Goal: Information Seeking & Learning: Check status

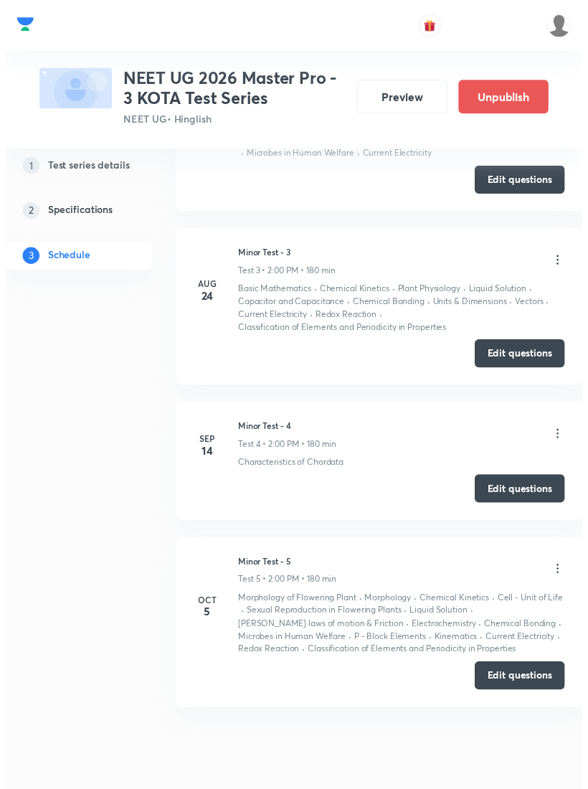
scroll to position [1328, 0]
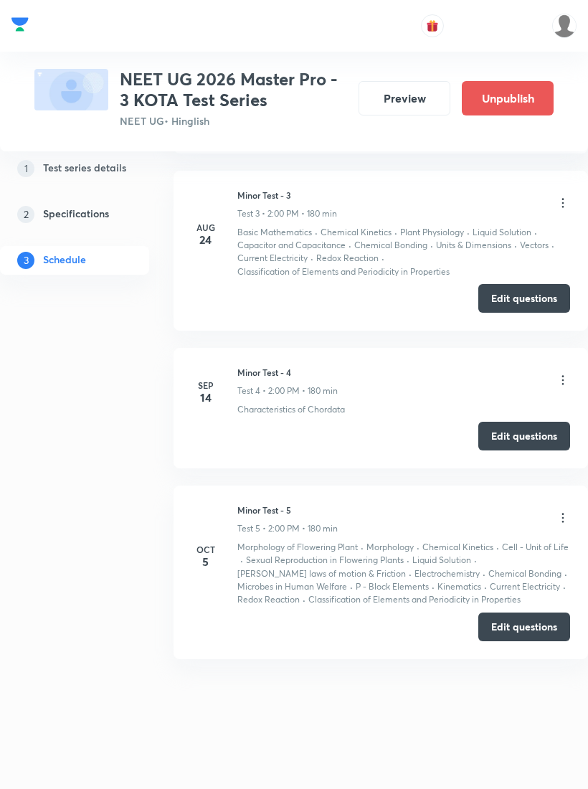
click at [568, 520] on icon at bounding box center [563, 518] width 14 height 14
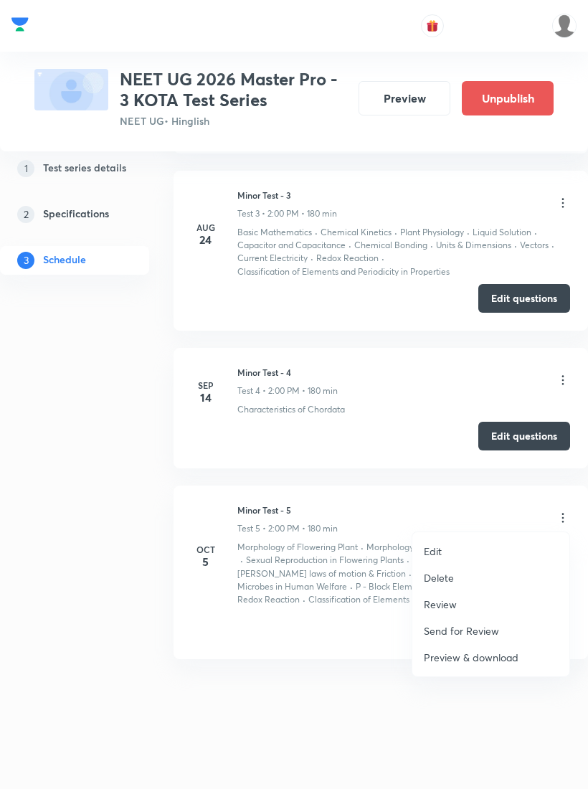
click at [464, 603] on li "Review" at bounding box center [491, 604] width 157 height 27
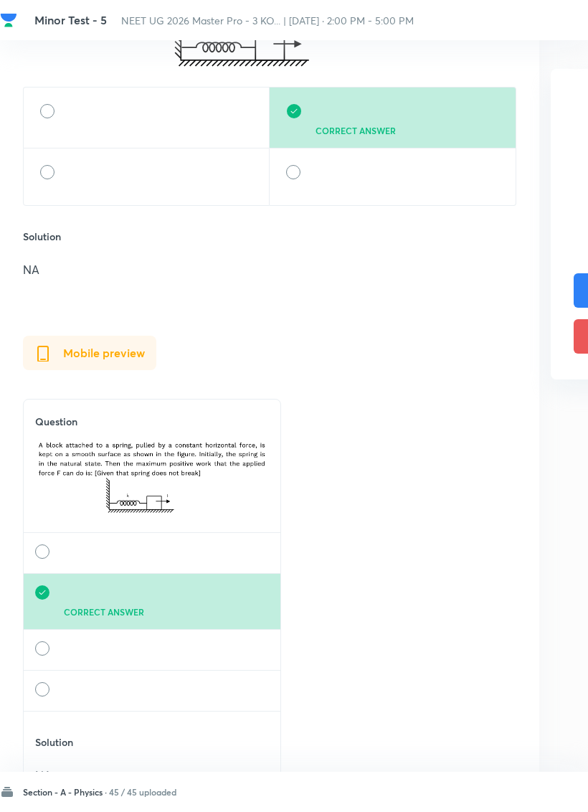
scroll to position [734, 0]
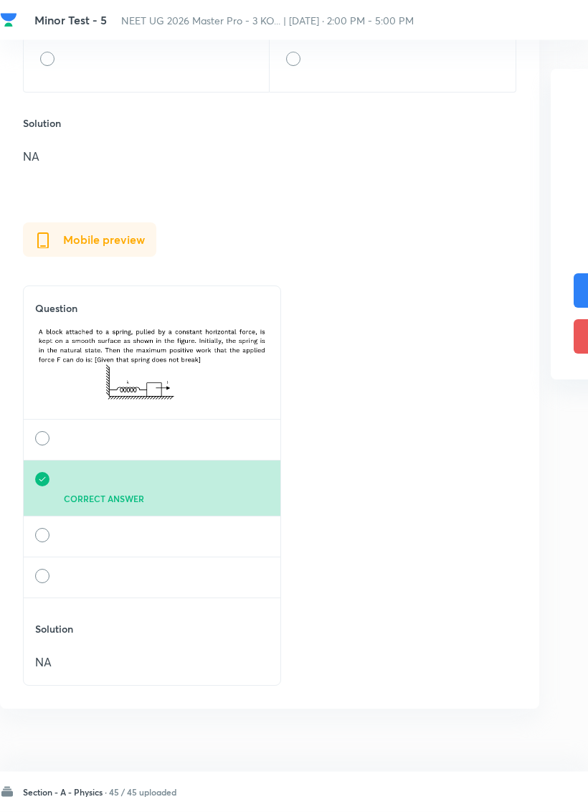
click at [120, 779] on div "Section - A - Physics · 45 / 45 uploaded PREV 1 ​ NEXT" at bounding box center [407, 792] width 815 height 40
click at [81, 789] on div "Section - A - Physics · 45 / 45 uploaded" at bounding box center [88, 792] width 177 height 14
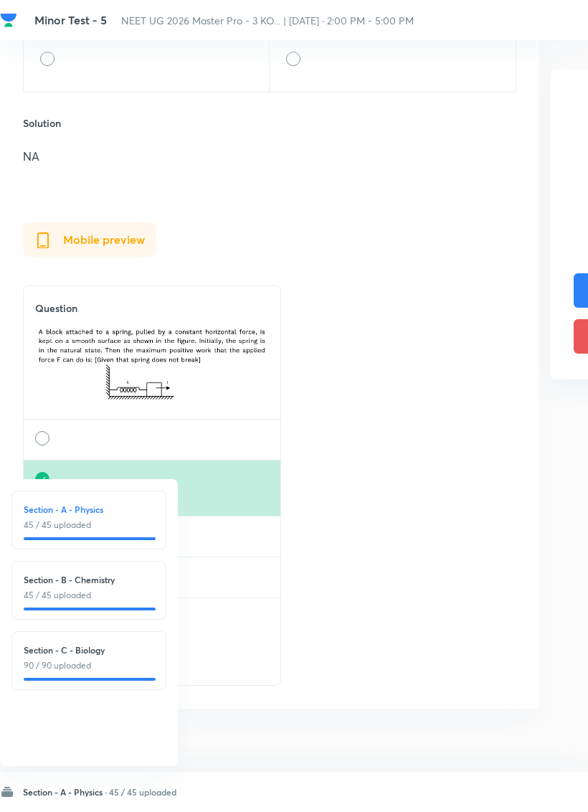
click at [117, 591] on p "45 / 45 uploaded" at bounding box center [89, 595] width 131 height 13
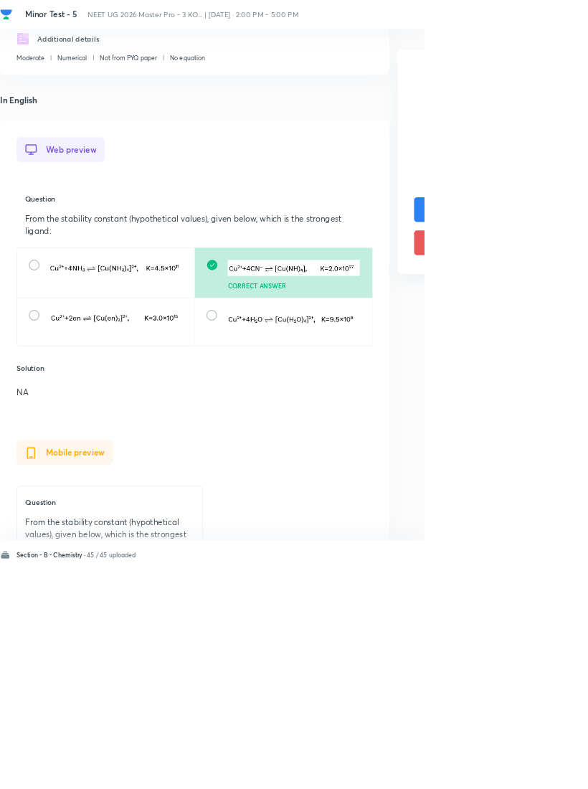
scroll to position [250, 0]
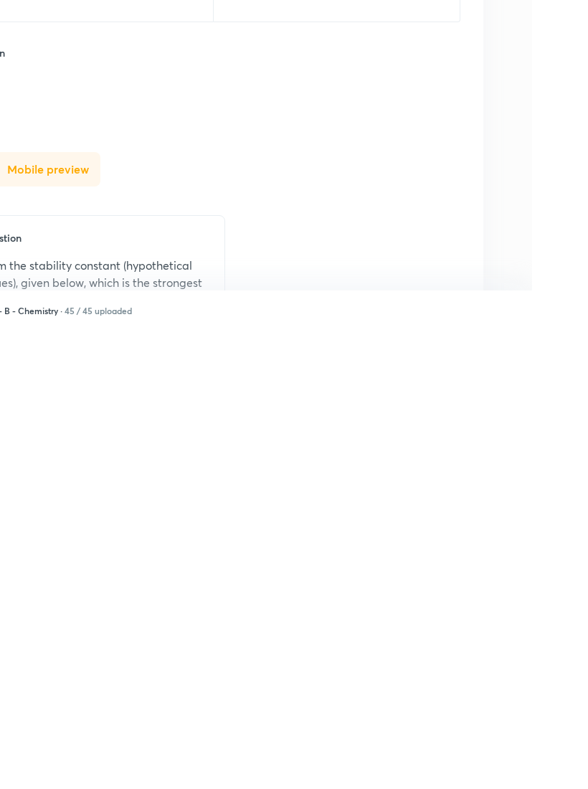
click at [528, 767] on html "Minor Test - 5 NEET UG 2026 Master Pro - 3 KO... | Oct 5, 2025 · 2:00 PM - 5:00…" at bounding box center [294, 499] width 588 height 1498
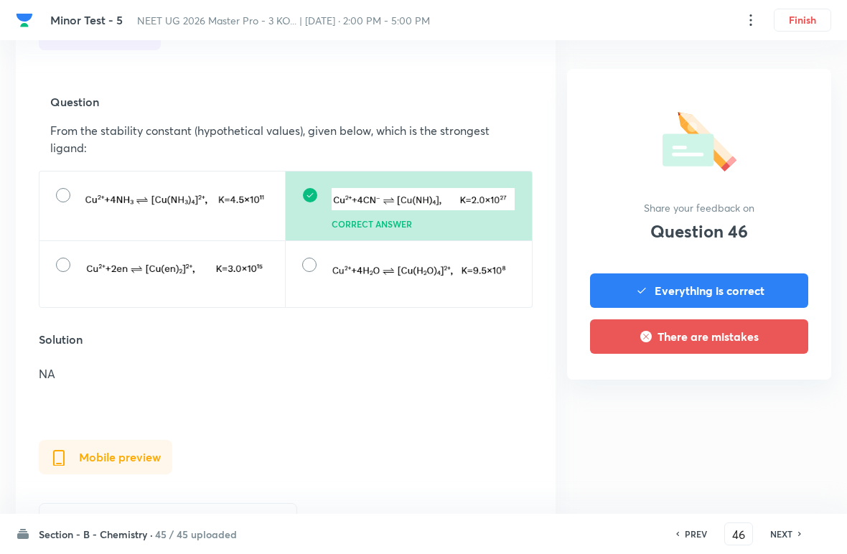
scroll to position [555, 0]
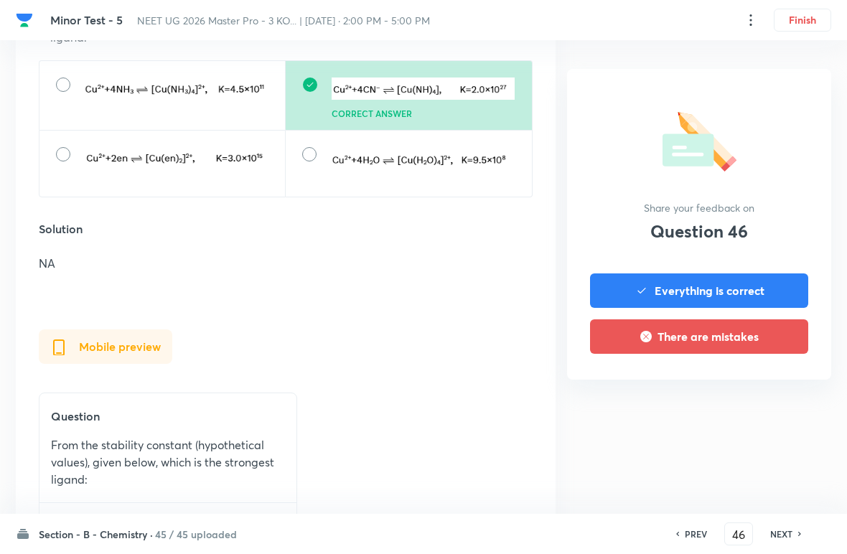
click at [588, 529] on div "NEXT" at bounding box center [783, 533] width 38 height 13
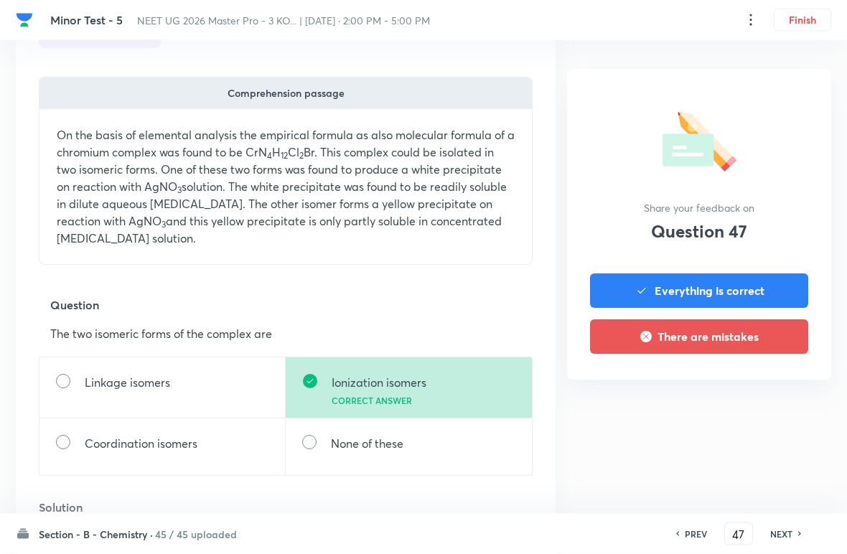
scroll to position [462, 0]
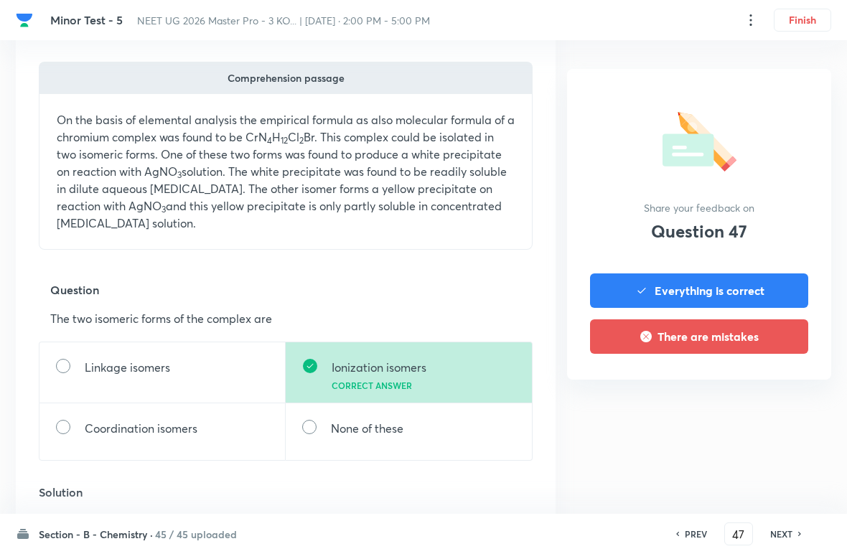
click at [588, 529] on h6 "NEXT" at bounding box center [781, 533] width 22 height 13
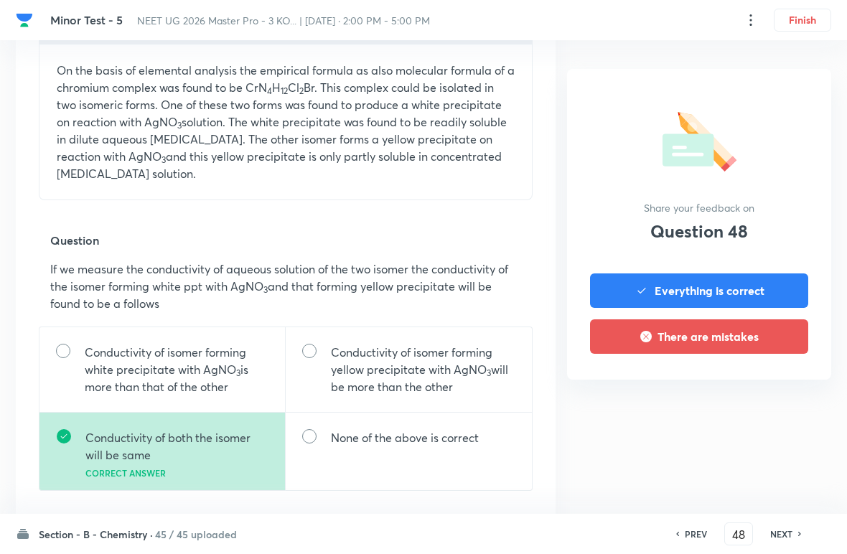
scroll to position [560, 0]
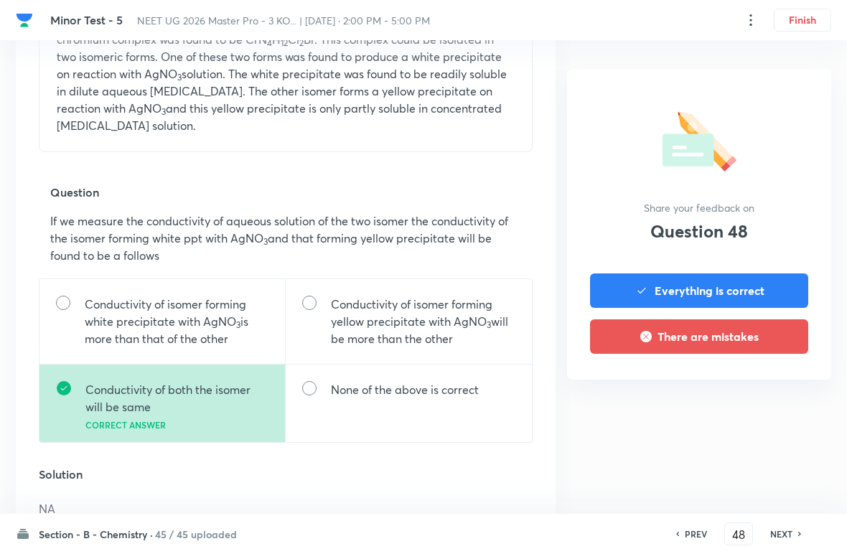
click at [588, 524] on div "PREV 48 ​ NEXT" at bounding box center [738, 533] width 185 height 23
click at [588, 527] on div "NEXT" at bounding box center [783, 533] width 38 height 13
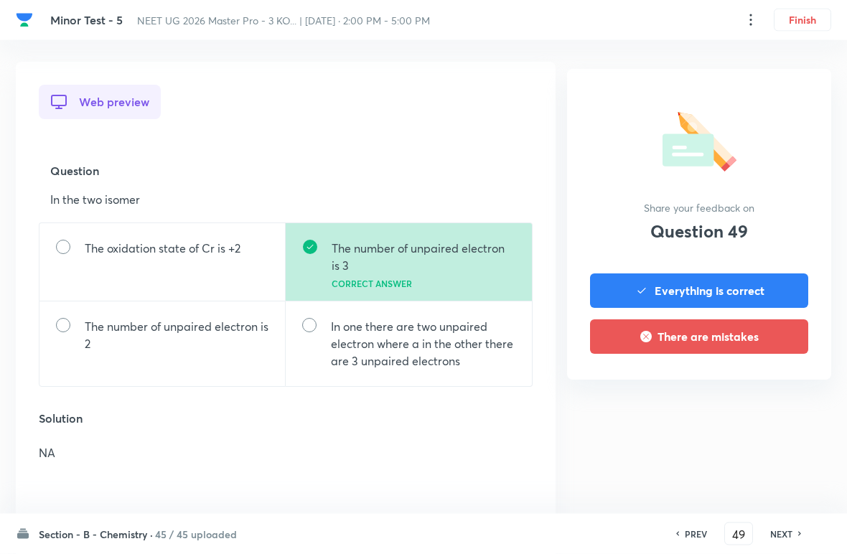
scroll to position [376, 0]
click at [588, 529] on h6 "NEXT" at bounding box center [781, 533] width 22 height 13
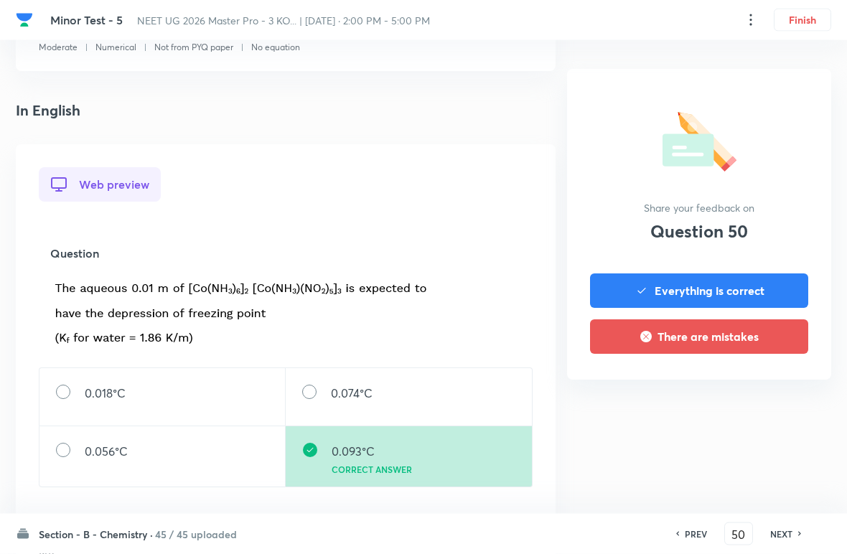
scroll to position [293, 0]
click at [588, 528] on h6 "NEXT" at bounding box center [781, 533] width 22 height 13
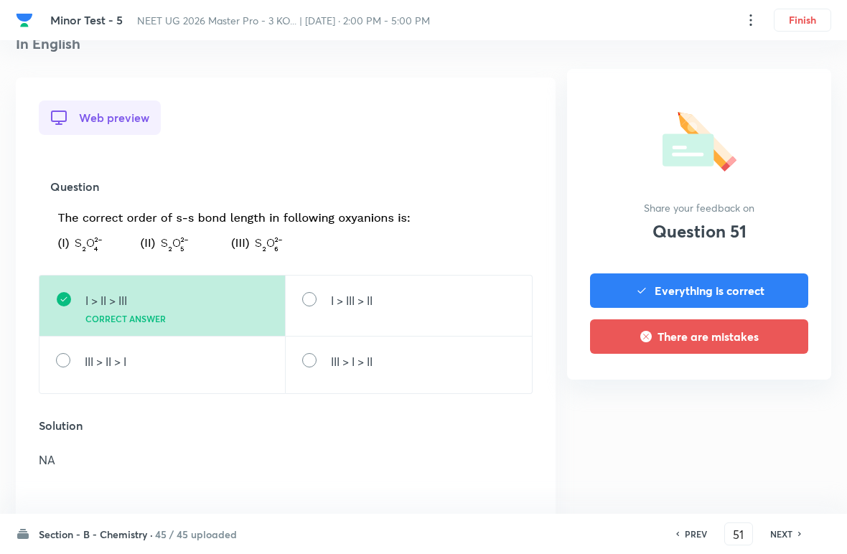
scroll to position [363, 0]
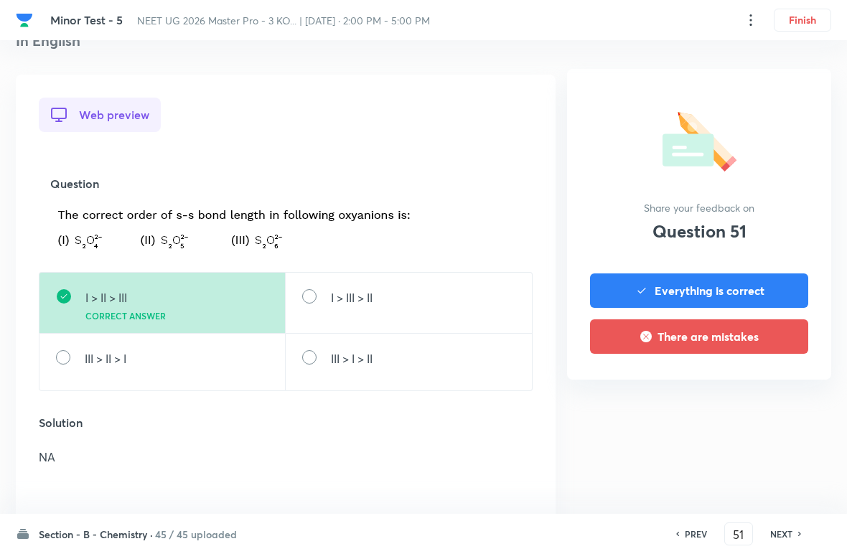
click at [588, 530] on h6 "NEXT" at bounding box center [781, 533] width 22 height 13
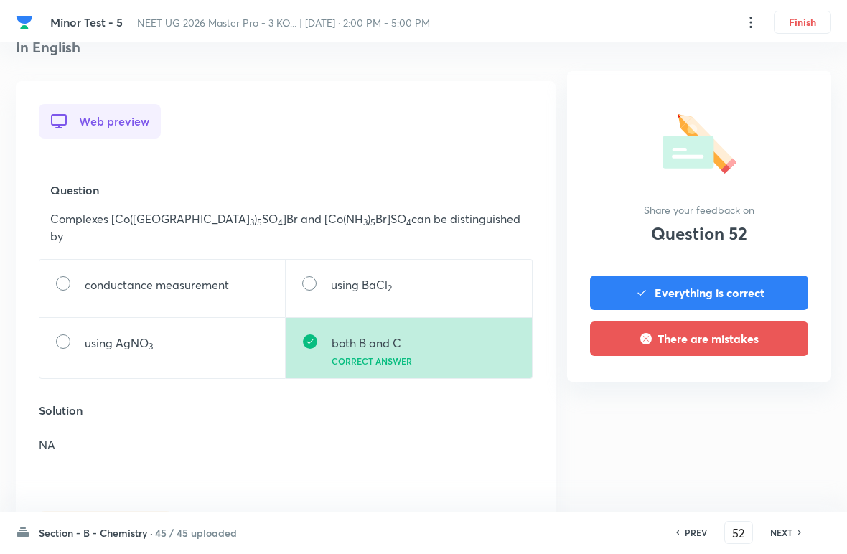
scroll to position [357, 0]
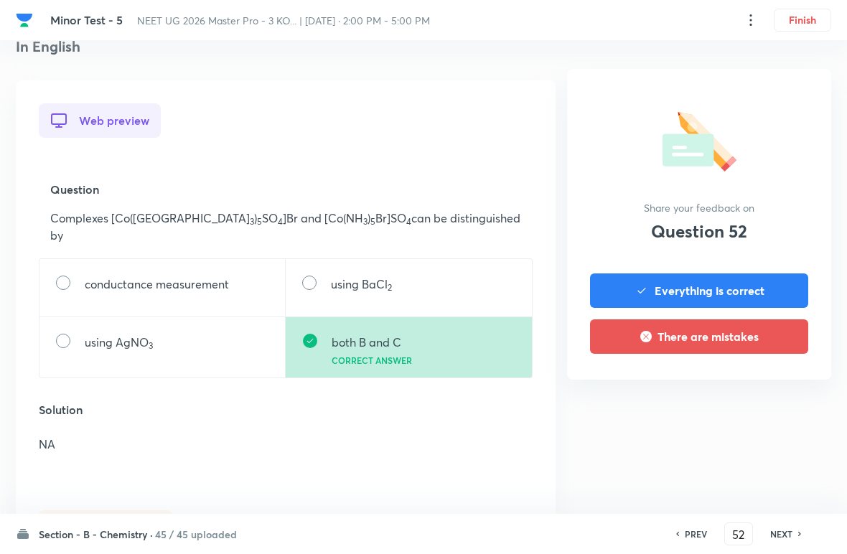
click at [588, 525] on div "PREV 52 ​ NEXT" at bounding box center [738, 533] width 185 height 23
click at [588, 532] on h6 "NEXT" at bounding box center [781, 533] width 22 height 13
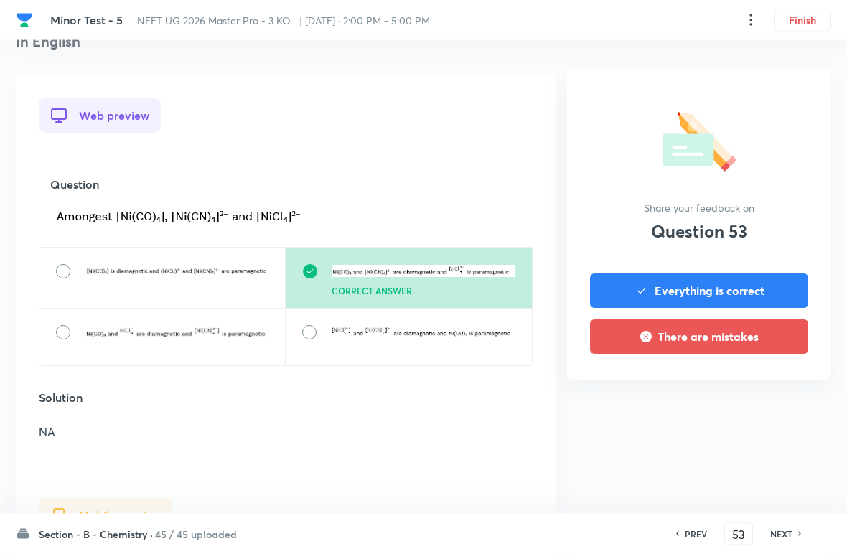
scroll to position [366, 0]
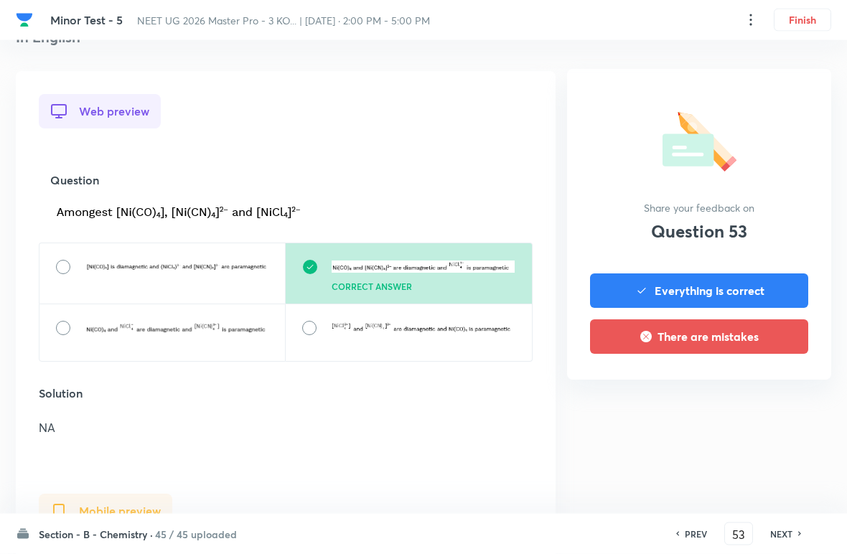
click at [588, 532] on h6 "NEXT" at bounding box center [781, 533] width 22 height 13
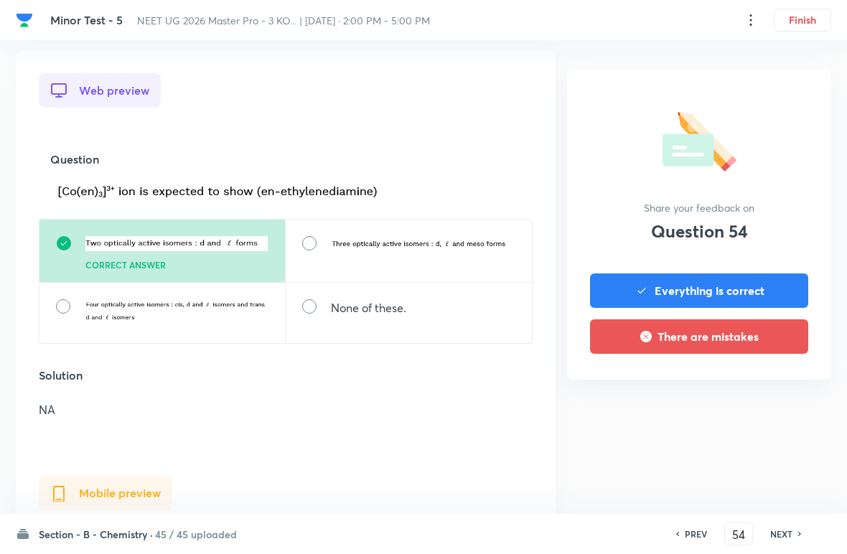
scroll to position [389, 0]
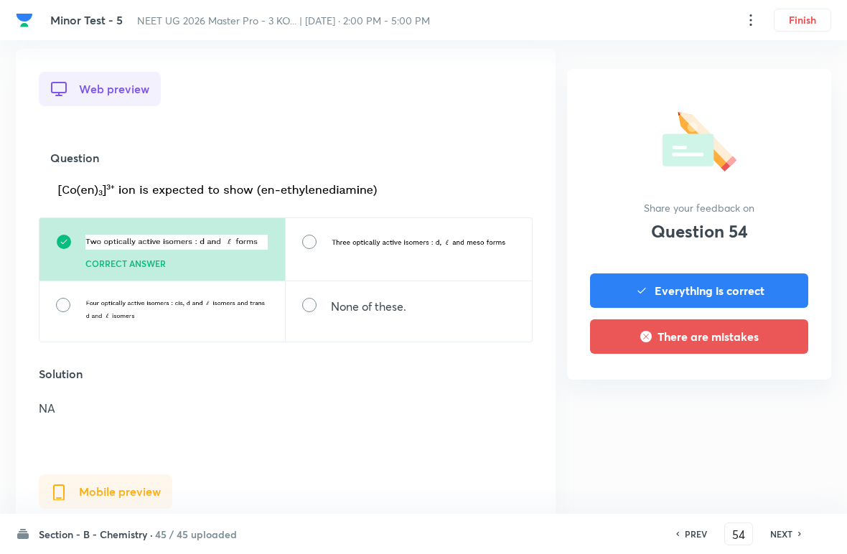
click at [588, 528] on h6 "NEXT" at bounding box center [781, 533] width 22 height 13
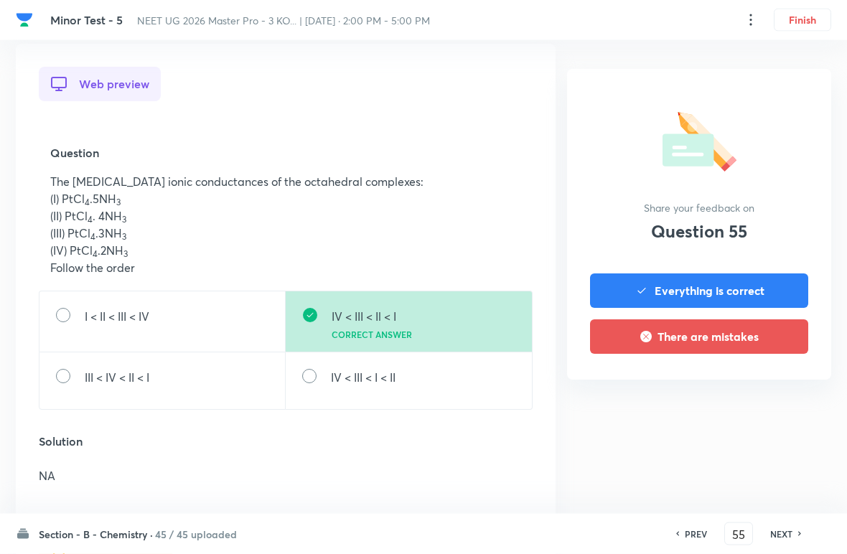
scroll to position [395, 0]
click at [588, 524] on div "PREV 55 ​ NEXT" at bounding box center [738, 533] width 185 height 23
click at [588, 528] on h6 "NEXT" at bounding box center [781, 533] width 22 height 13
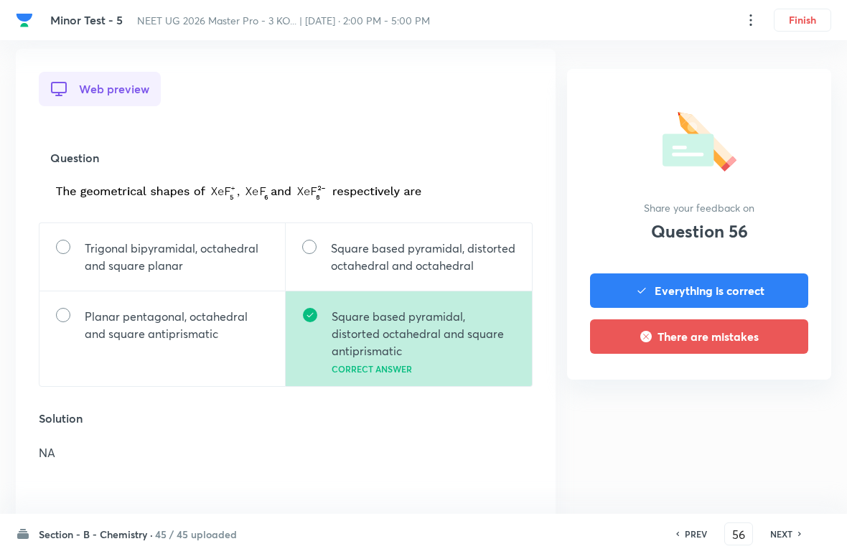
scroll to position [390, 0]
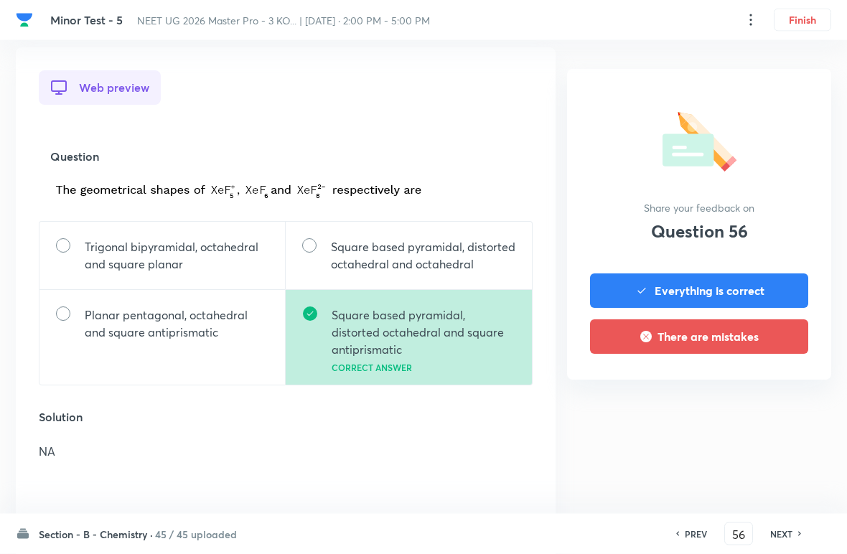
click at [588, 527] on h6 "NEXT" at bounding box center [781, 533] width 22 height 13
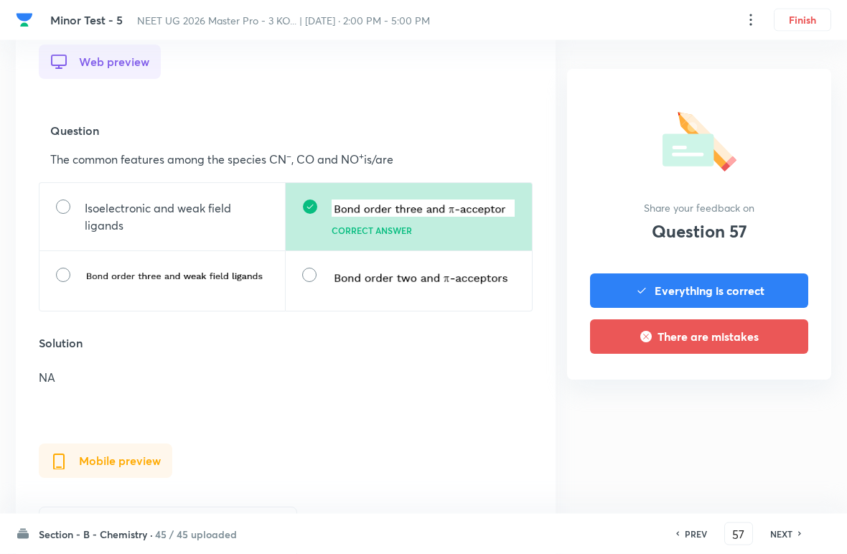
scroll to position [416, 0]
click at [588, 528] on h6 "NEXT" at bounding box center [781, 533] width 22 height 13
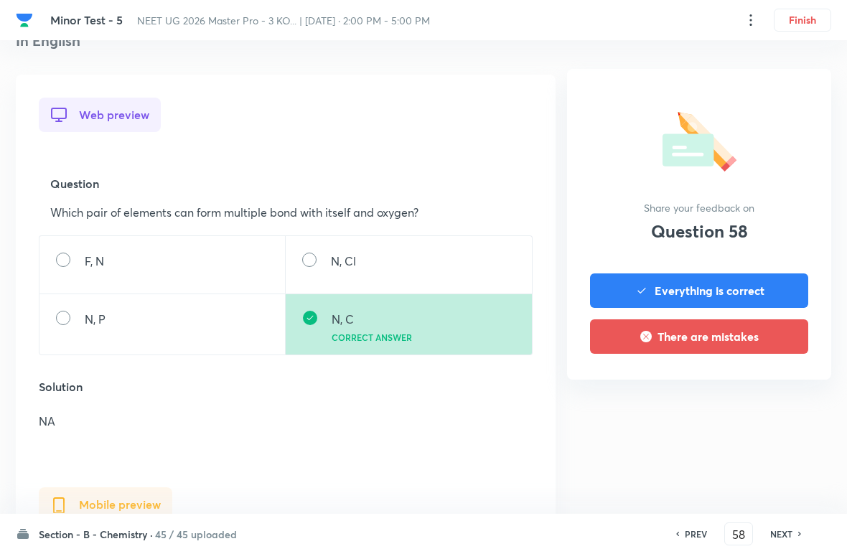
scroll to position [365, 0]
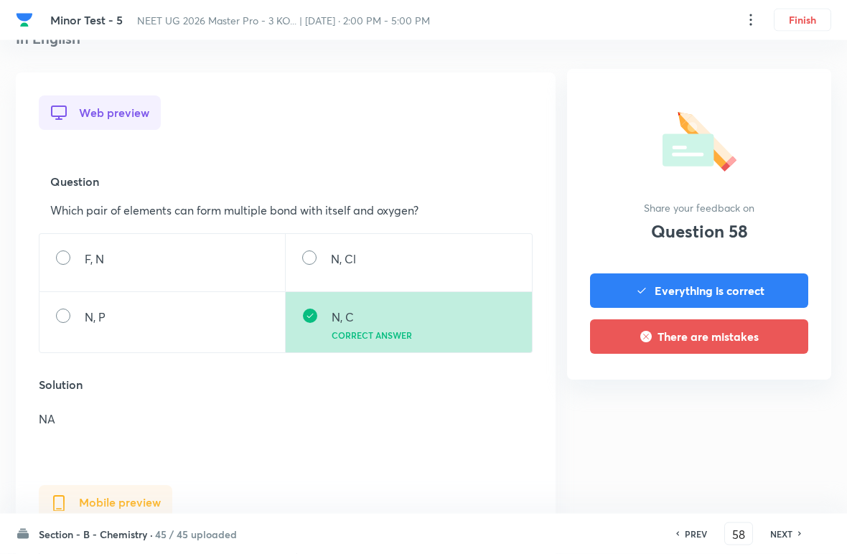
click at [588, 528] on h6 "NEXT" at bounding box center [781, 533] width 22 height 13
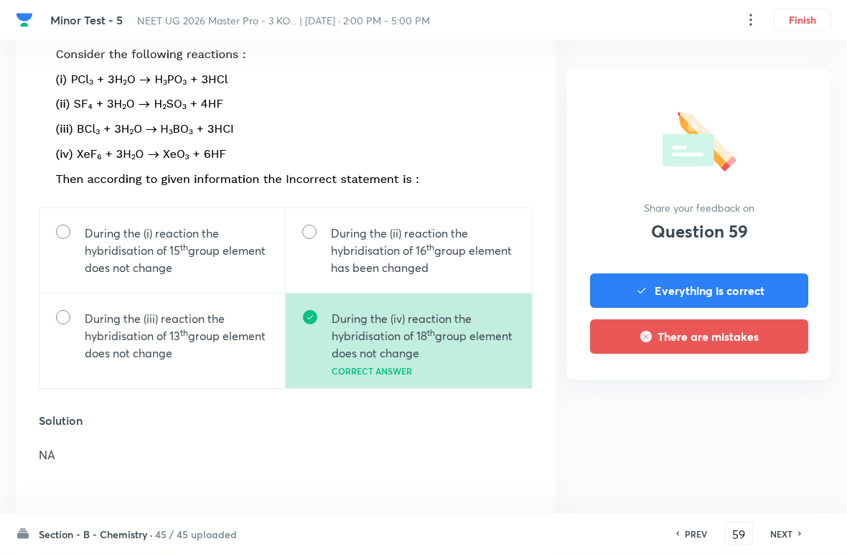
scroll to position [534, 0]
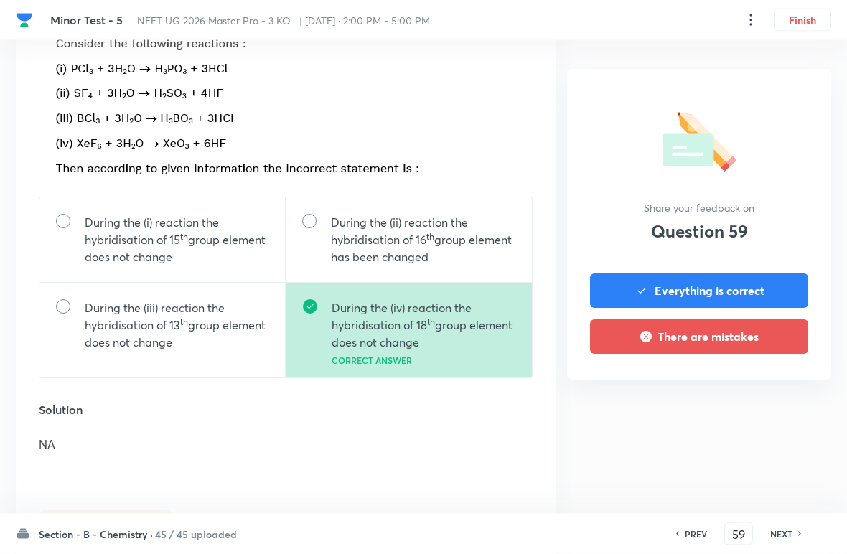
click at [588, 530] on h6 "NEXT" at bounding box center [781, 533] width 22 height 13
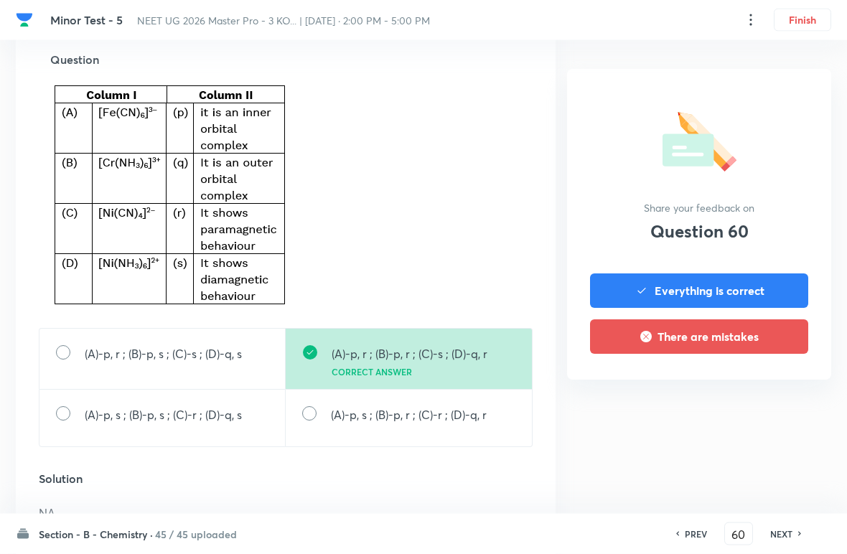
scroll to position [487, 0]
click at [588, 527] on h6 "NEXT" at bounding box center [781, 533] width 22 height 13
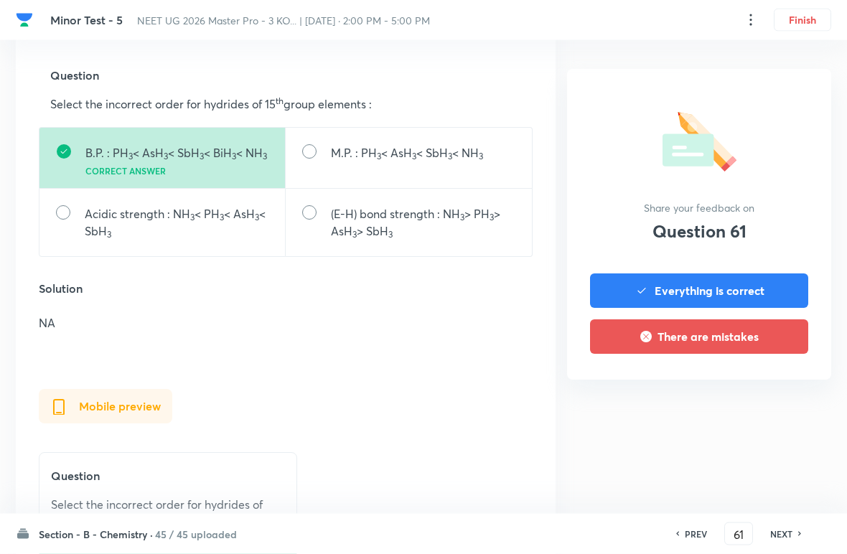
scroll to position [474, 0]
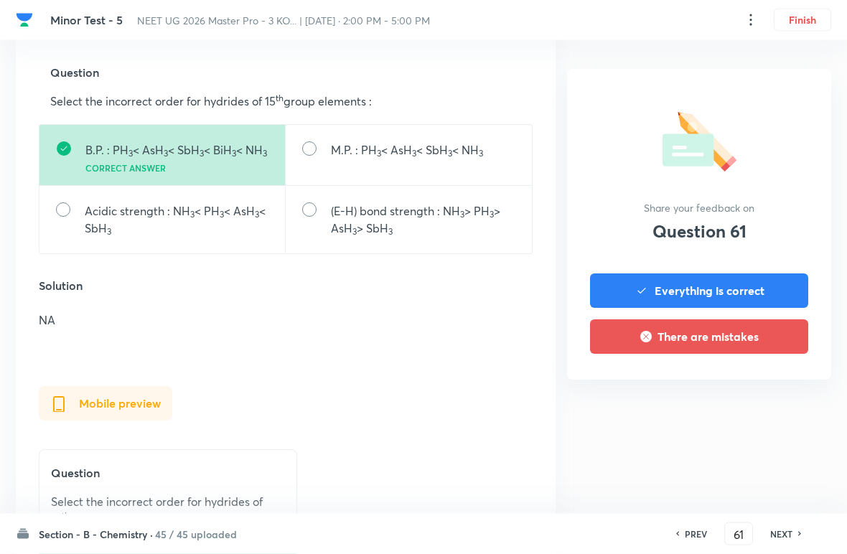
click at [588, 527] on h6 "NEXT" at bounding box center [781, 533] width 22 height 13
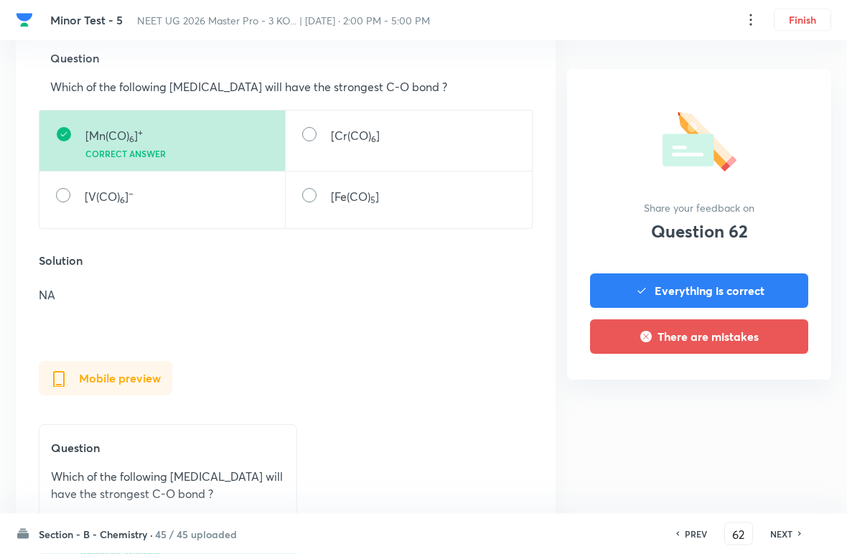
scroll to position [489, 0]
click at [588, 530] on h6 "NEXT" at bounding box center [781, 533] width 22 height 13
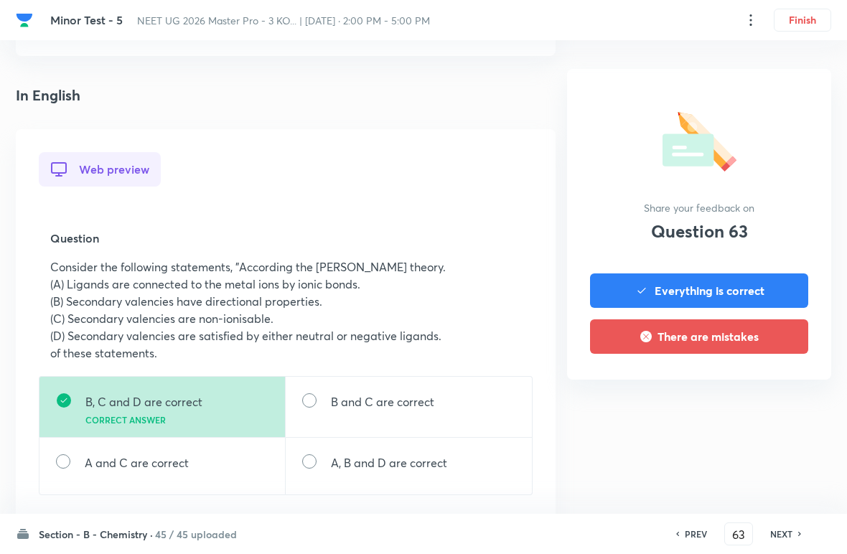
scroll to position [314, 0]
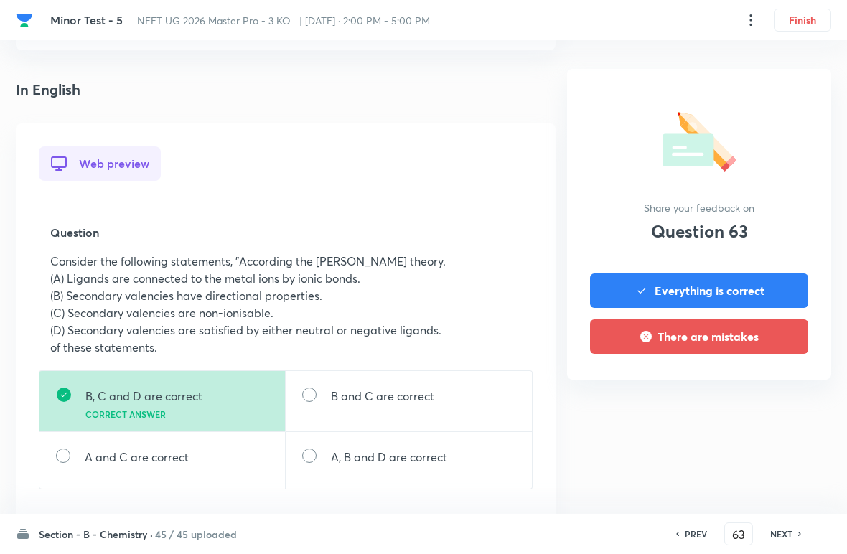
click at [588, 528] on h6 "NEXT" at bounding box center [781, 533] width 22 height 13
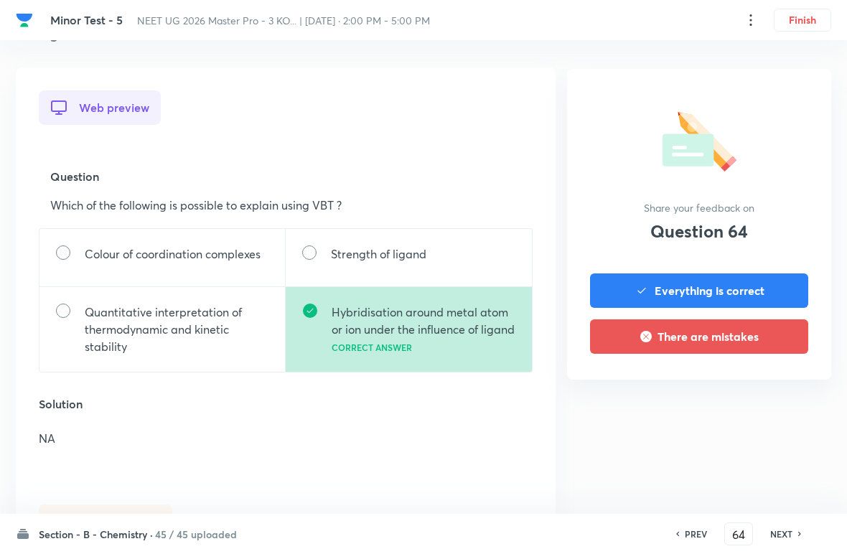
scroll to position [379, 0]
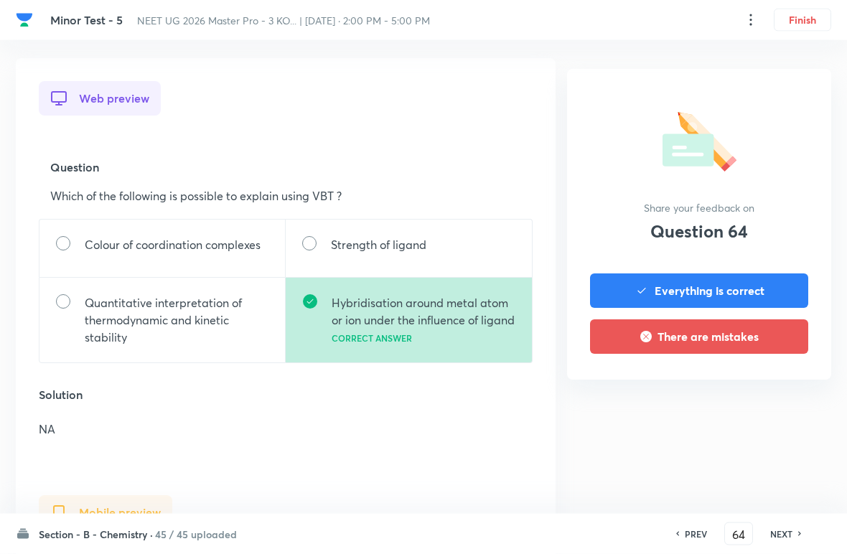
click at [588, 530] on h6 "NEXT" at bounding box center [781, 533] width 22 height 13
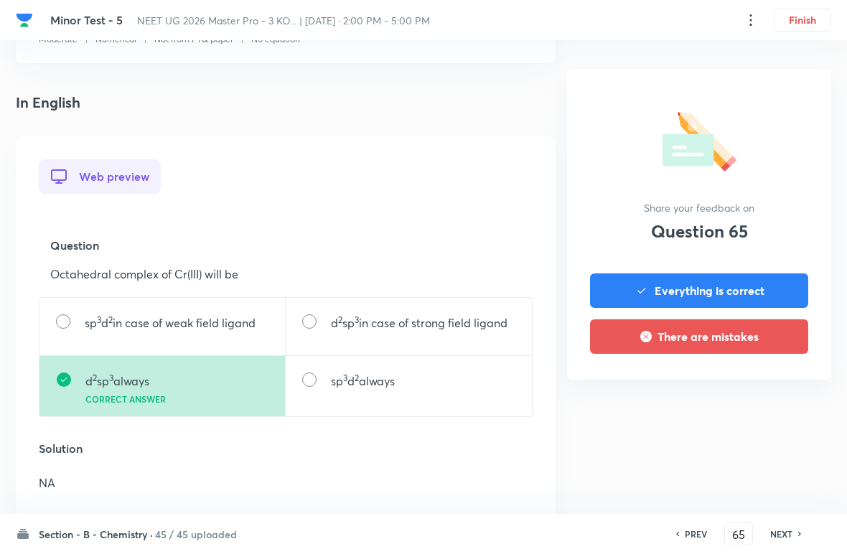
scroll to position [315, 0]
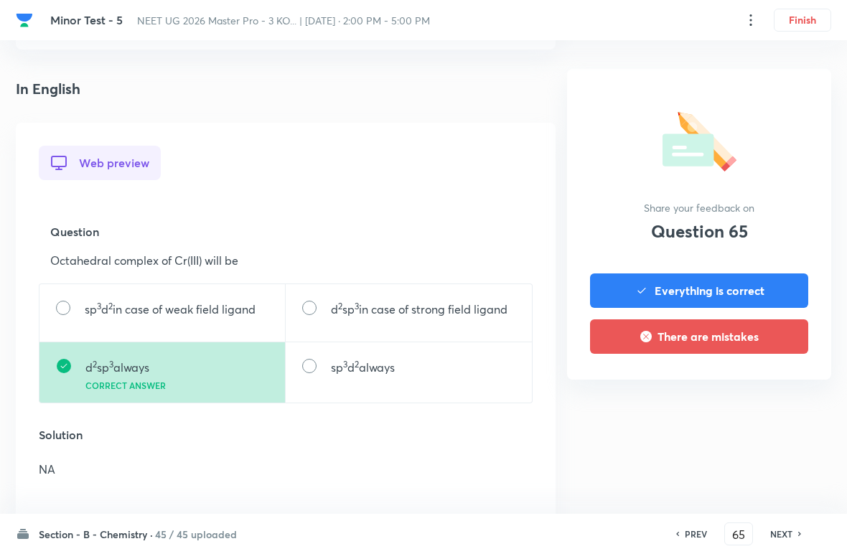
click at [588, 528] on h6 "NEXT" at bounding box center [781, 533] width 22 height 13
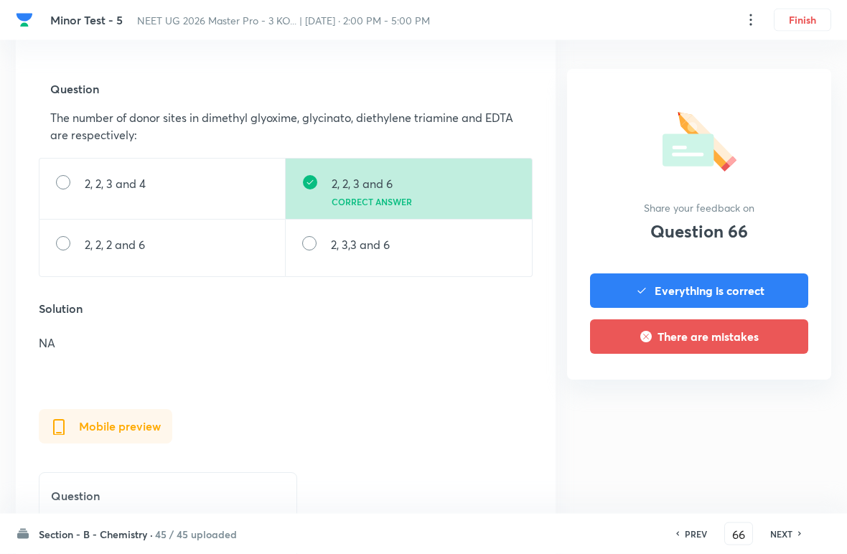
scroll to position [458, 0]
click at [588, 530] on h6 "NEXT" at bounding box center [781, 533] width 22 height 13
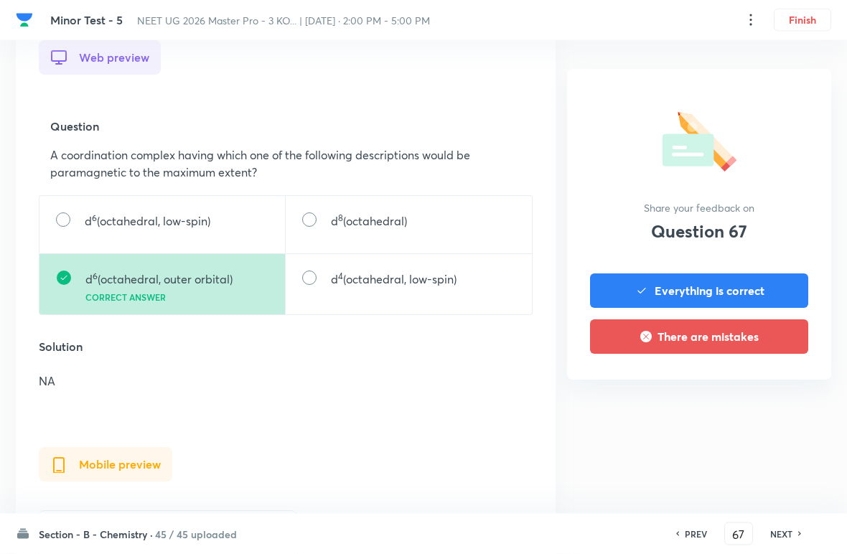
scroll to position [420, 0]
click at [588, 528] on div "NEXT" at bounding box center [783, 533] width 38 height 13
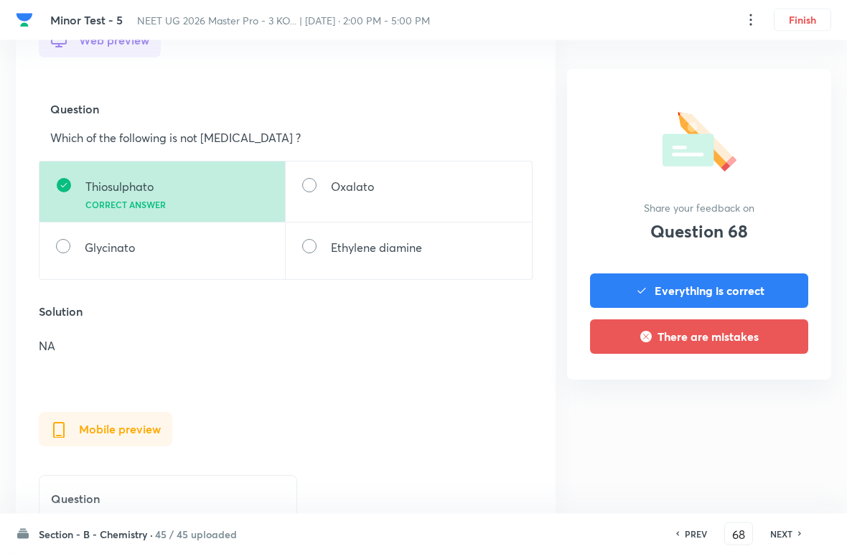
scroll to position [438, 0]
click at [588, 527] on h6 "NEXT" at bounding box center [781, 533] width 22 height 13
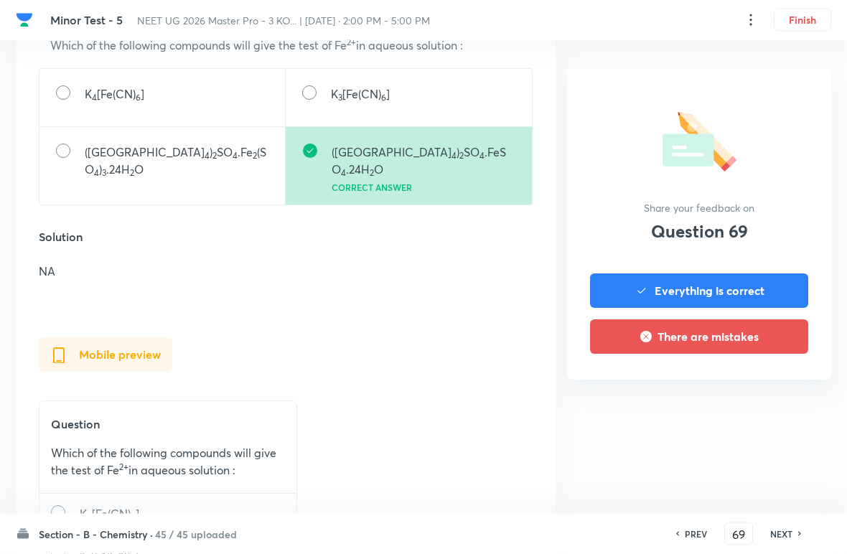
scroll to position [530, 0]
click at [588, 521] on div "Section - B - Chemistry · 45 / 45 uploaded PREV 69 ​ NEXT" at bounding box center [423, 534] width 815 height 40
click at [588, 530] on h6 "NEXT" at bounding box center [781, 533] width 22 height 13
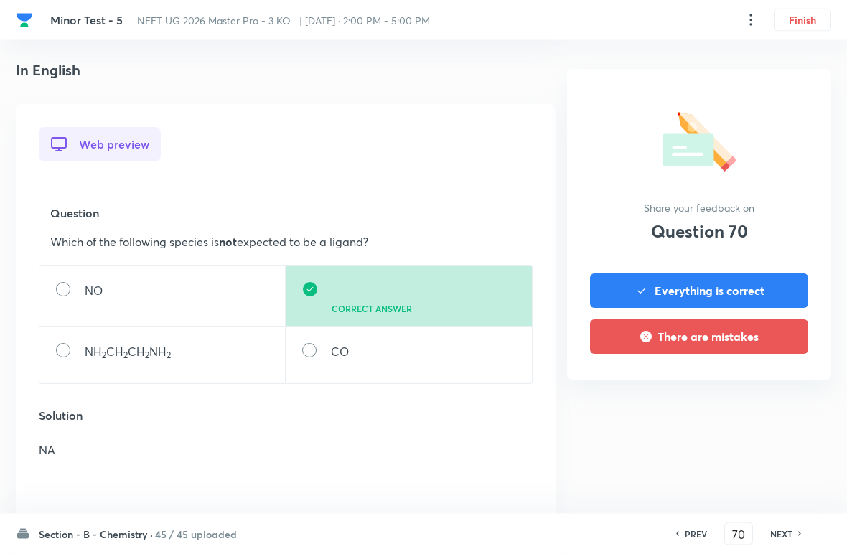
scroll to position [360, 0]
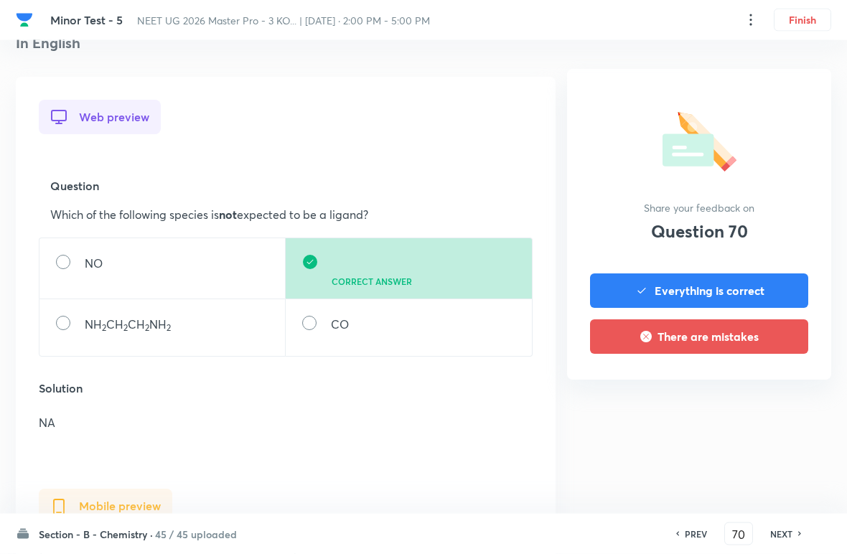
click at [588, 522] on div "PREV 70 ​ NEXT" at bounding box center [738, 533] width 185 height 23
click at [588, 528] on h6 "NEXT" at bounding box center [781, 533] width 22 height 13
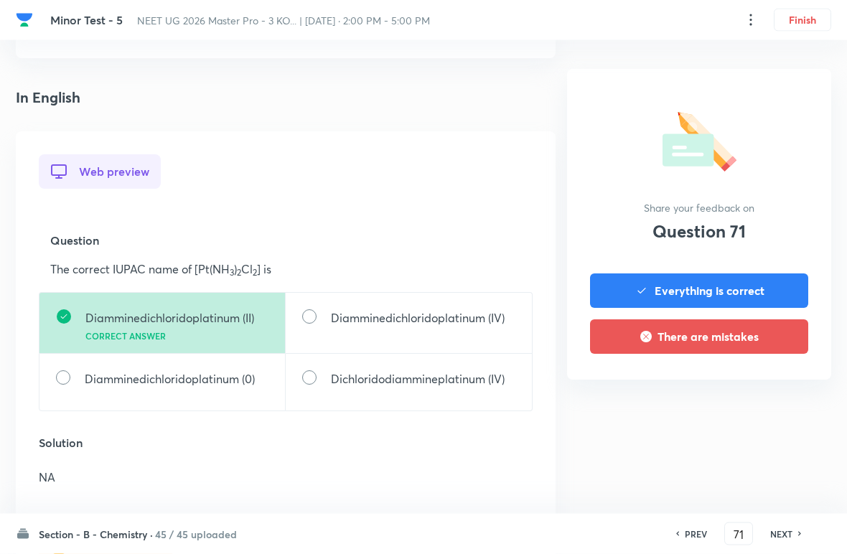
scroll to position [307, 0]
click at [588, 537] on div "NEXT" at bounding box center [783, 533] width 38 height 13
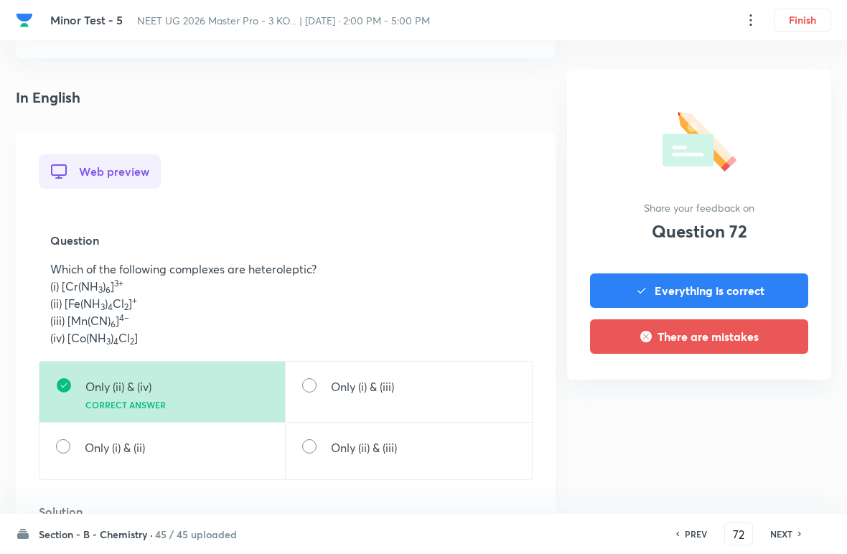
scroll to position [314, 0]
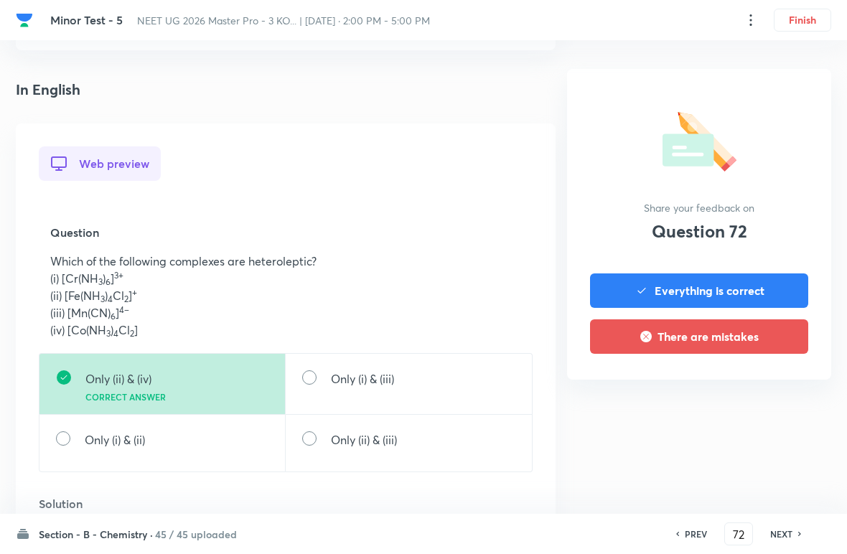
click at [588, 528] on h6 "NEXT" at bounding box center [781, 533] width 22 height 13
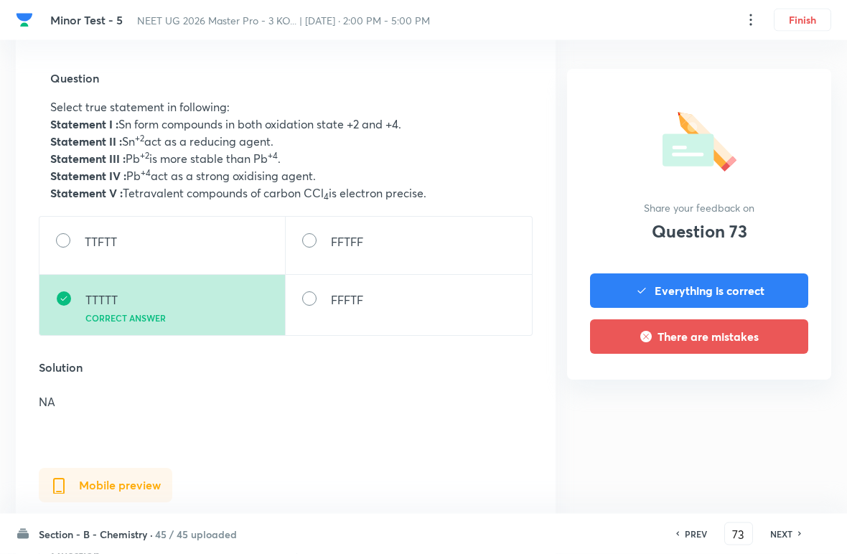
scroll to position [477, 0]
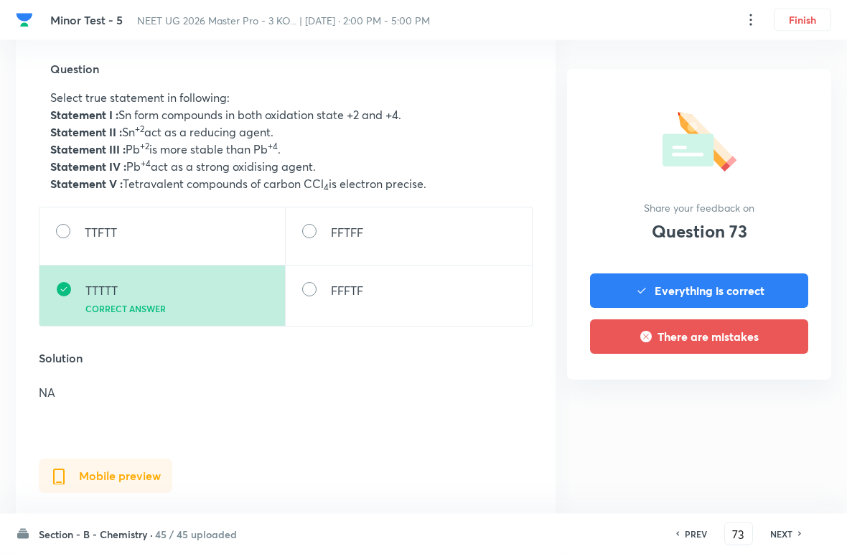
click at [588, 533] on icon at bounding box center [800, 533] width 4 height 7
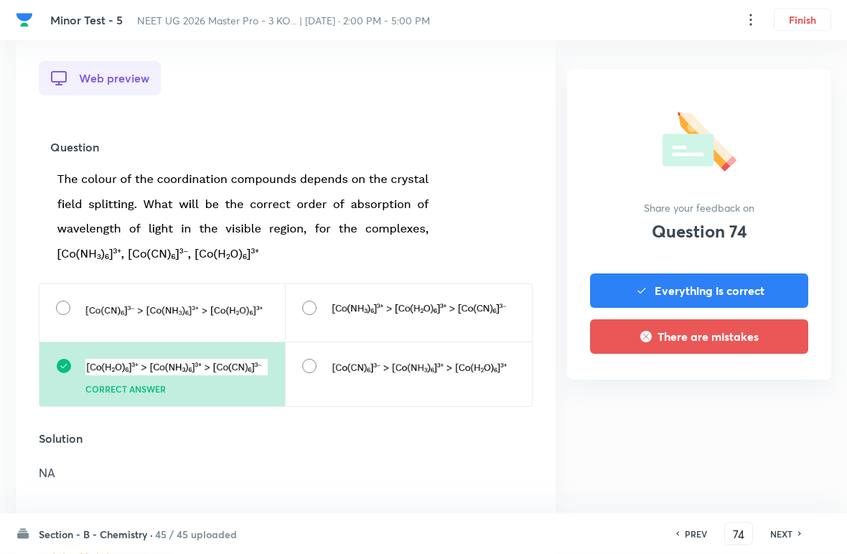
scroll to position [400, 0]
click at [588, 527] on h6 "NEXT" at bounding box center [781, 533] width 22 height 13
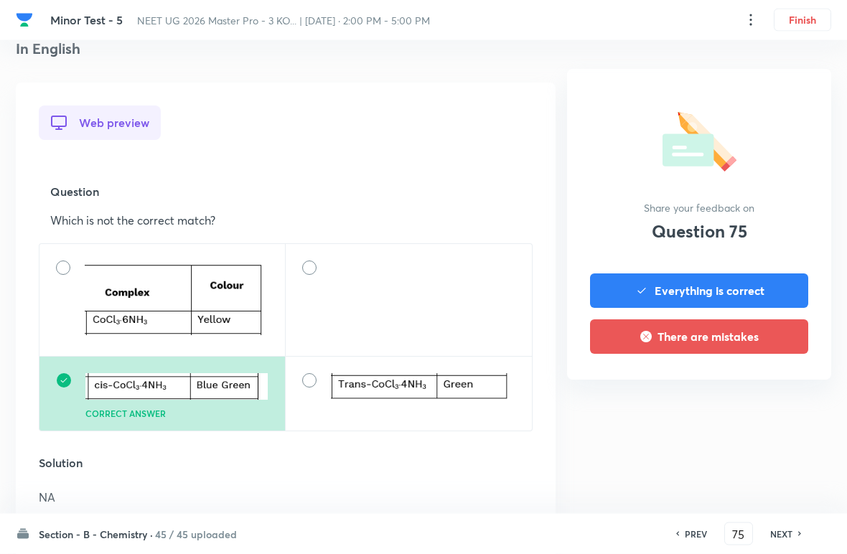
scroll to position [356, 0]
click at [588, 529] on h6 "NEXT" at bounding box center [781, 533] width 22 height 13
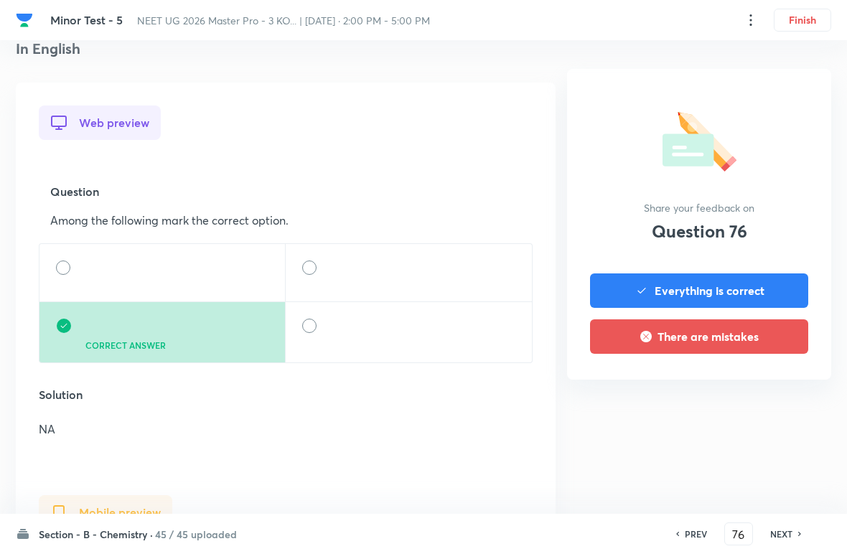
scroll to position [357, 0]
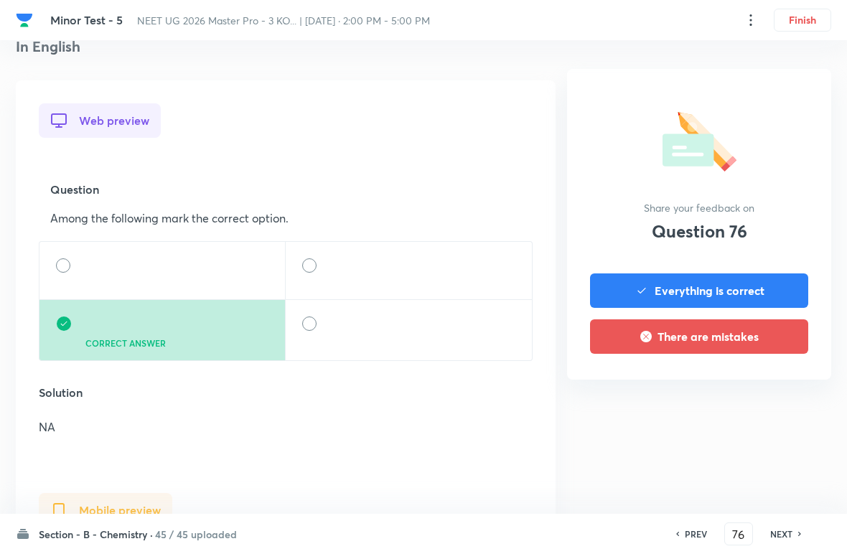
click at [588, 523] on div "PREV 76 ​ NEXT" at bounding box center [738, 533] width 185 height 23
click at [588, 522] on div "PREV 76 ​ NEXT" at bounding box center [738, 533] width 185 height 23
click at [588, 533] on div "NEXT" at bounding box center [783, 533] width 38 height 13
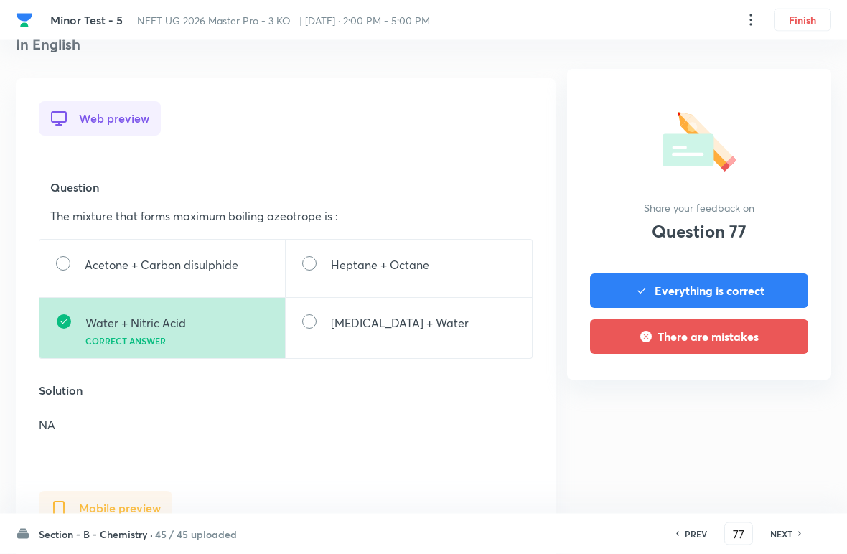
scroll to position [359, 0]
click at [588, 519] on div "Section - B - Chemistry · 45 / 45 uploaded PREV 77 ​ NEXT" at bounding box center [423, 534] width 815 height 40
click at [588, 529] on h6 "NEXT" at bounding box center [781, 533] width 22 height 13
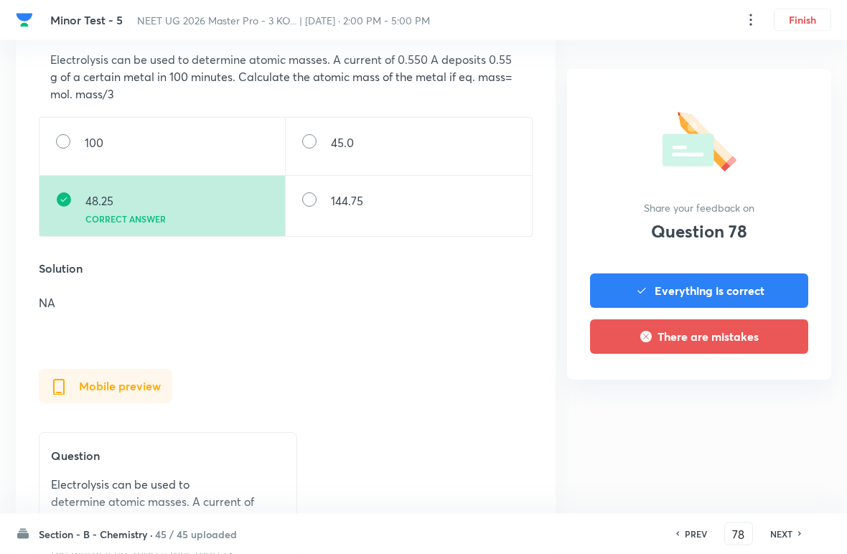
scroll to position [517, 0]
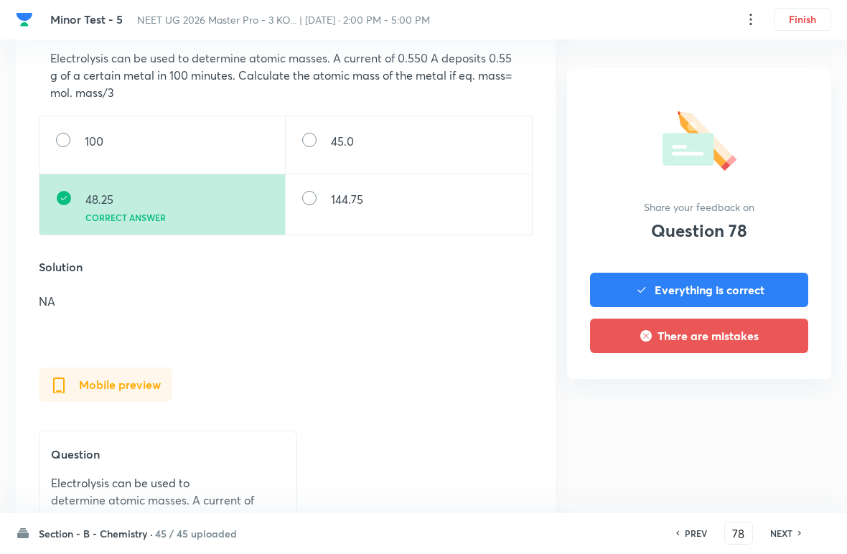
click at [588, 527] on h6 "NEXT" at bounding box center [781, 533] width 22 height 13
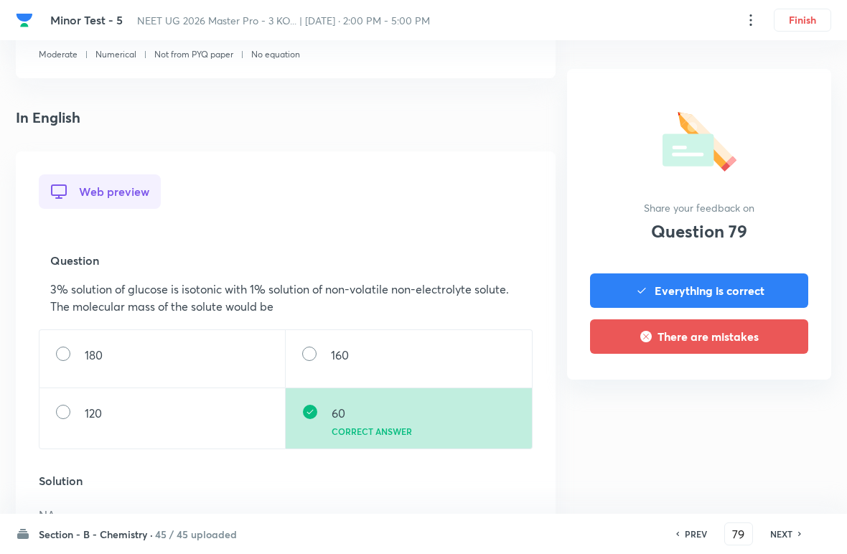
scroll to position [291, 0]
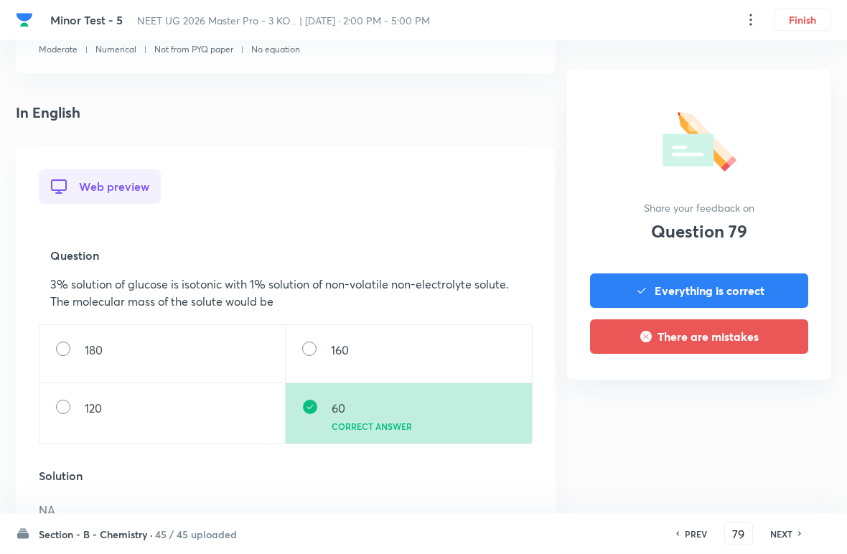
click at [588, 529] on h6 "NEXT" at bounding box center [781, 533] width 22 height 13
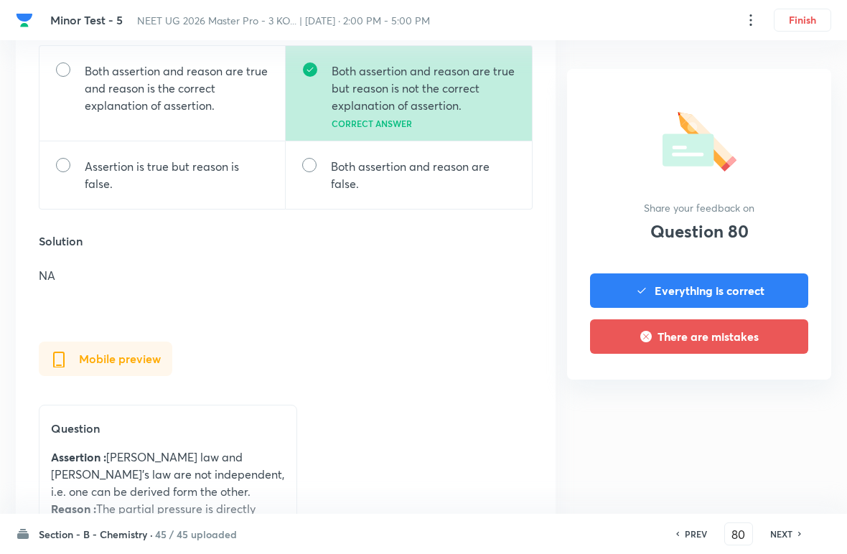
scroll to position [630, 0]
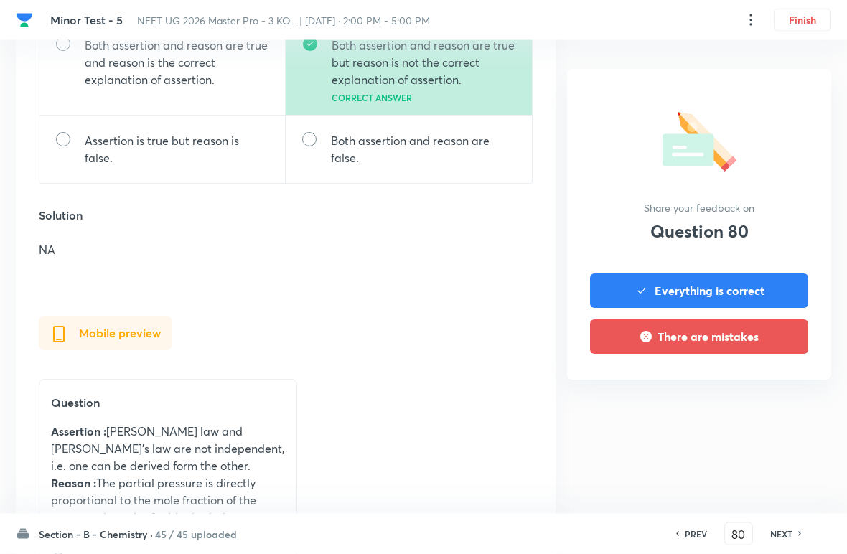
click at [588, 522] on div "PREV 80 ​ NEXT" at bounding box center [738, 533] width 185 height 23
click at [588, 529] on h6 "NEXT" at bounding box center [781, 533] width 22 height 13
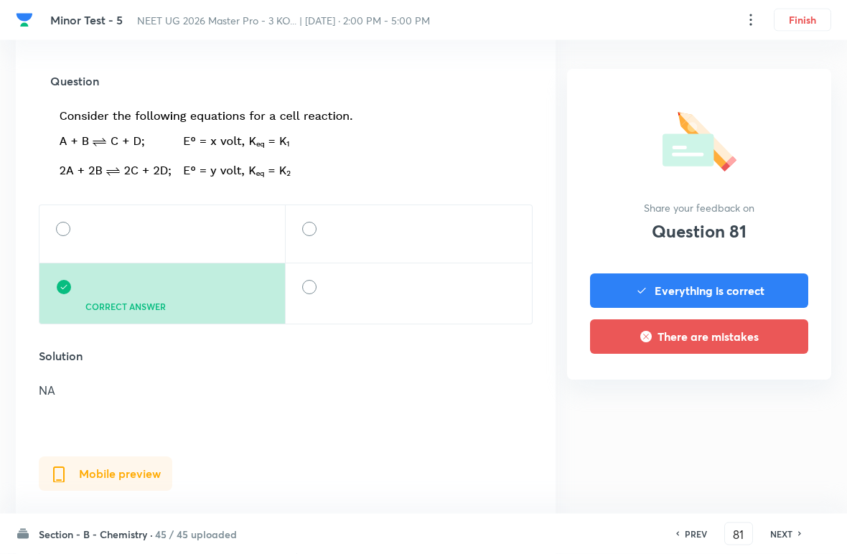
scroll to position [466, 0]
click at [588, 528] on h6 "NEXT" at bounding box center [781, 533] width 22 height 13
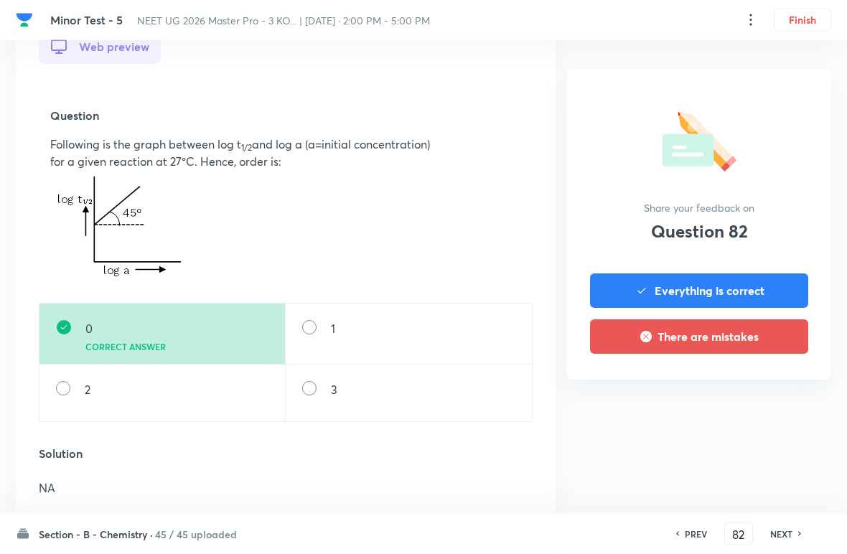
scroll to position [451, 0]
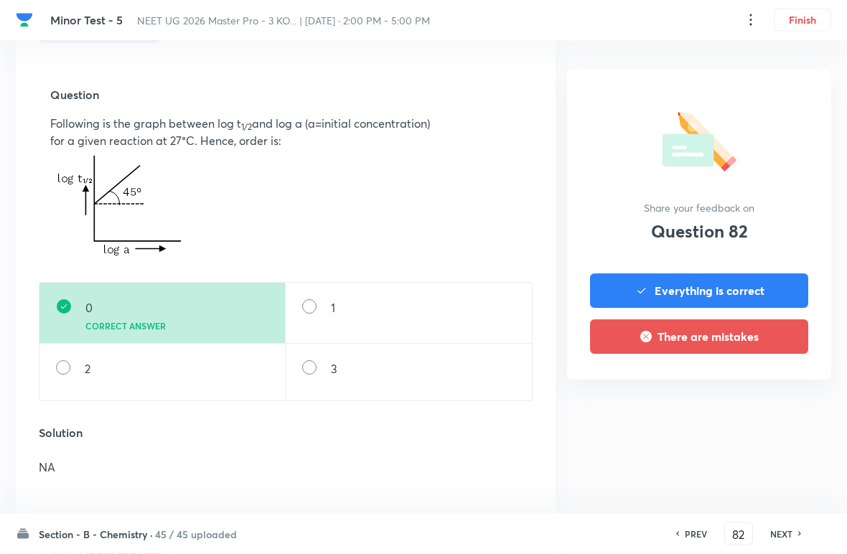
click at [588, 524] on div "PREV 82 ​ NEXT" at bounding box center [738, 533] width 185 height 23
click at [588, 530] on h6 "NEXT" at bounding box center [781, 533] width 22 height 13
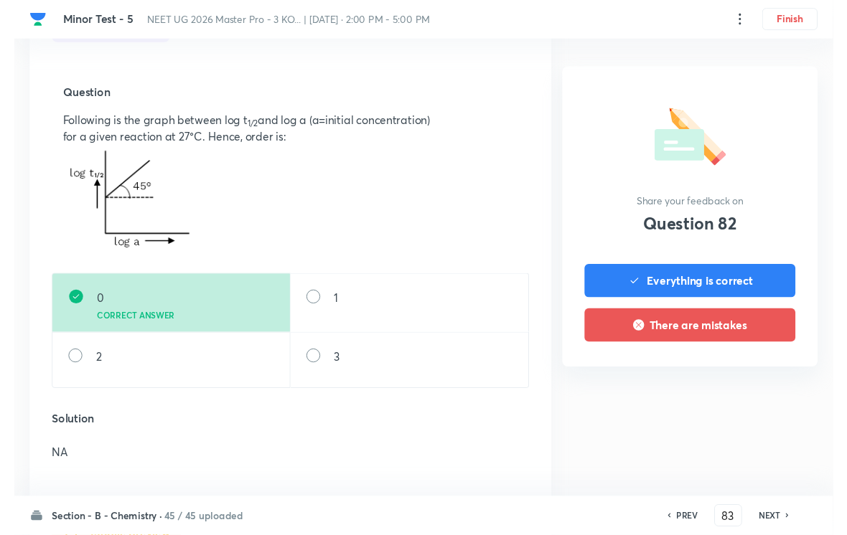
scroll to position [0, 0]
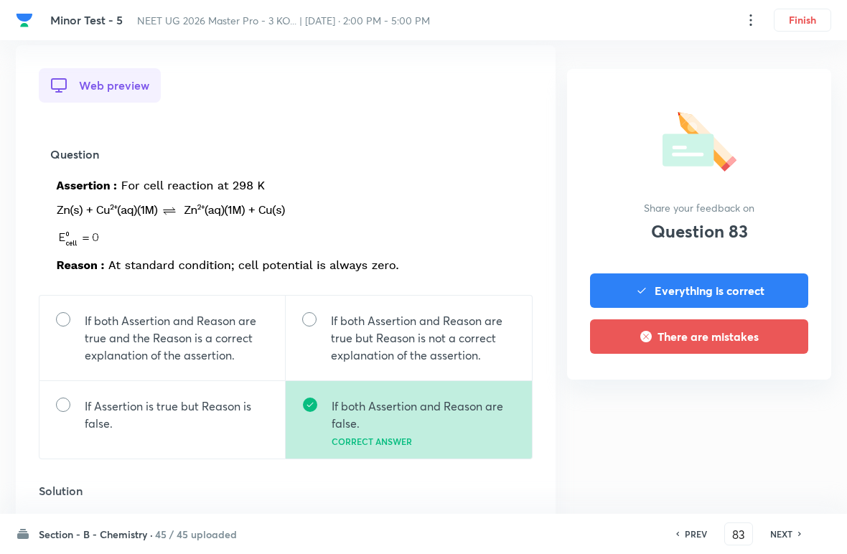
scroll to position [394, 0]
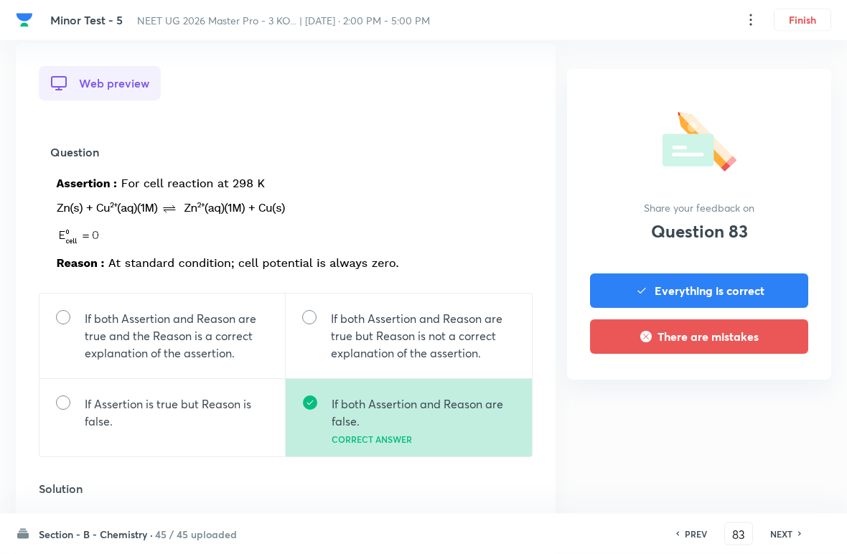
click at [588, 527] on div "NEXT" at bounding box center [783, 533] width 38 height 13
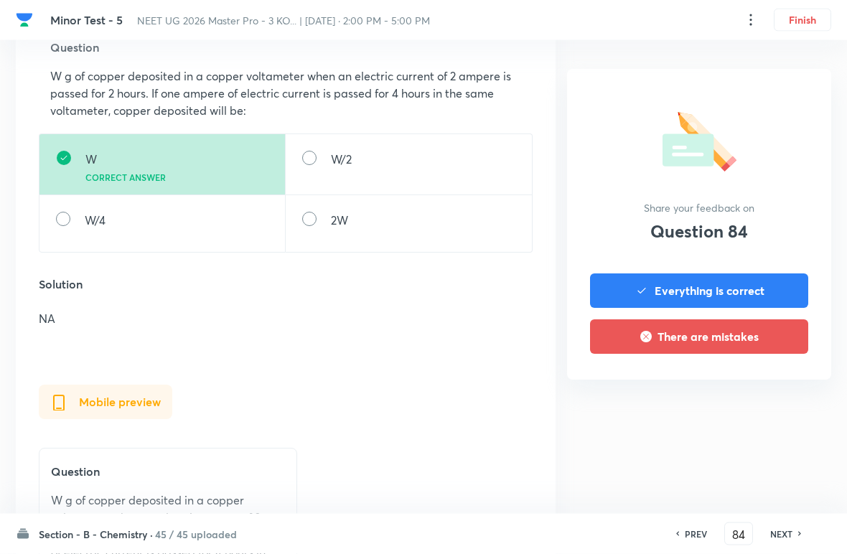
scroll to position [499, 0]
click at [588, 529] on h6 "NEXT" at bounding box center [781, 533] width 22 height 13
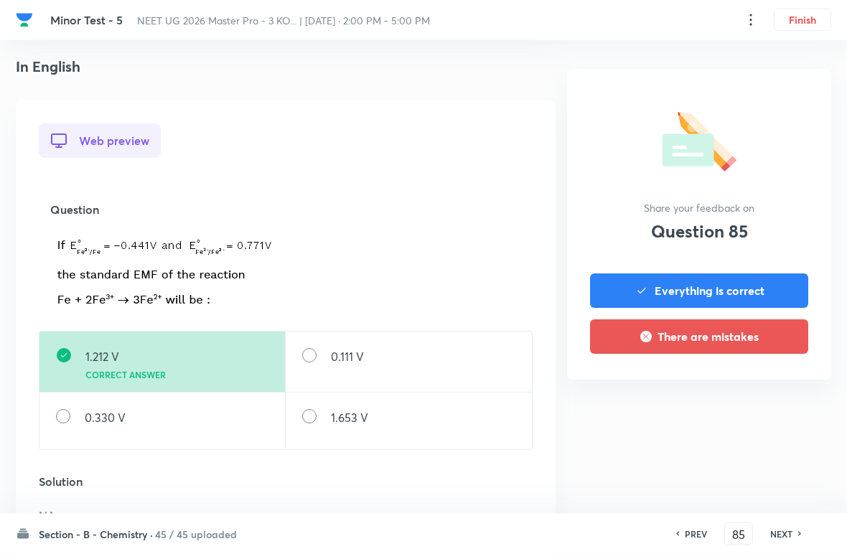
scroll to position [337, 0]
click at [588, 525] on div "PREV 85 ​ NEXT" at bounding box center [738, 533] width 185 height 23
click at [588, 530] on h6 "NEXT" at bounding box center [781, 533] width 22 height 13
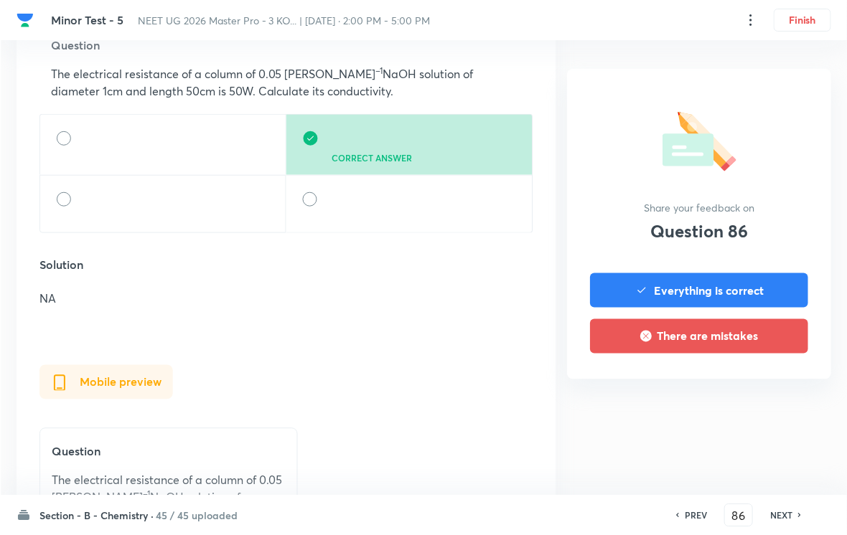
scroll to position [499, 0]
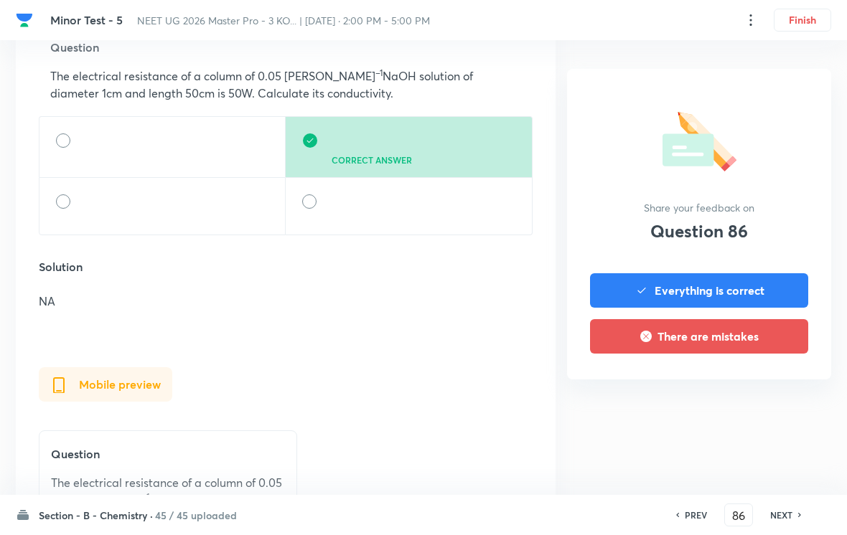
click at [588, 510] on h6 "NEXT" at bounding box center [781, 515] width 22 height 13
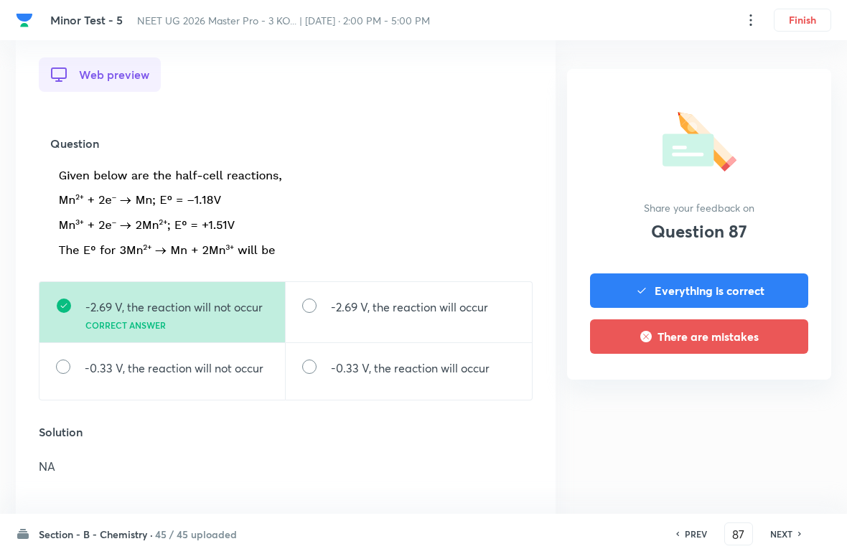
scroll to position [405, 0]
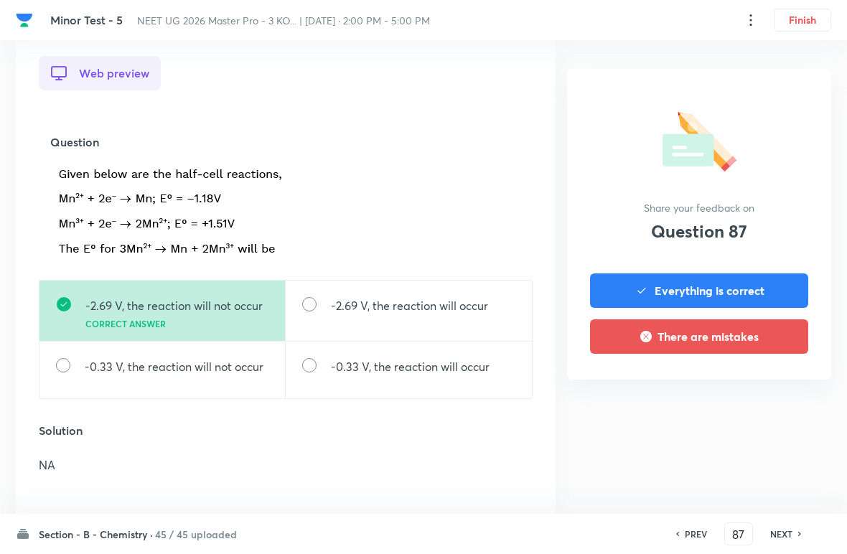
click at [588, 529] on h6 "NEXT" at bounding box center [781, 533] width 22 height 13
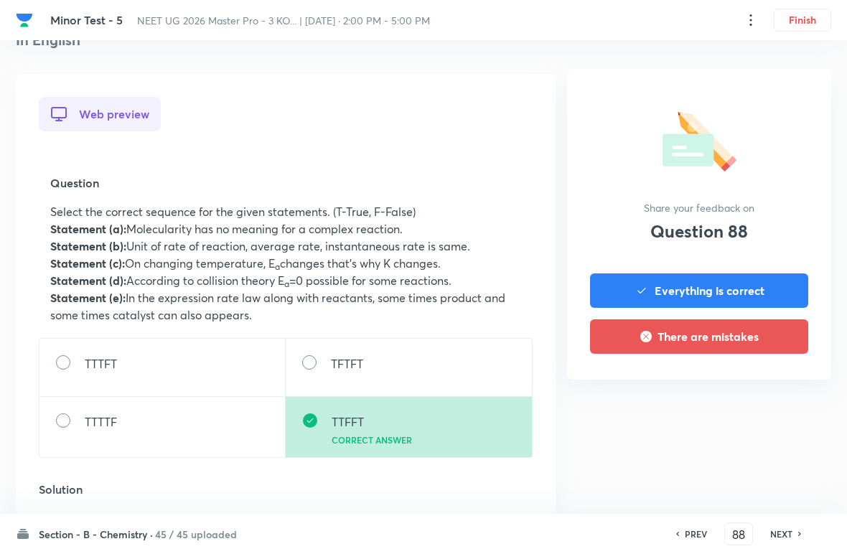
scroll to position [364, 0]
click at [588, 527] on div "NEXT" at bounding box center [783, 533] width 38 height 13
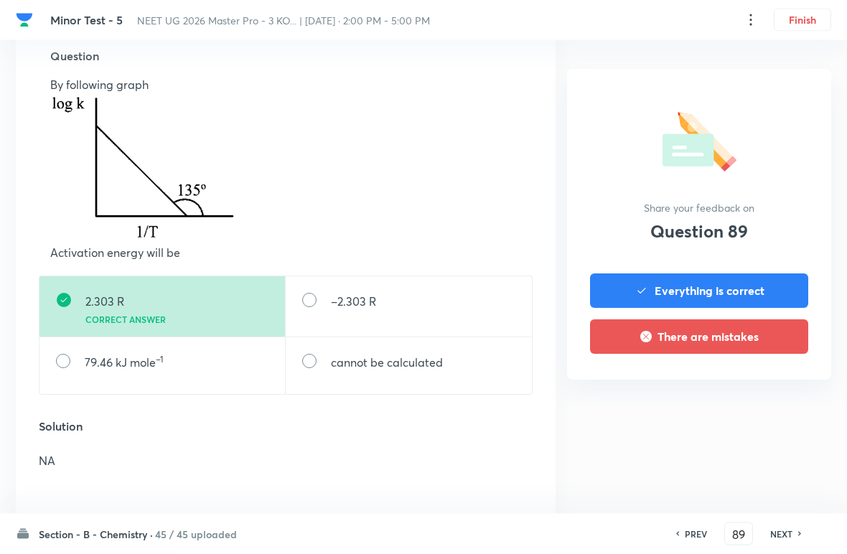
scroll to position [492, 0]
click at [588, 530] on h6 "NEXT" at bounding box center [781, 533] width 22 height 13
type input "90"
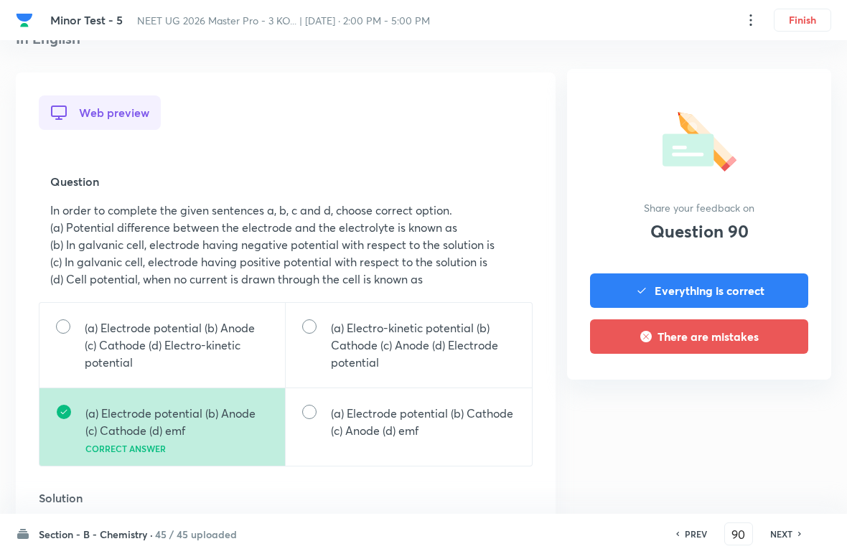
scroll to position [367, 0]
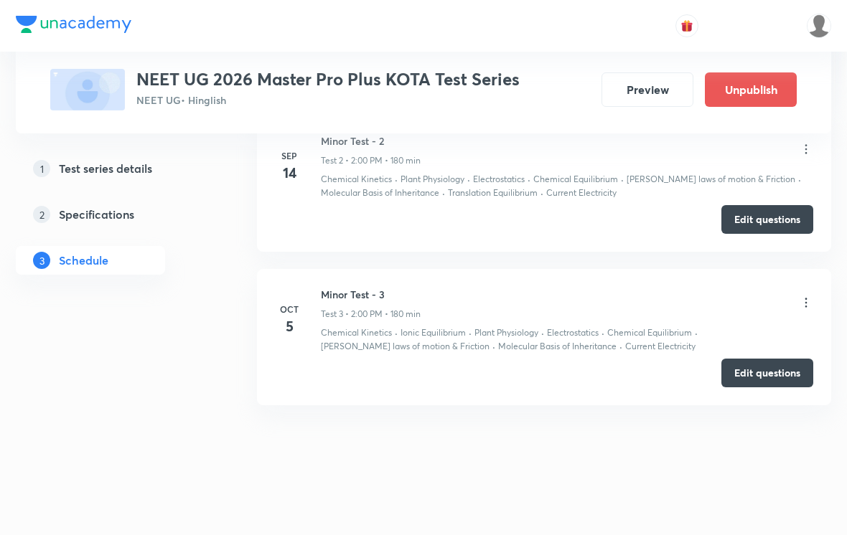
scroll to position [1243, 0]
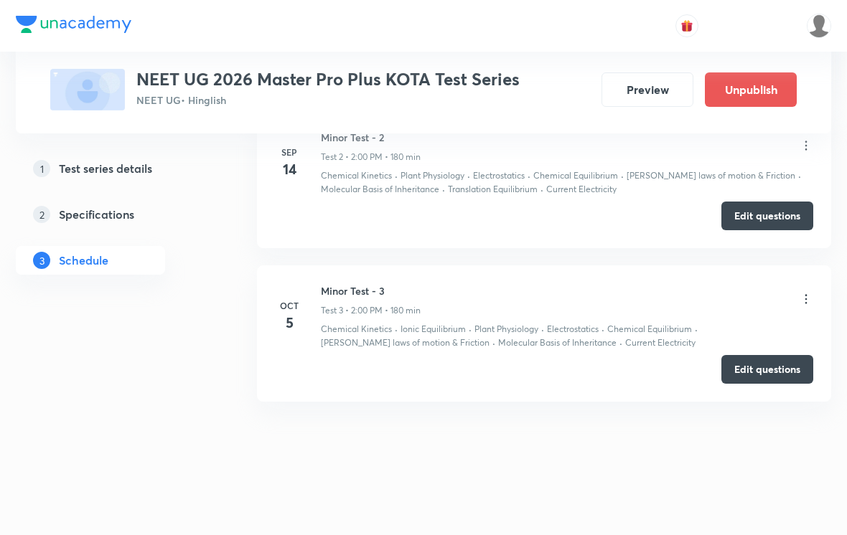
click at [809, 301] on icon at bounding box center [806, 299] width 14 height 14
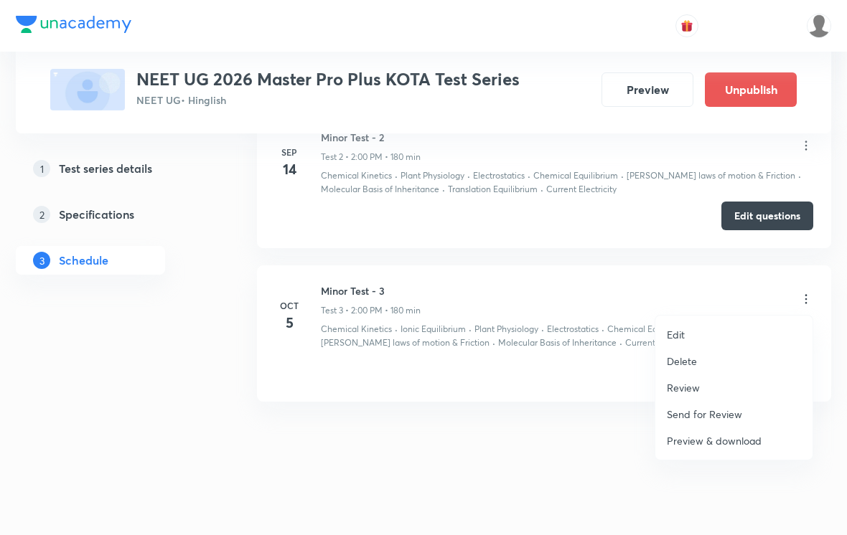
click at [705, 385] on li "Review" at bounding box center [733, 388] width 157 height 27
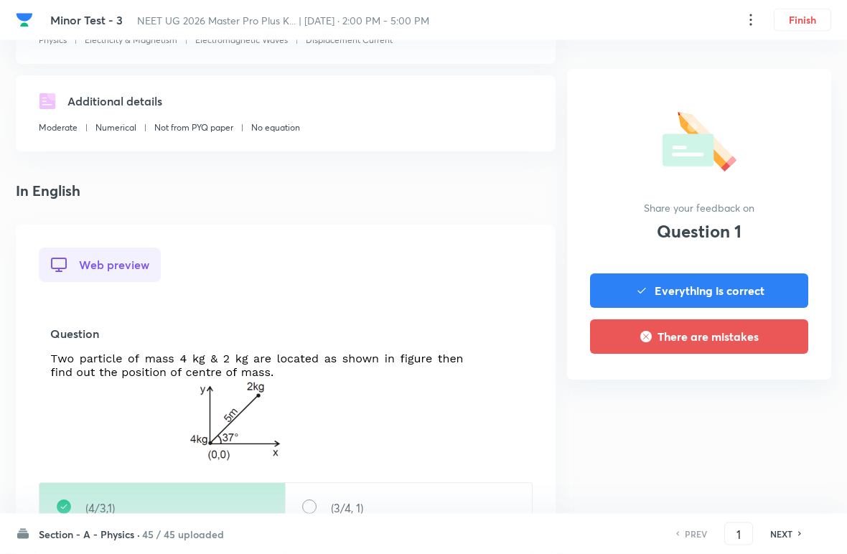
click at [148, 532] on h6 "45 / 45 uploaded" at bounding box center [183, 534] width 82 height 15
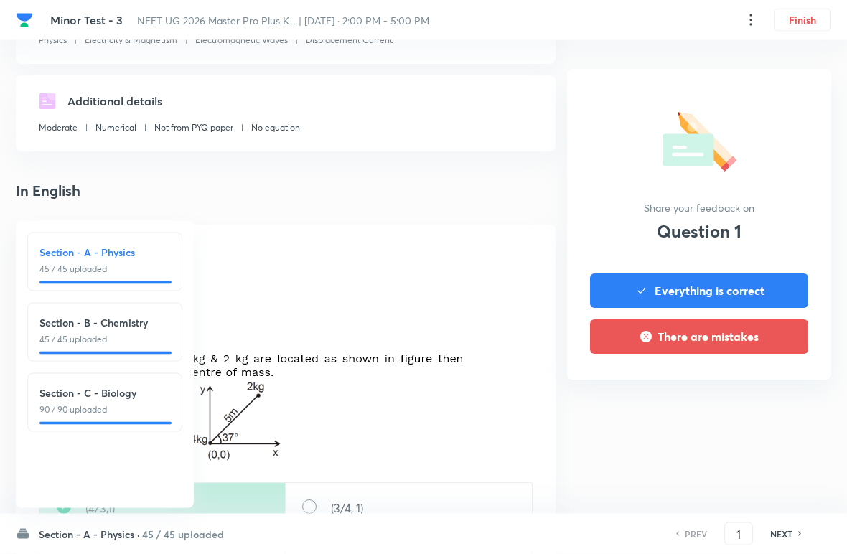
scroll to position [213, 0]
click at [70, 334] on p "45 / 45 uploaded" at bounding box center [104, 339] width 131 height 13
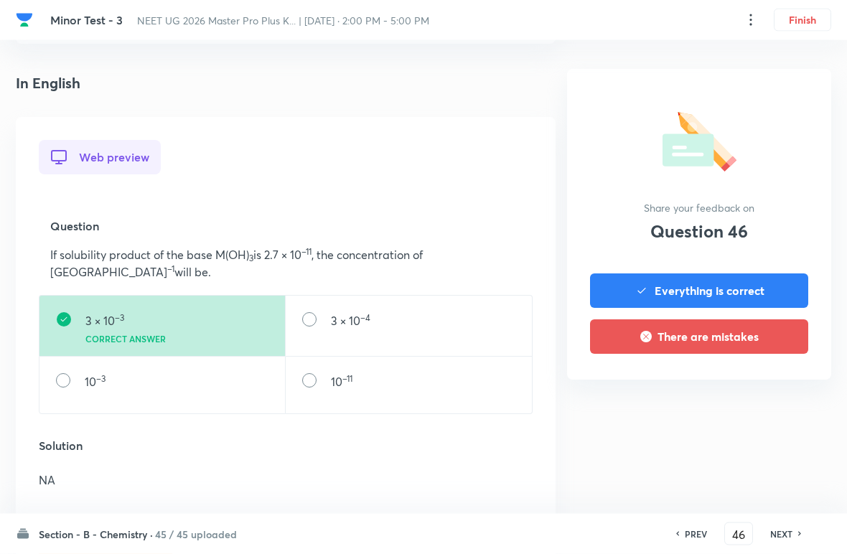
scroll to position [323, 0]
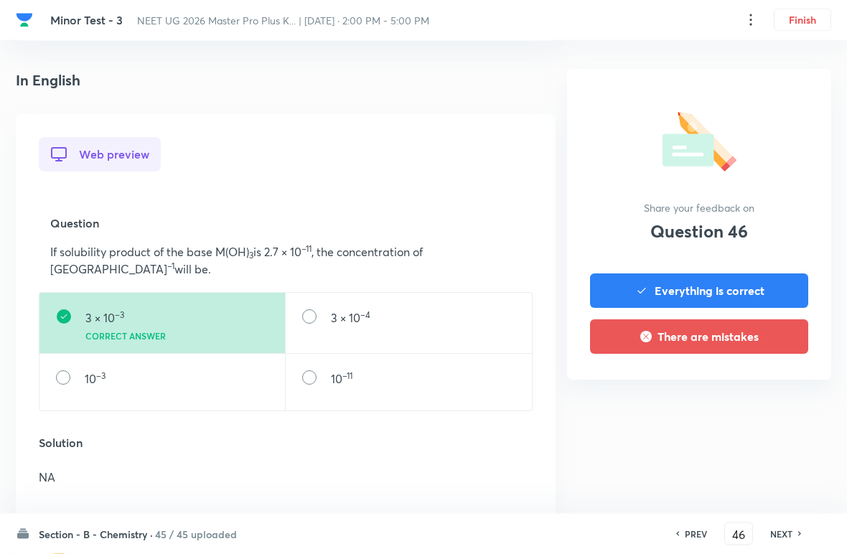
click at [786, 528] on h6 "NEXT" at bounding box center [781, 533] width 22 height 13
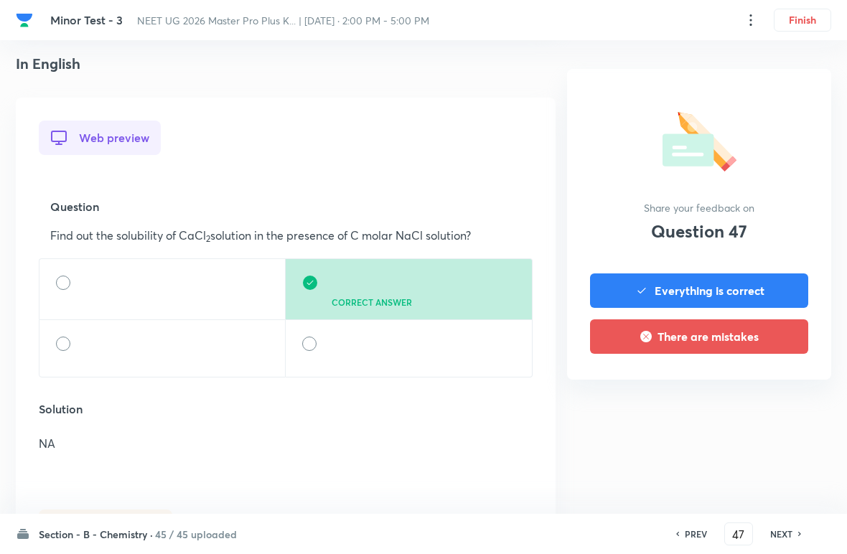
scroll to position [347, 0]
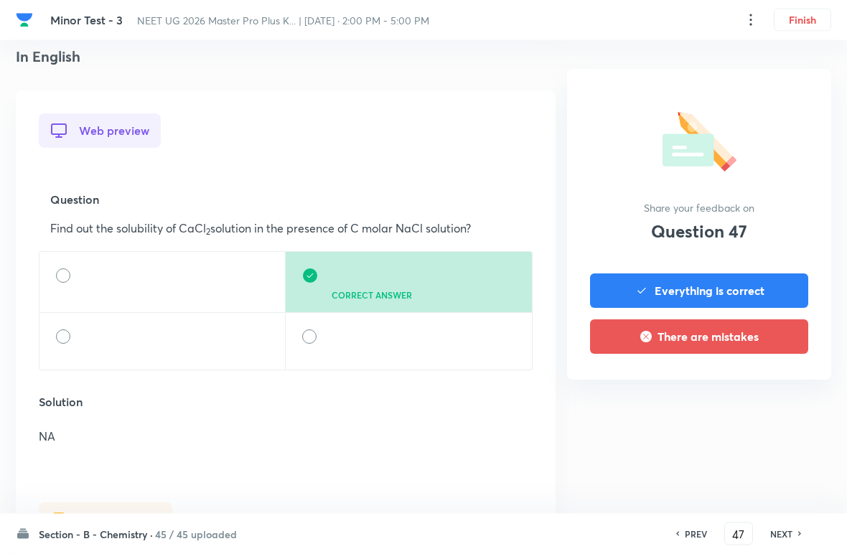
click at [787, 529] on h6 "NEXT" at bounding box center [781, 533] width 22 height 13
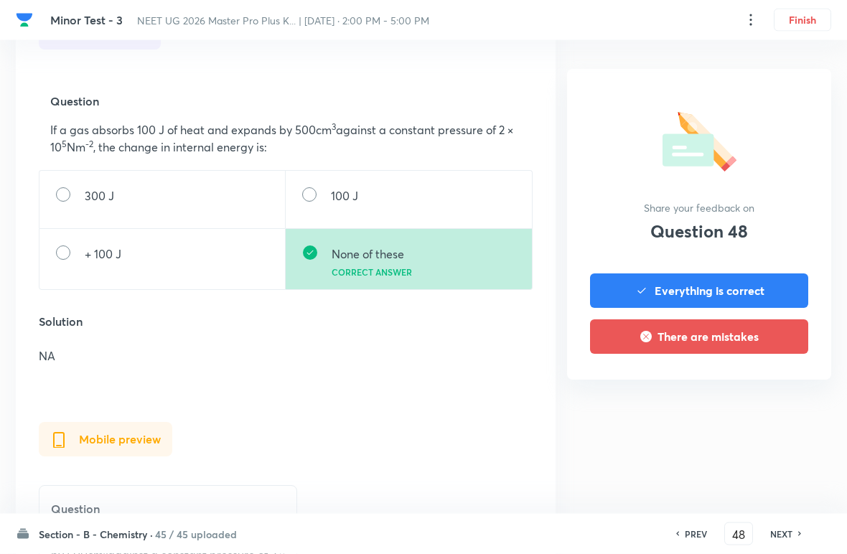
scroll to position [446, 0]
click at [789, 530] on h6 "NEXT" at bounding box center [781, 533] width 22 height 13
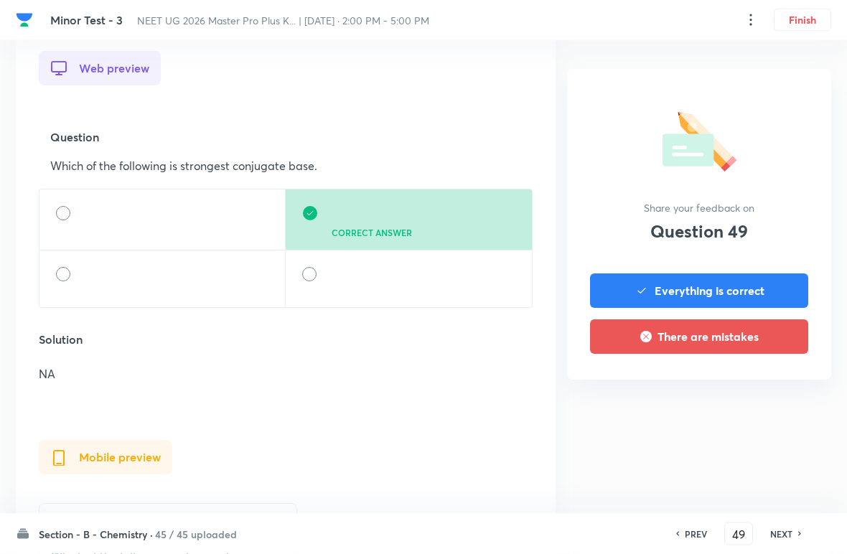
scroll to position [410, 0]
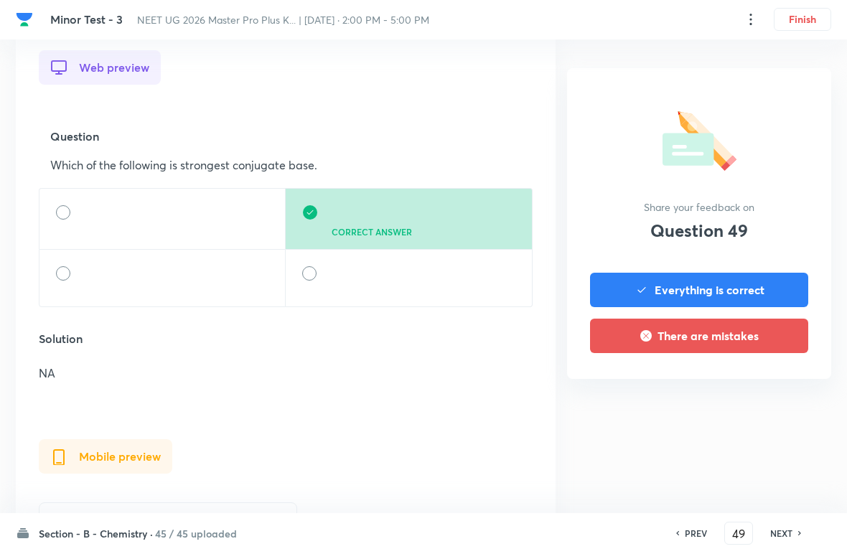
click at [791, 529] on h6 "NEXT" at bounding box center [781, 533] width 22 height 13
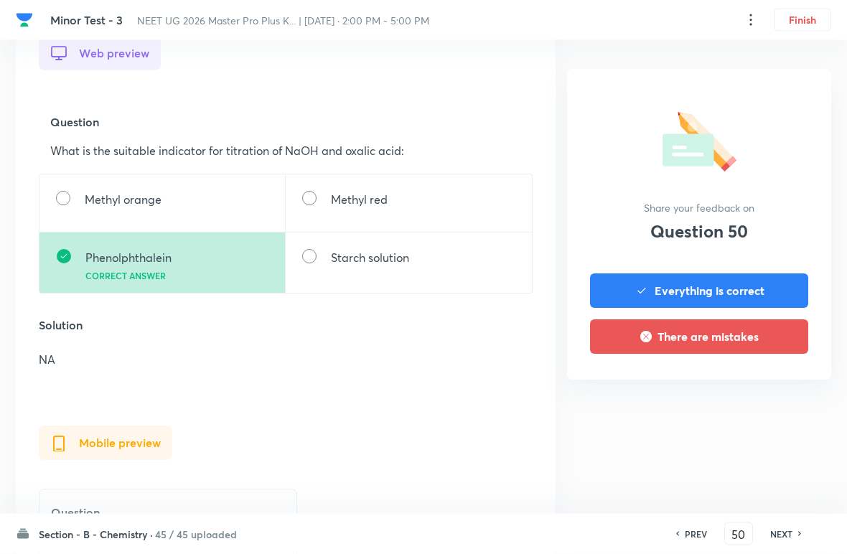
scroll to position [464, 0]
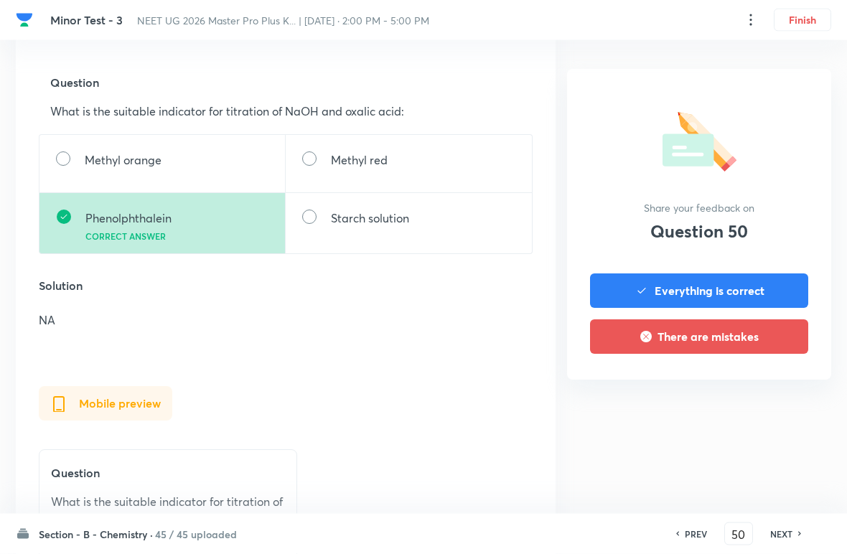
click at [793, 529] on div "NEXT" at bounding box center [783, 533] width 38 height 13
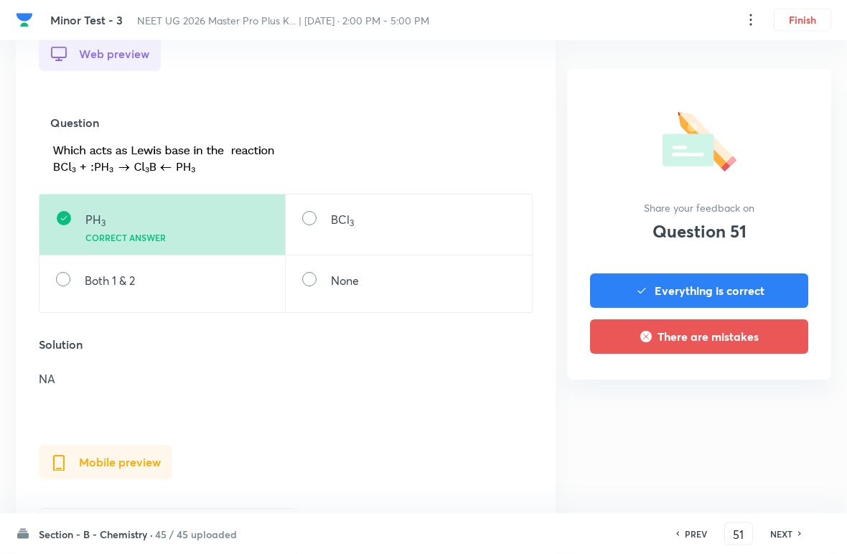
scroll to position [425, 0]
click at [791, 528] on h6 "NEXT" at bounding box center [781, 533] width 22 height 13
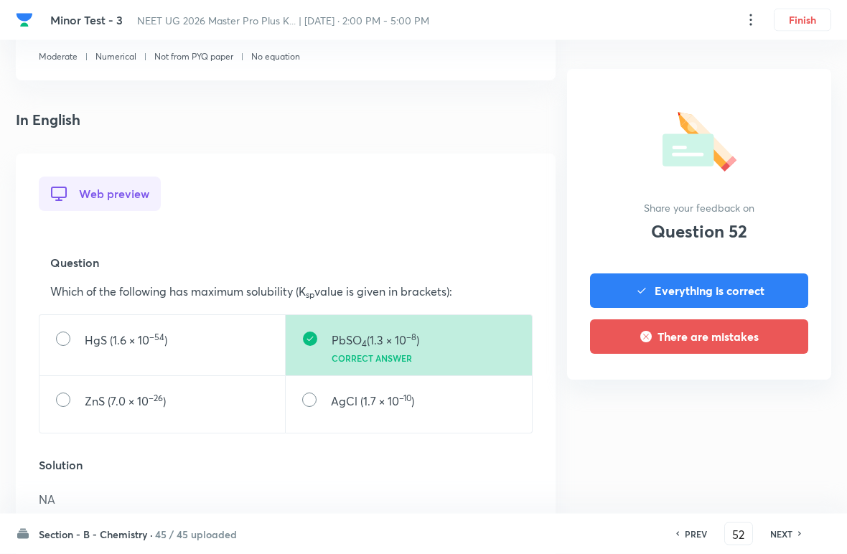
scroll to position [297, 0]
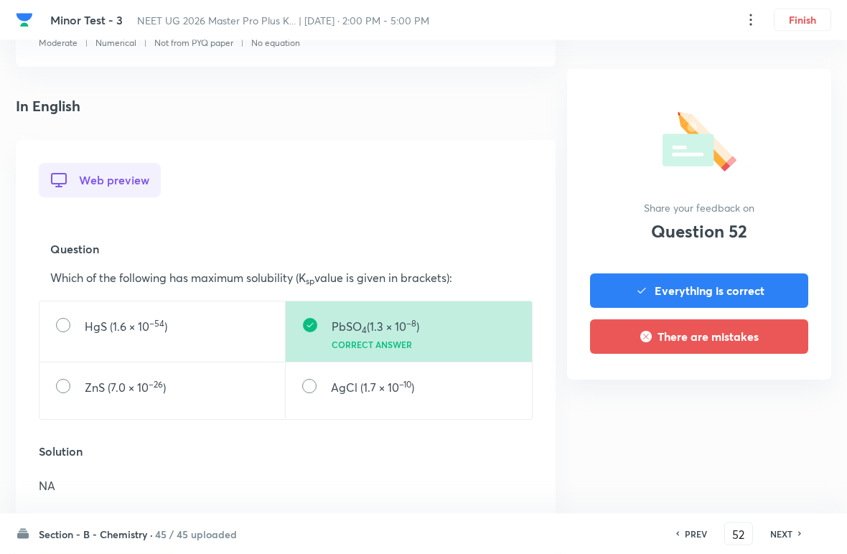
click at [788, 528] on h6 "NEXT" at bounding box center [781, 533] width 22 height 13
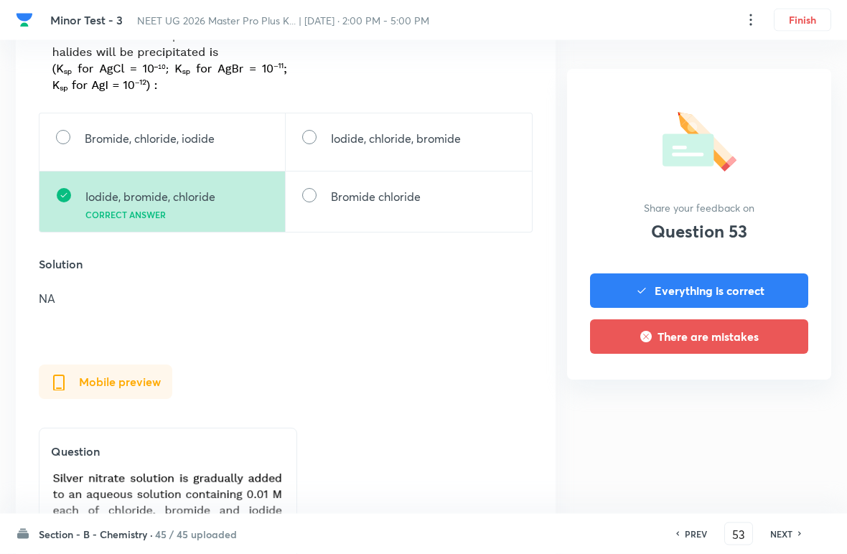
scroll to position [593, 0]
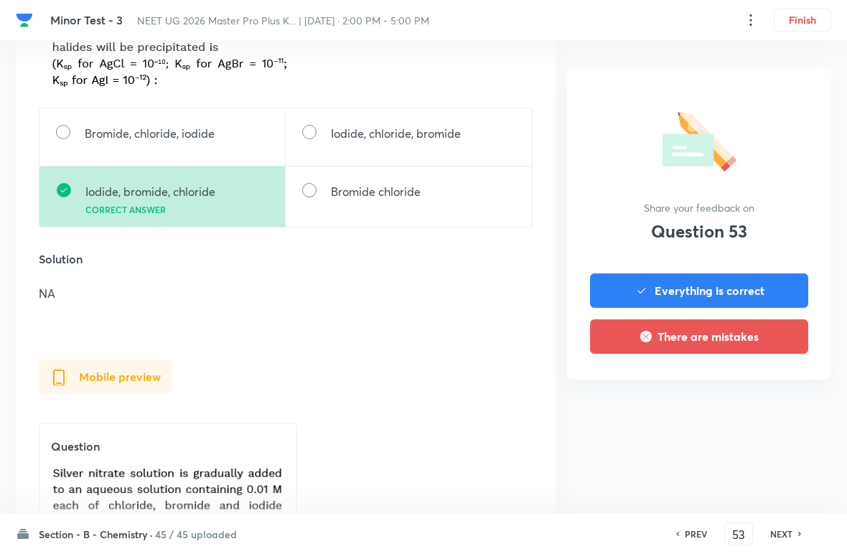
click at [789, 532] on h6 "NEXT" at bounding box center [781, 533] width 22 height 13
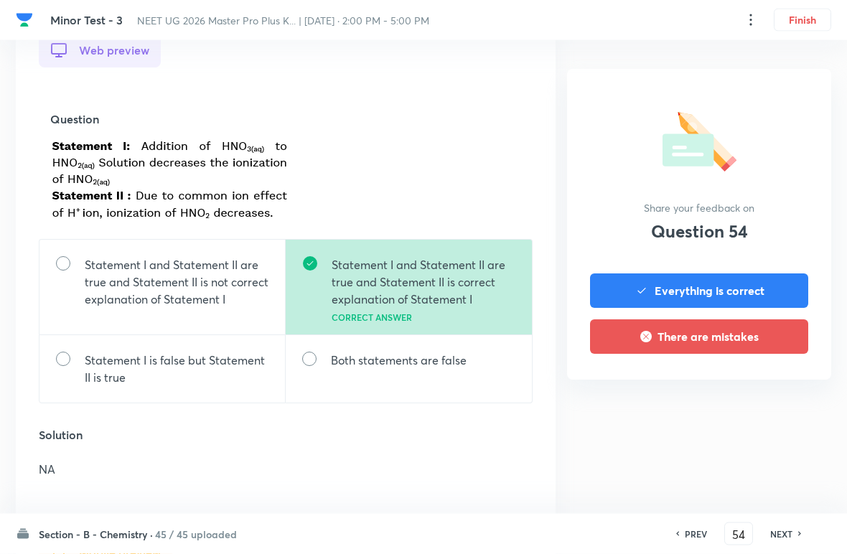
scroll to position [433, 0]
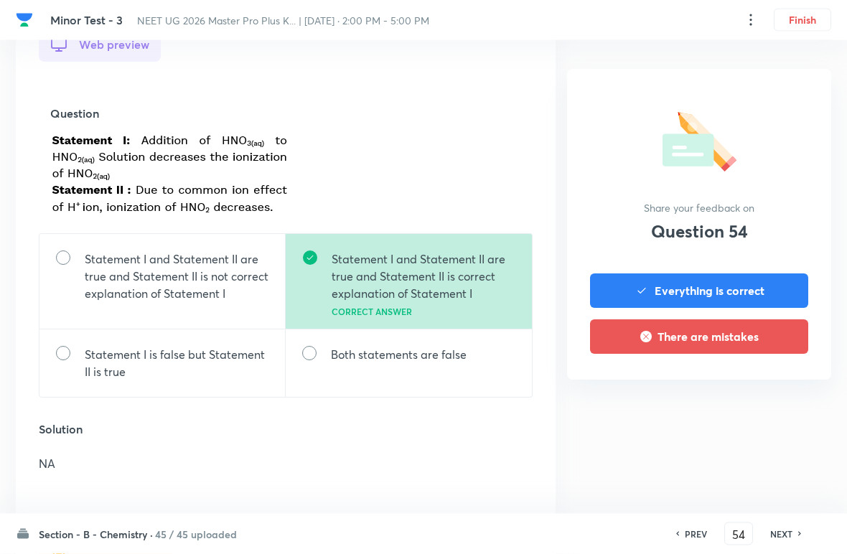
click at [799, 532] on icon at bounding box center [800, 533] width 4 height 7
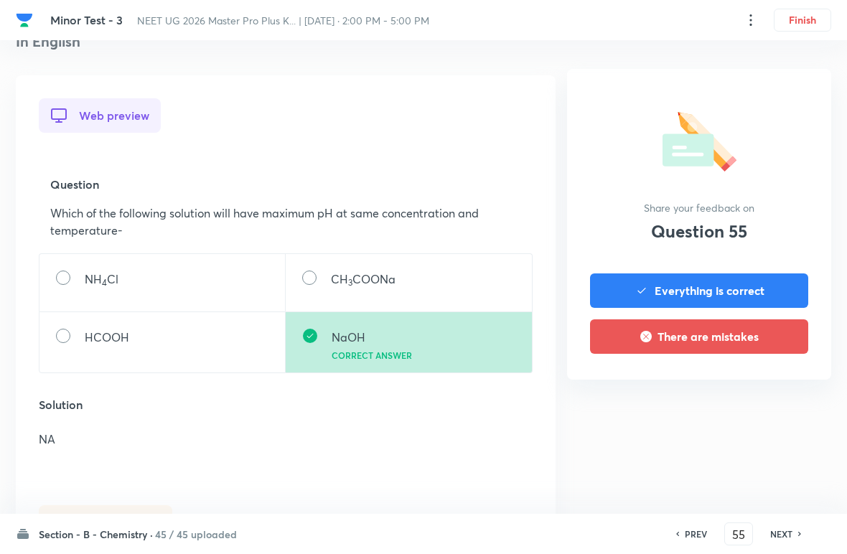
scroll to position [365, 0]
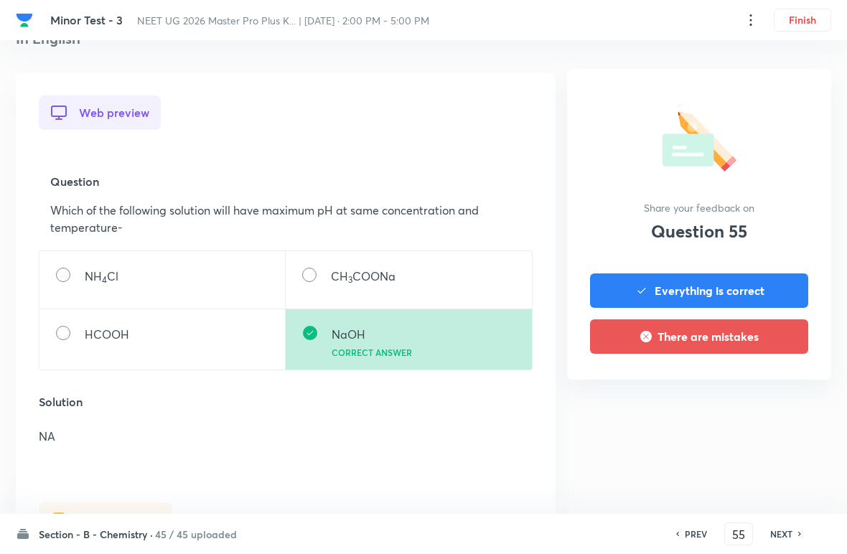
click at [788, 533] on h6 "NEXT" at bounding box center [781, 533] width 22 height 13
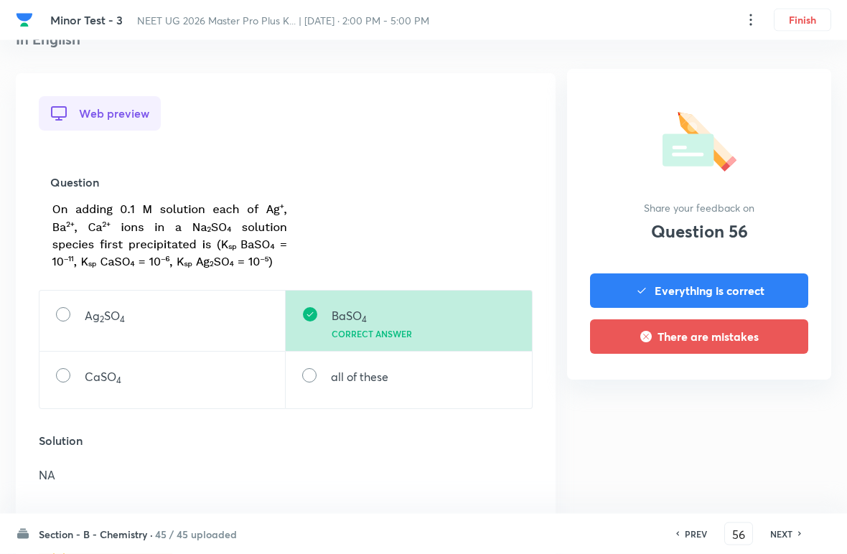
scroll to position [375, 0]
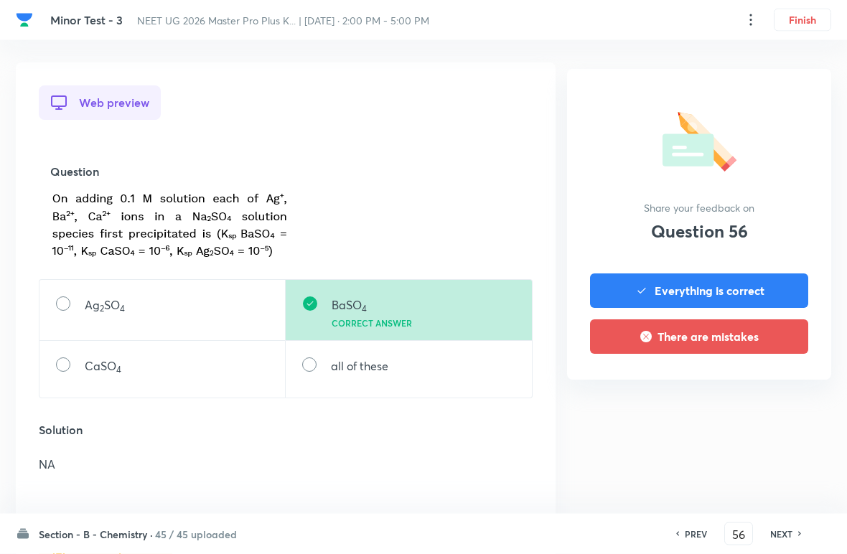
click at [784, 530] on h6 "NEXT" at bounding box center [781, 533] width 22 height 13
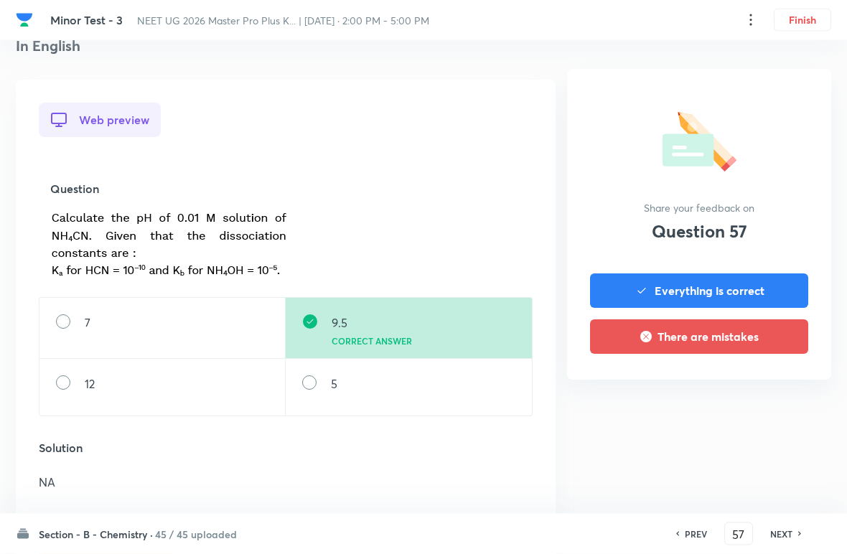
scroll to position [395, 0]
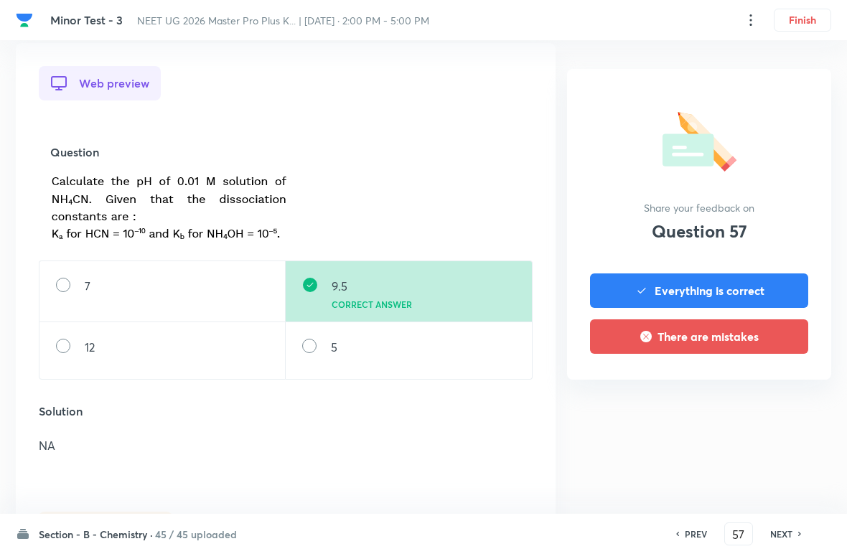
click at [799, 534] on icon at bounding box center [800, 533] width 4 height 7
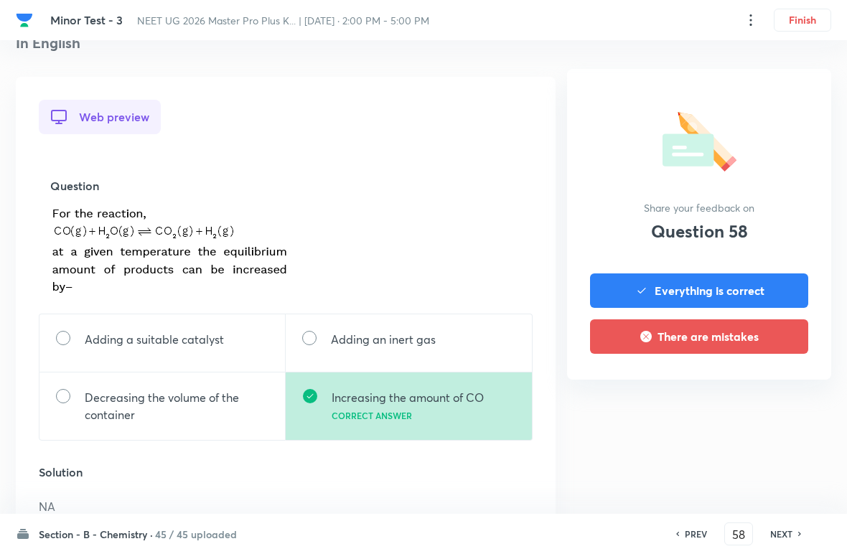
scroll to position [364, 0]
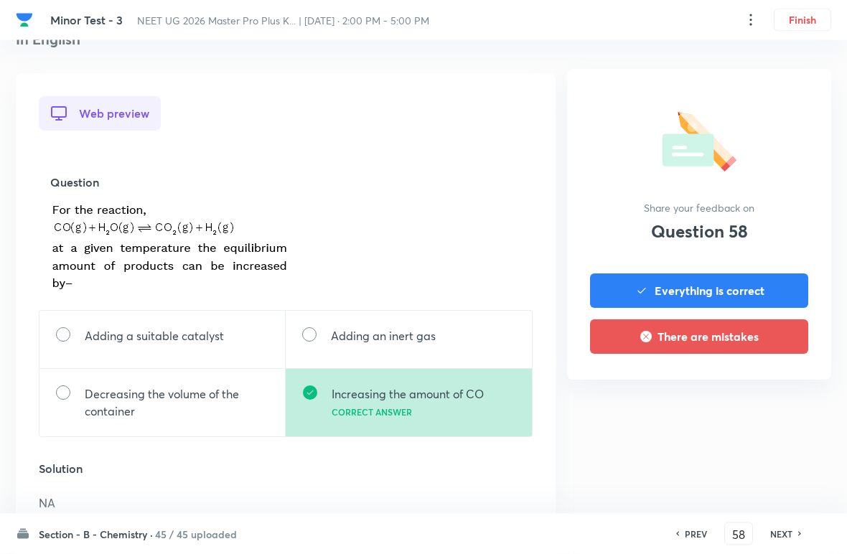
click at [791, 531] on h6 "NEXT" at bounding box center [781, 533] width 22 height 13
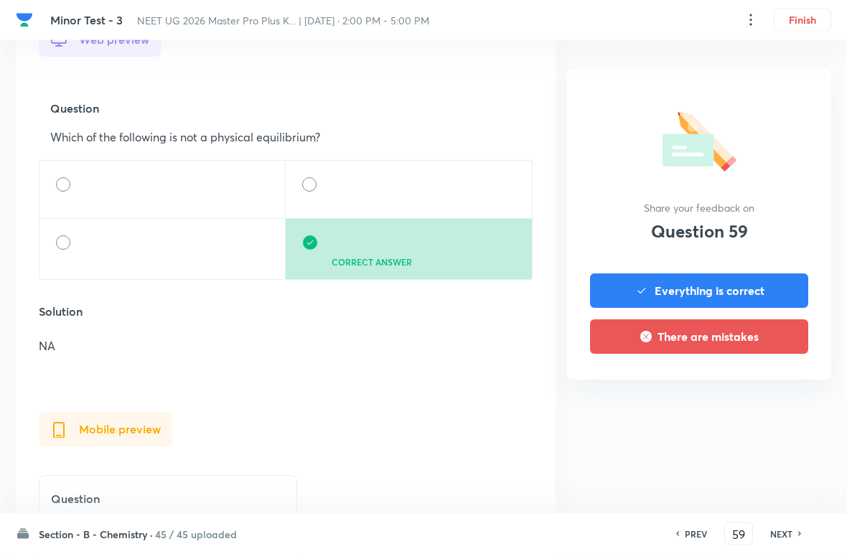
scroll to position [438, 0]
click at [795, 529] on div "NEXT" at bounding box center [783, 533] width 38 height 13
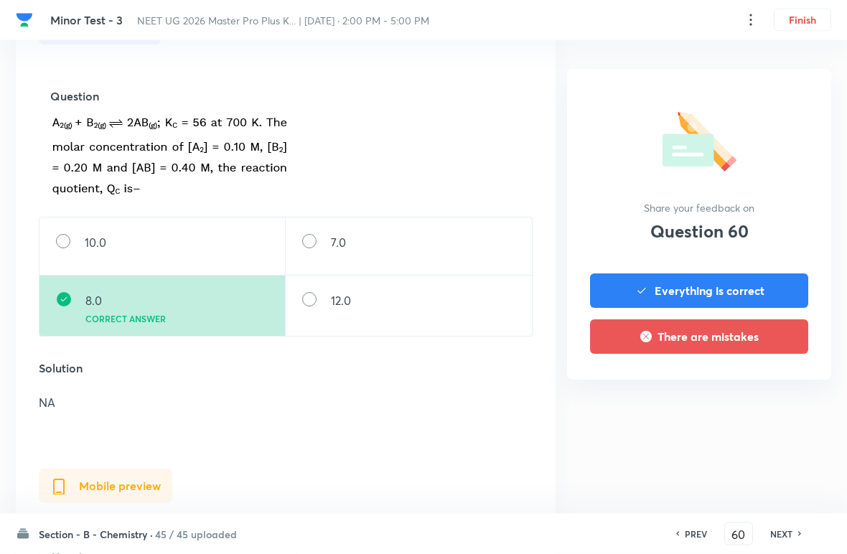
scroll to position [451, 0]
click at [799, 532] on icon at bounding box center [799, 534] width 3 height 4
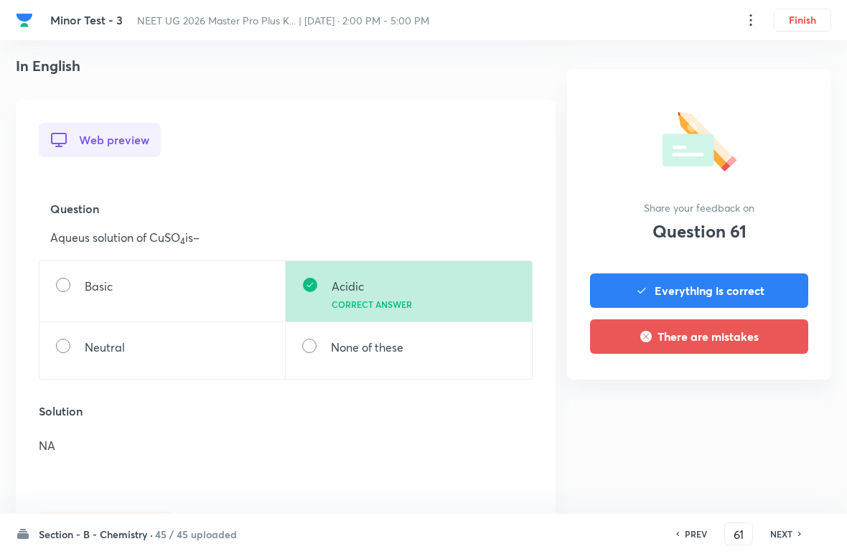
scroll to position [337, 0]
click at [786, 530] on h6 "NEXT" at bounding box center [781, 533] width 22 height 13
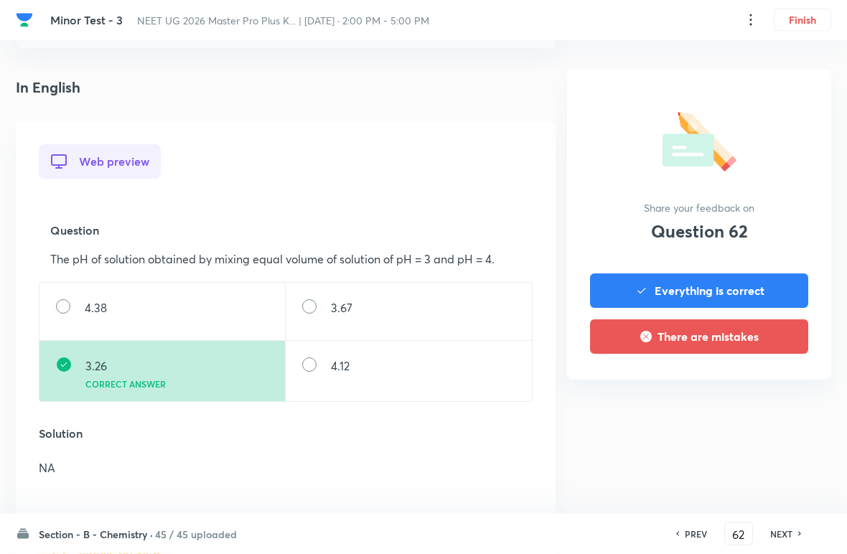
scroll to position [345, 0]
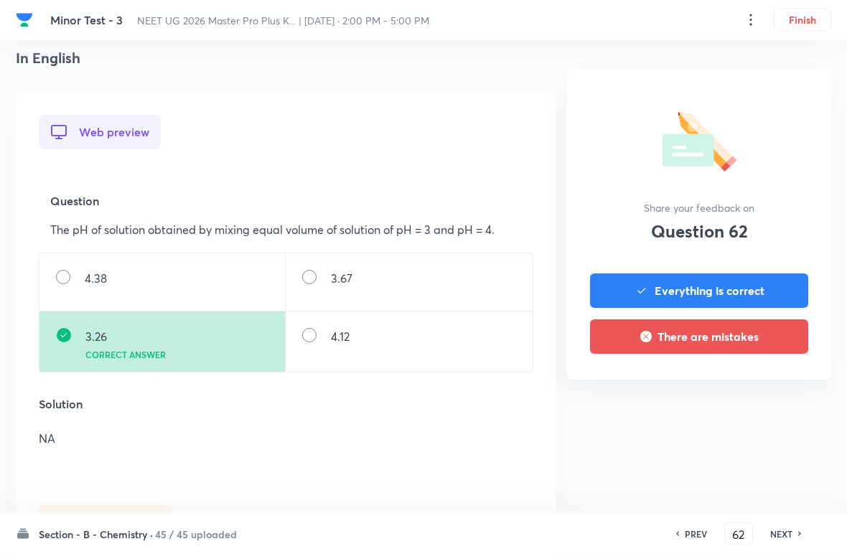
click at [795, 527] on div "NEXT" at bounding box center [783, 533] width 38 height 13
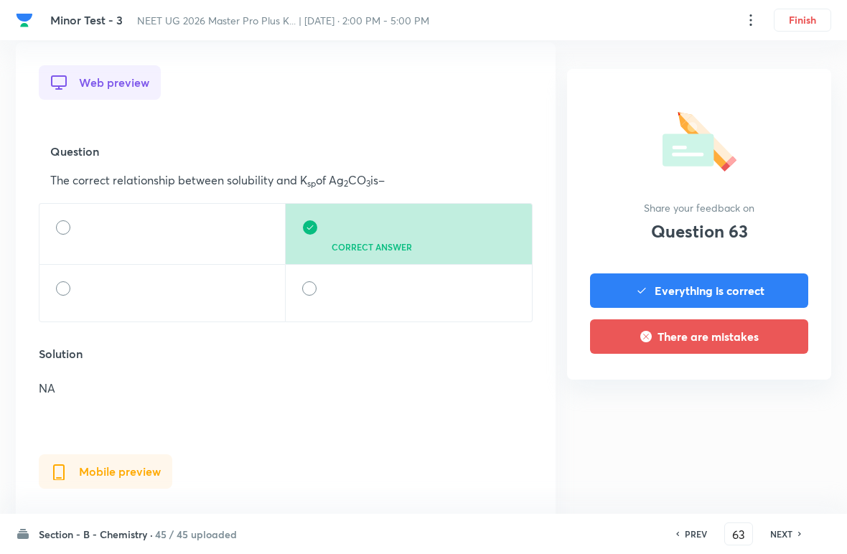
scroll to position [402, 0]
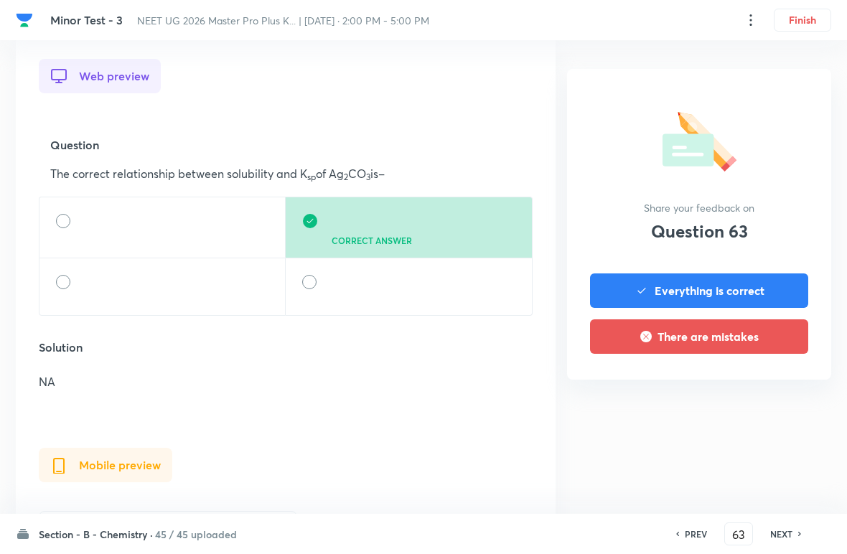
click at [799, 531] on icon at bounding box center [800, 533] width 4 height 7
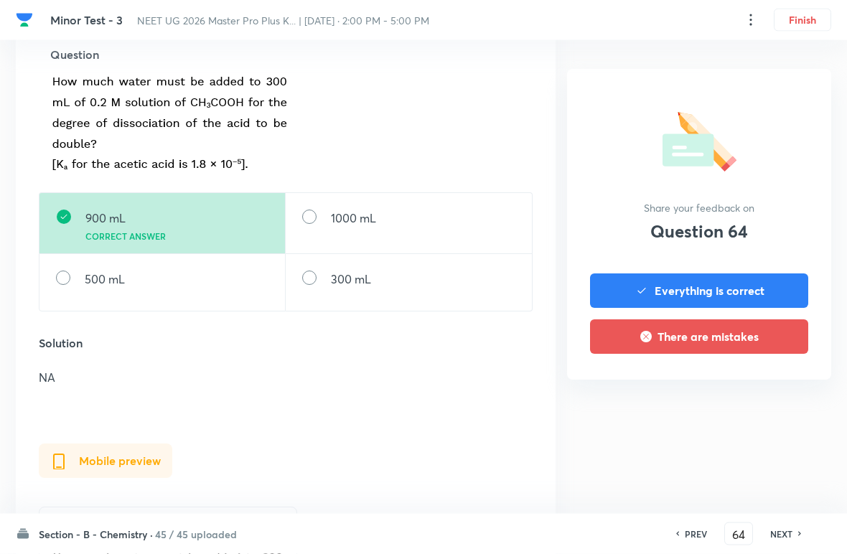
scroll to position [492, 0]
click at [799, 532] on icon at bounding box center [800, 533] width 4 height 7
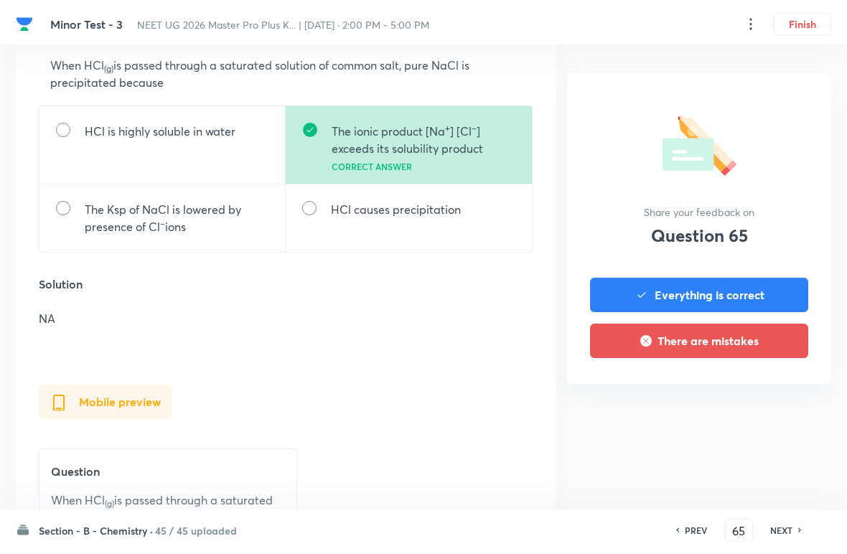
scroll to position [513, 0]
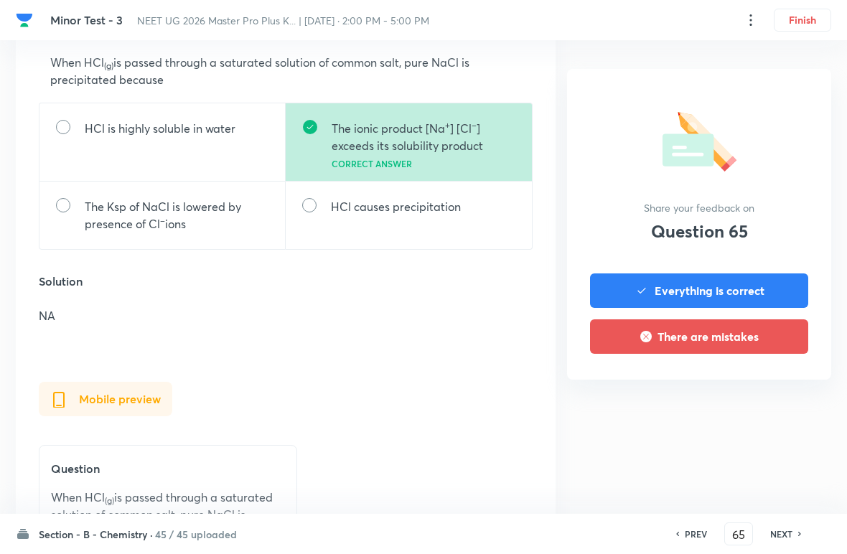
click at [799, 535] on div "NEXT" at bounding box center [783, 533] width 38 height 13
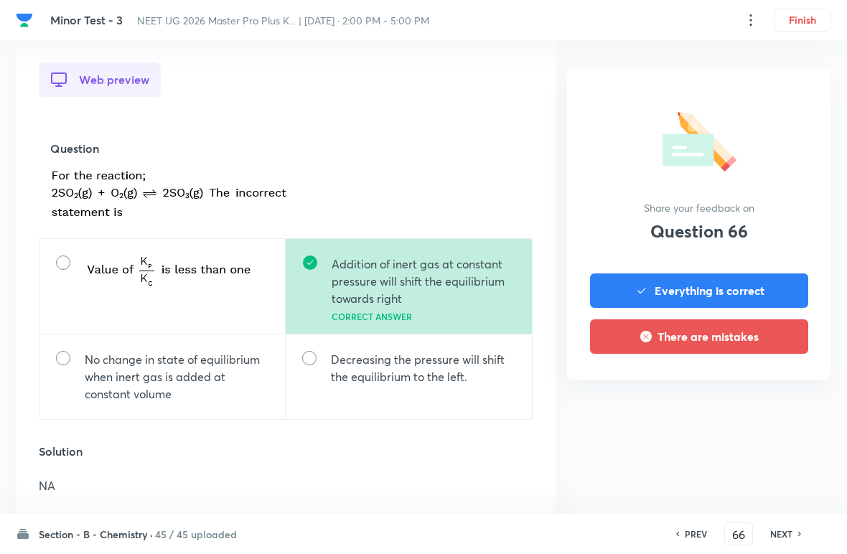
scroll to position [410, 0]
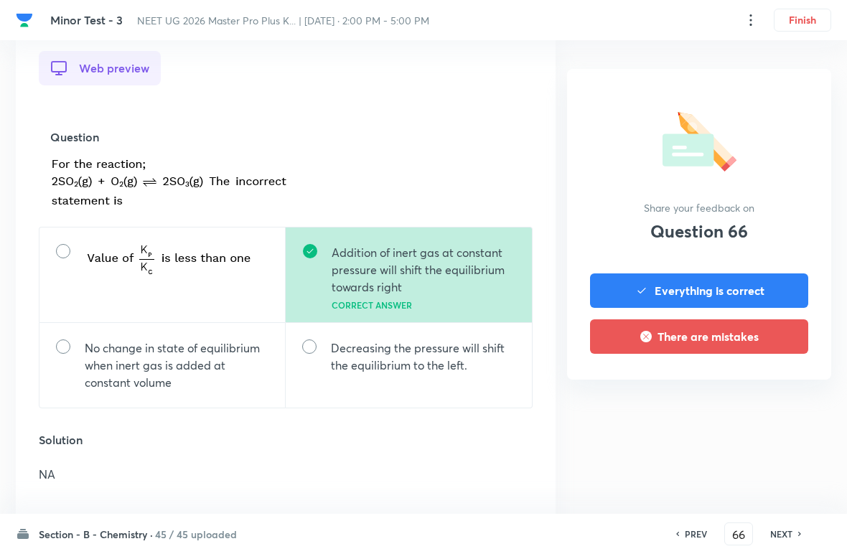
click at [799, 523] on div "PREV 66 ​ NEXT" at bounding box center [738, 533] width 185 height 23
click at [783, 532] on h6 "NEXT" at bounding box center [781, 533] width 22 height 13
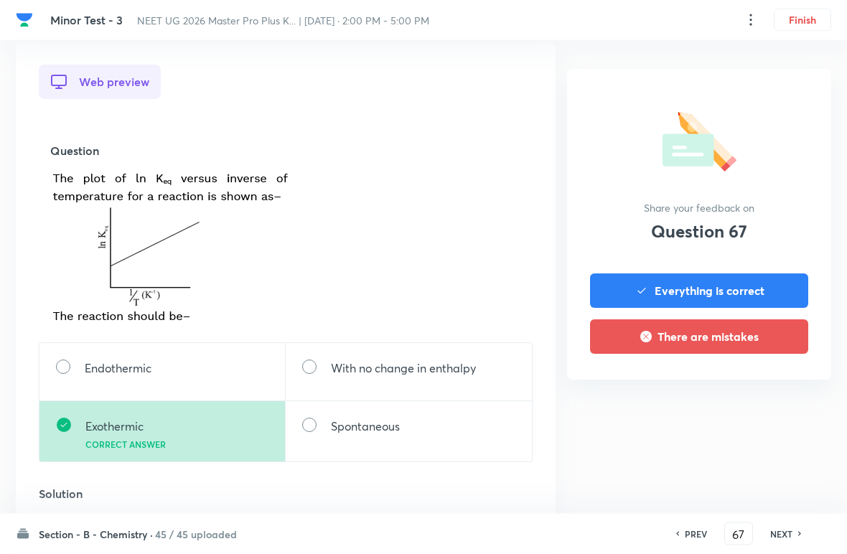
scroll to position [403, 0]
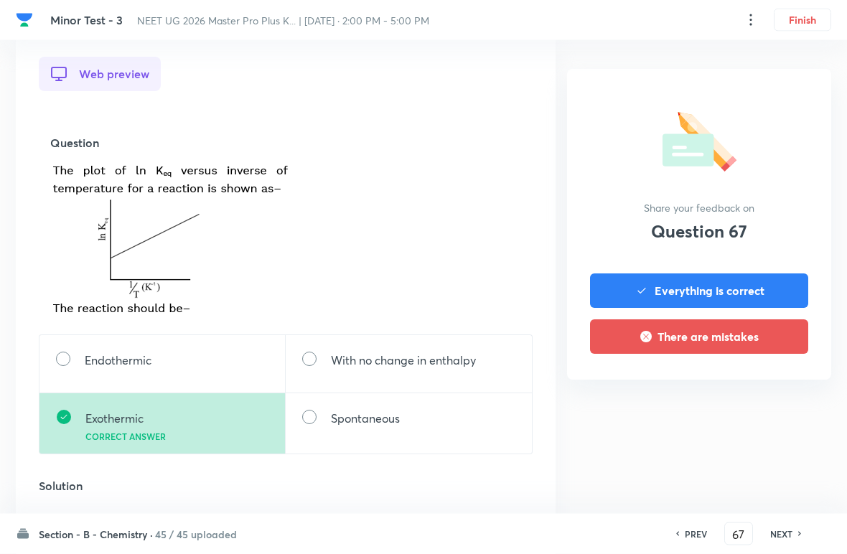
click at [798, 532] on icon at bounding box center [800, 533] width 4 height 7
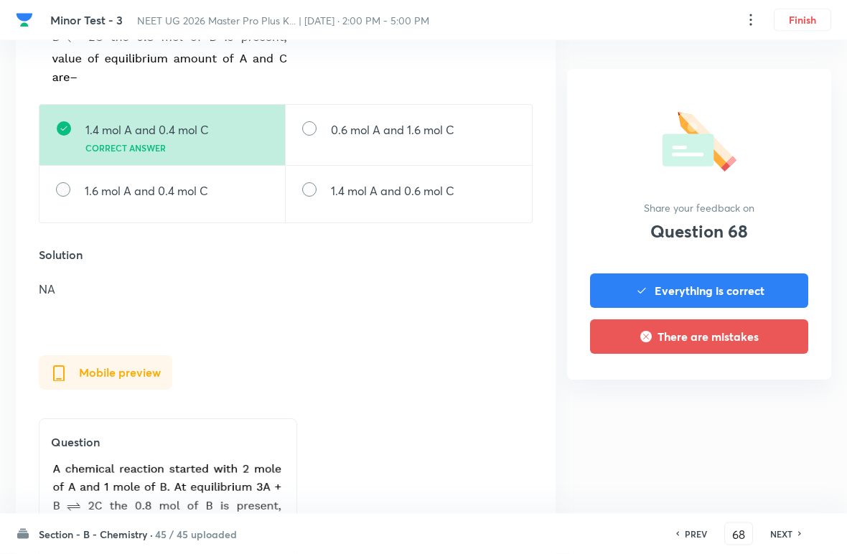
scroll to position [573, 0]
click at [790, 529] on h6 "NEXT" at bounding box center [781, 533] width 22 height 13
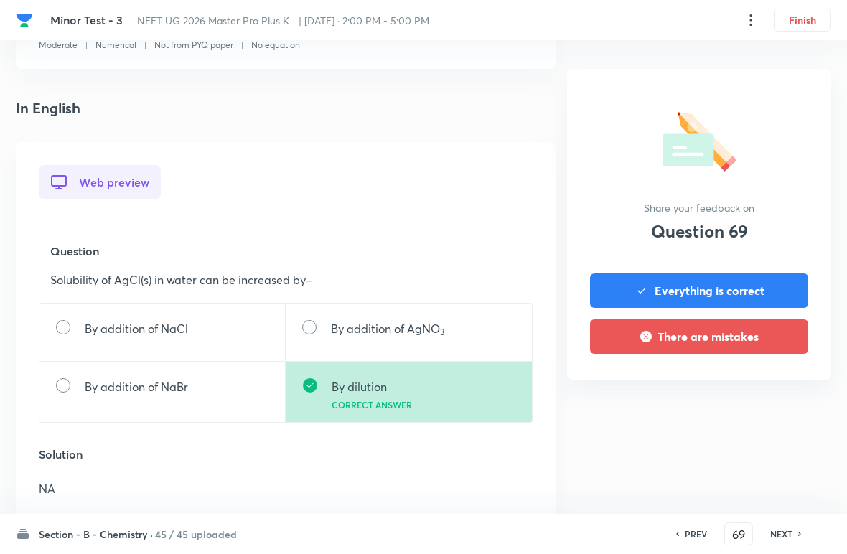
scroll to position [309, 0]
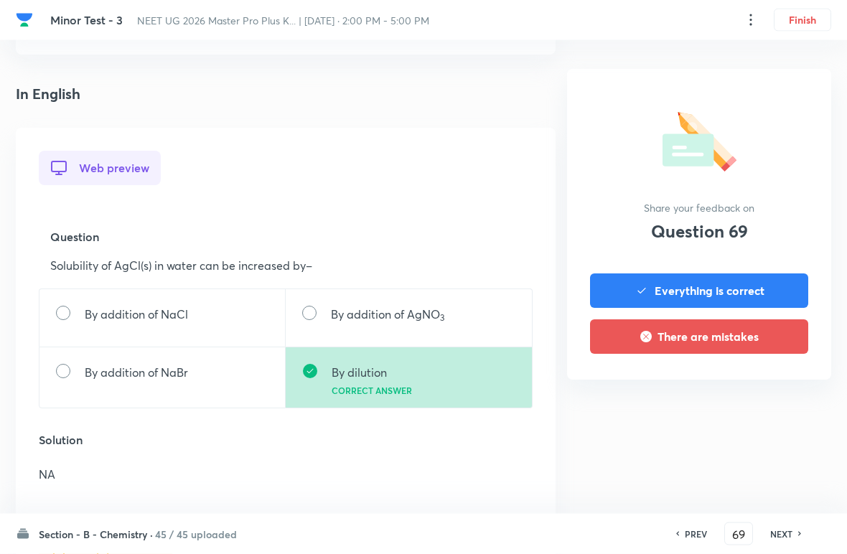
click at [792, 532] on div "NEXT" at bounding box center [783, 533] width 38 height 13
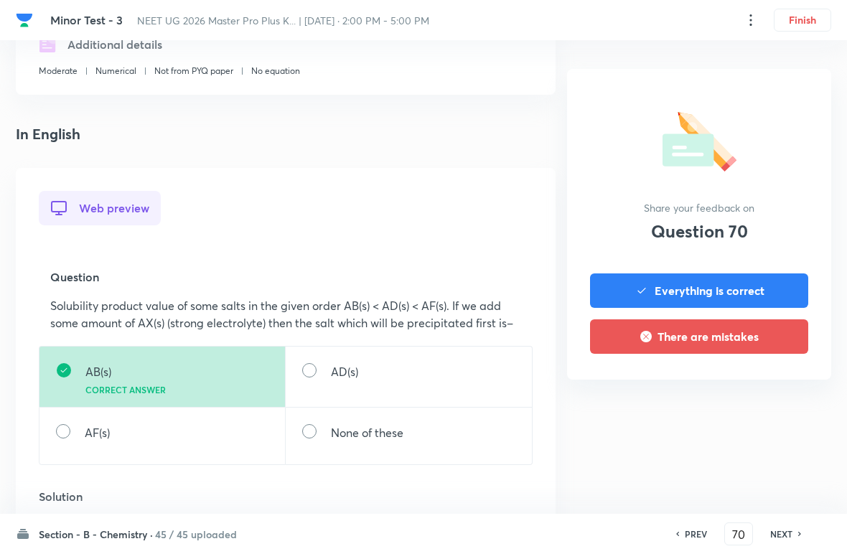
scroll to position [310, 0]
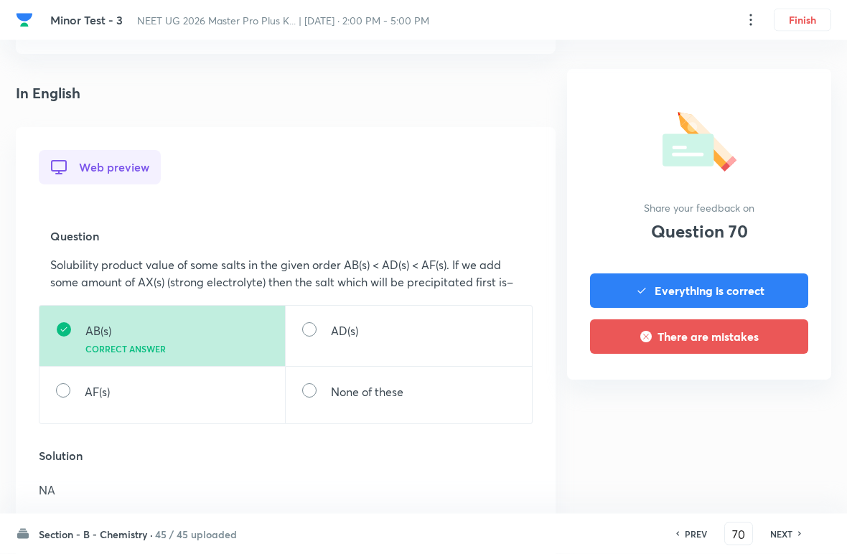
click at [793, 530] on div "NEXT" at bounding box center [783, 533] width 38 height 13
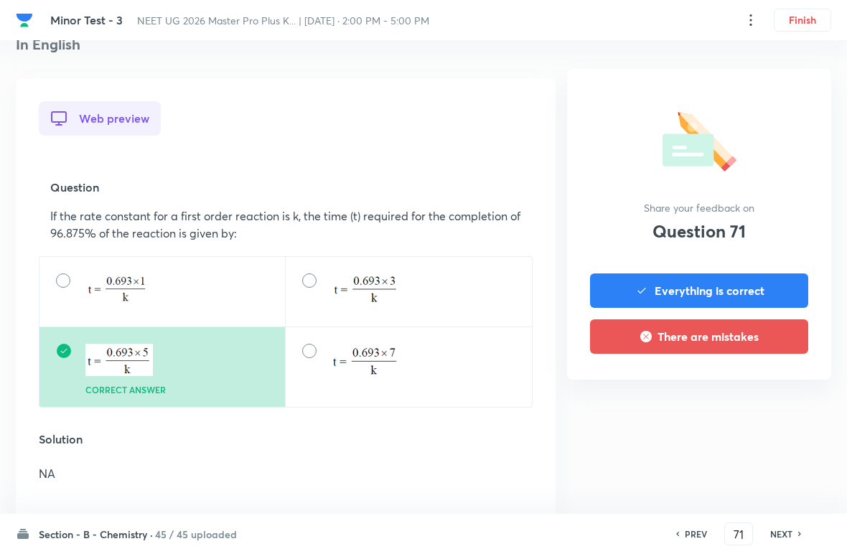
scroll to position [380, 0]
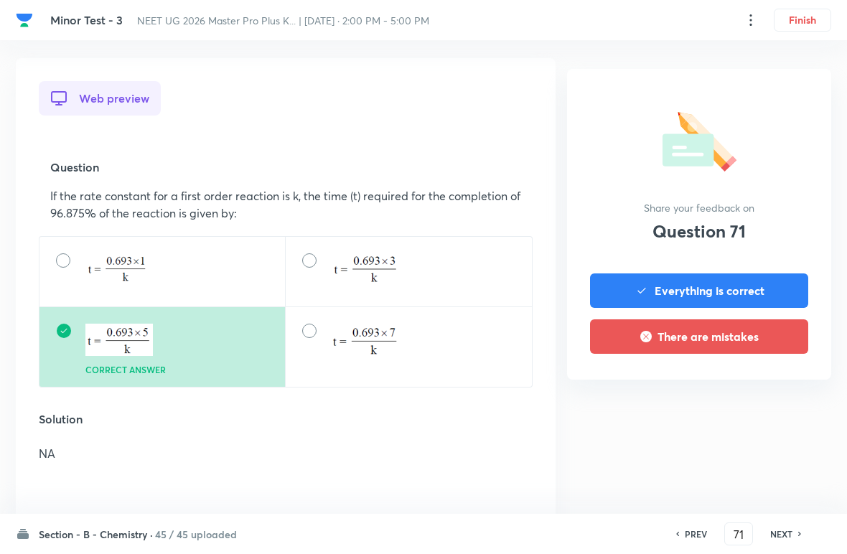
click at [791, 530] on h6 "NEXT" at bounding box center [781, 533] width 22 height 13
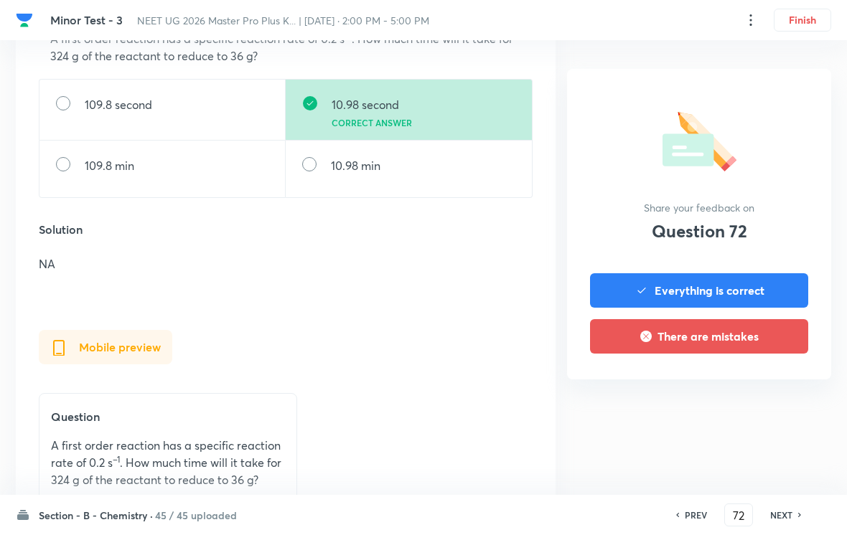
scroll to position [536, 0]
click at [798, 514] on icon at bounding box center [800, 515] width 4 height 7
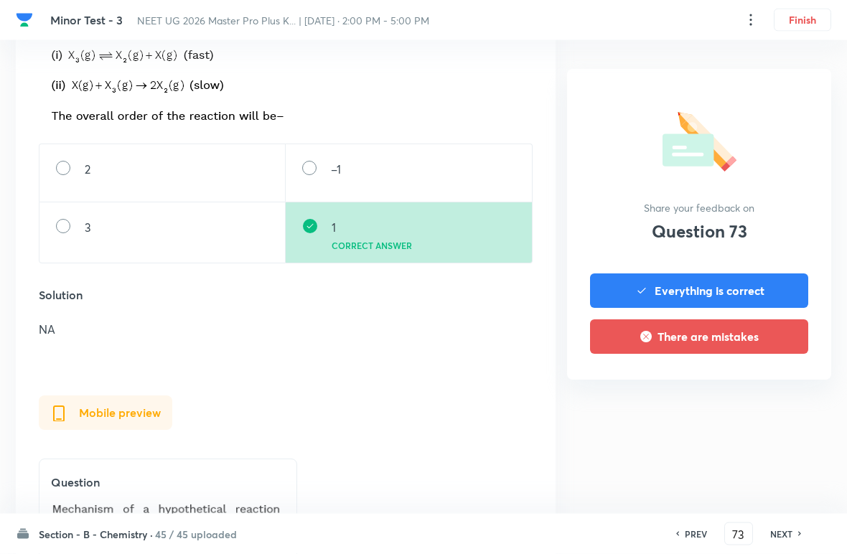
scroll to position [586, 0]
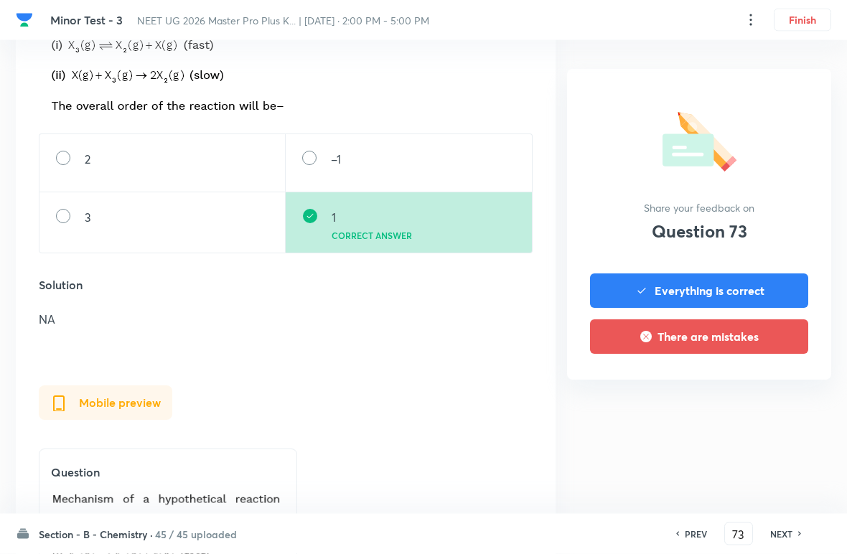
click at [789, 530] on h6 "NEXT" at bounding box center [781, 533] width 22 height 13
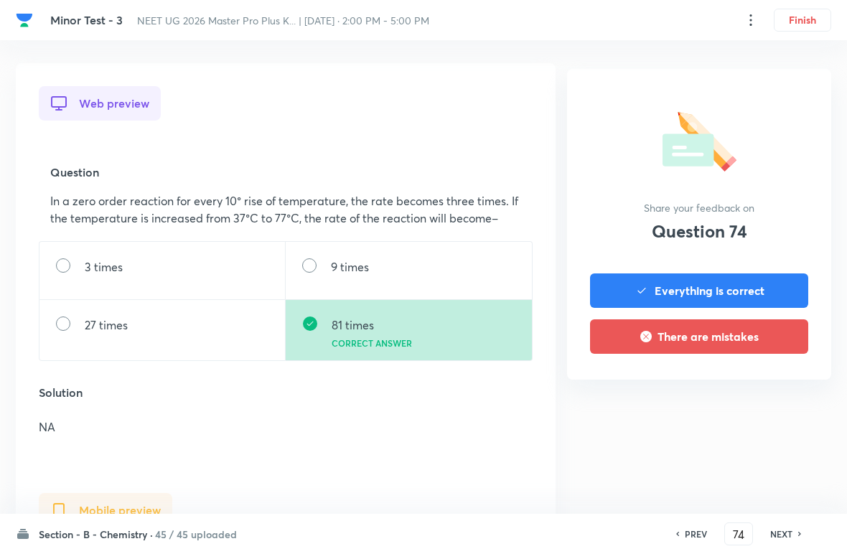
scroll to position [398, 0]
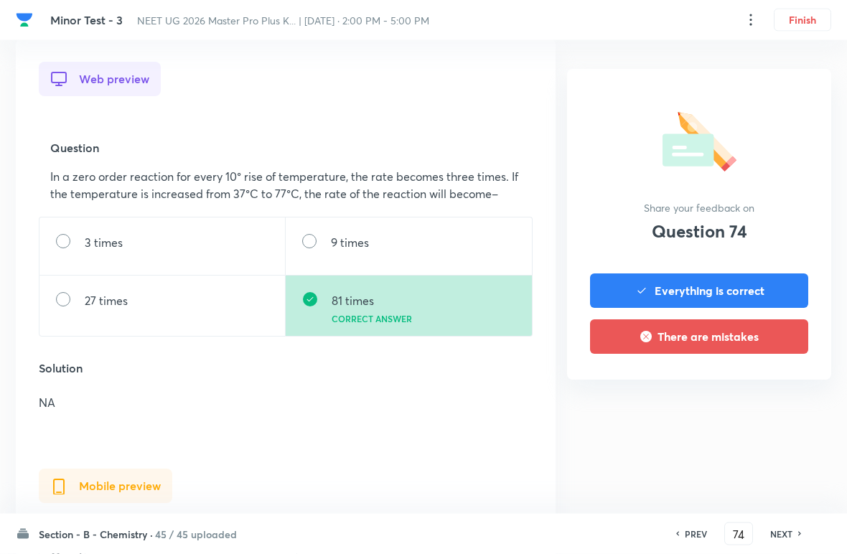
click at [794, 527] on div "NEXT" at bounding box center [783, 533] width 38 height 13
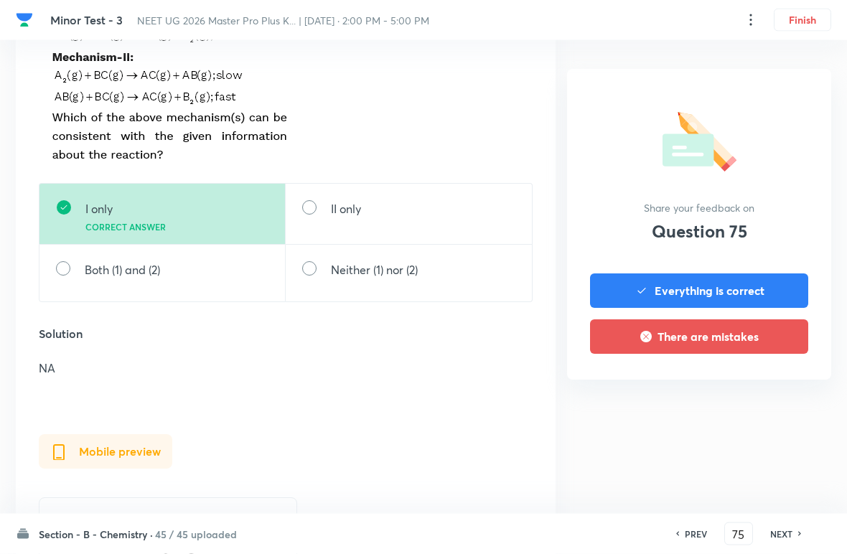
scroll to position [714, 0]
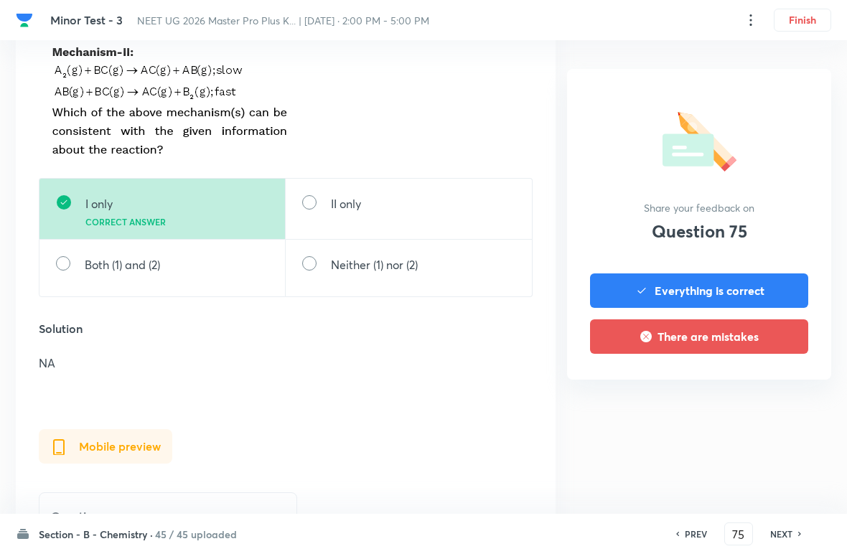
click at [795, 529] on div "NEXT" at bounding box center [783, 533] width 38 height 13
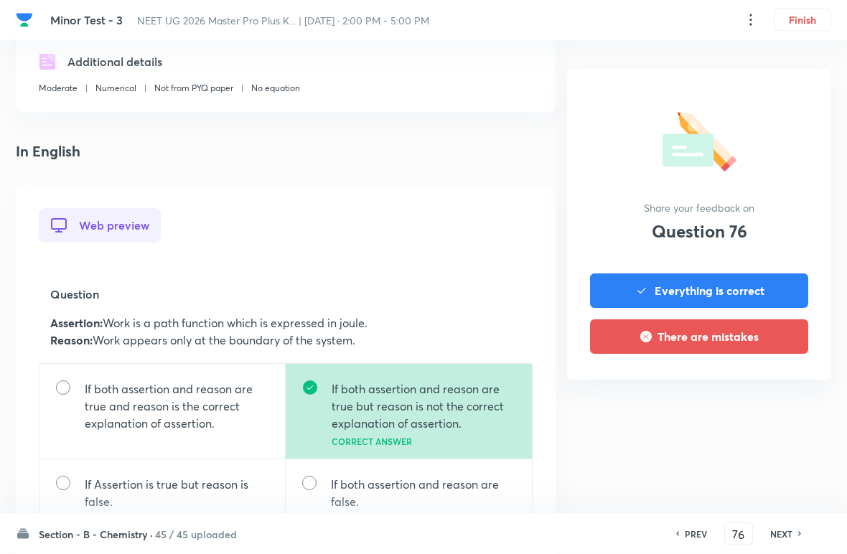
scroll to position [310, 0]
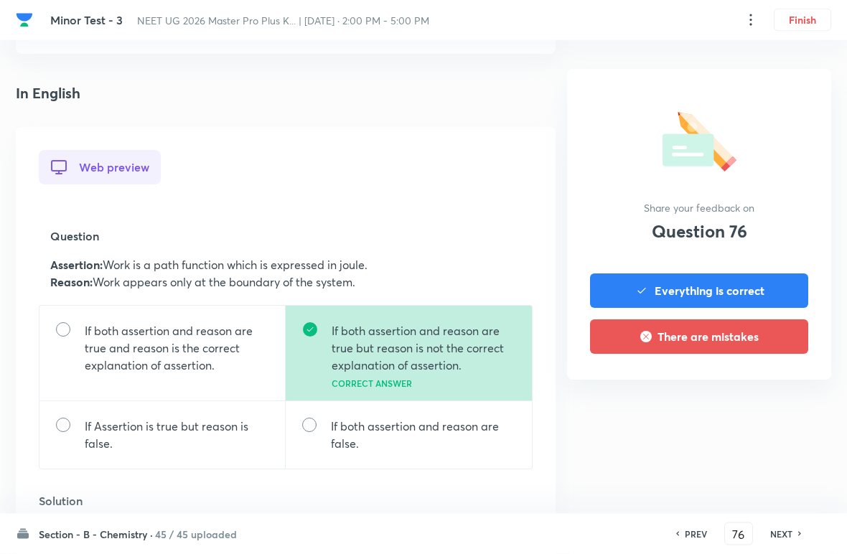
click at [799, 532] on icon at bounding box center [799, 534] width 3 height 4
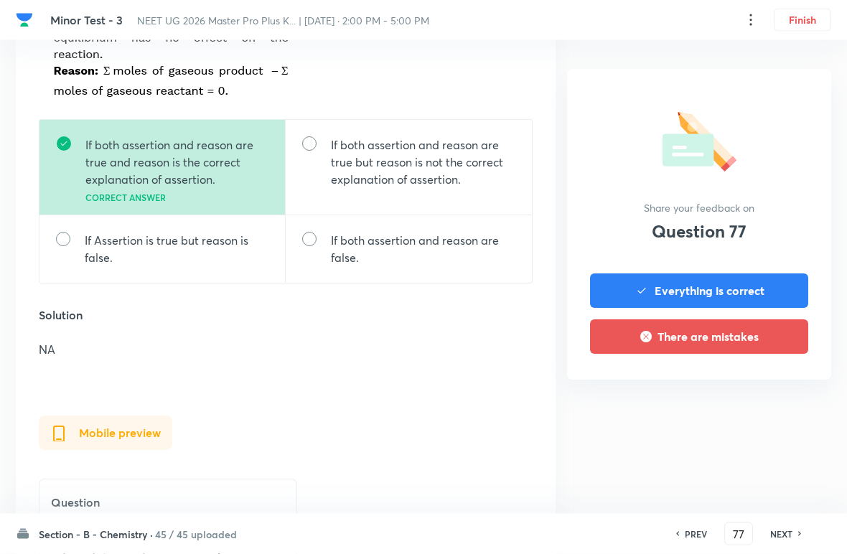
scroll to position [575, 0]
click at [835, 483] on div "Minor Test - 3 NEET UG 2026 Master Pro Plus K... | Oct 5, 2025 · 2:00 PM - 5:00…" at bounding box center [423, 278] width 847 height 1571
click at [789, 530] on h6 "NEXT" at bounding box center [781, 533] width 22 height 13
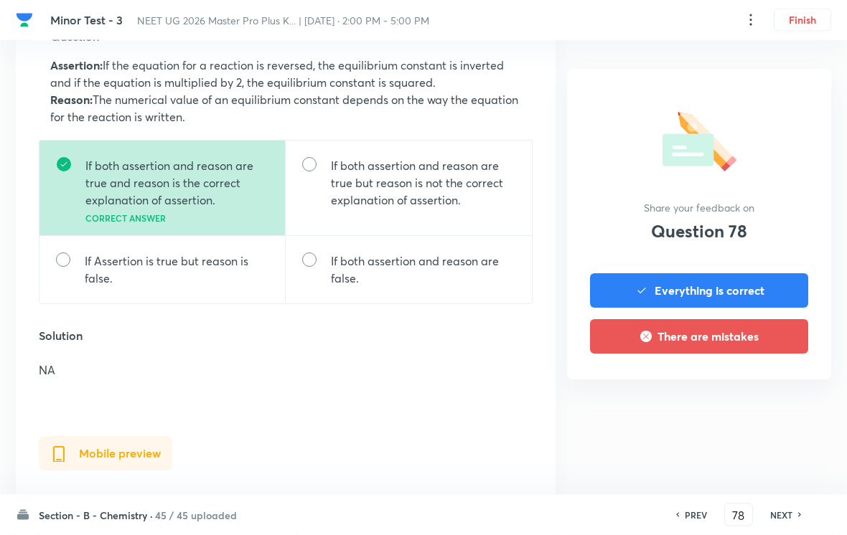
scroll to position [492, 0]
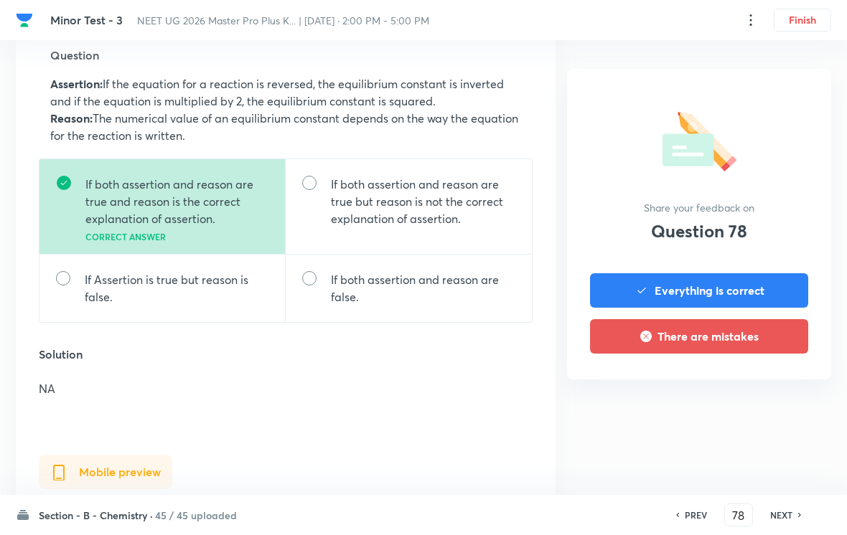
click at [784, 509] on h6 "NEXT" at bounding box center [781, 515] width 22 height 13
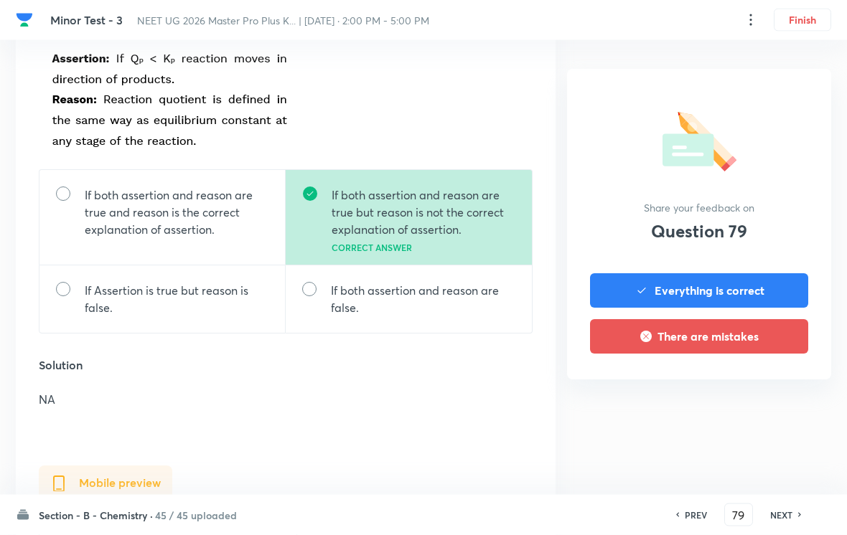
scroll to position [509, 0]
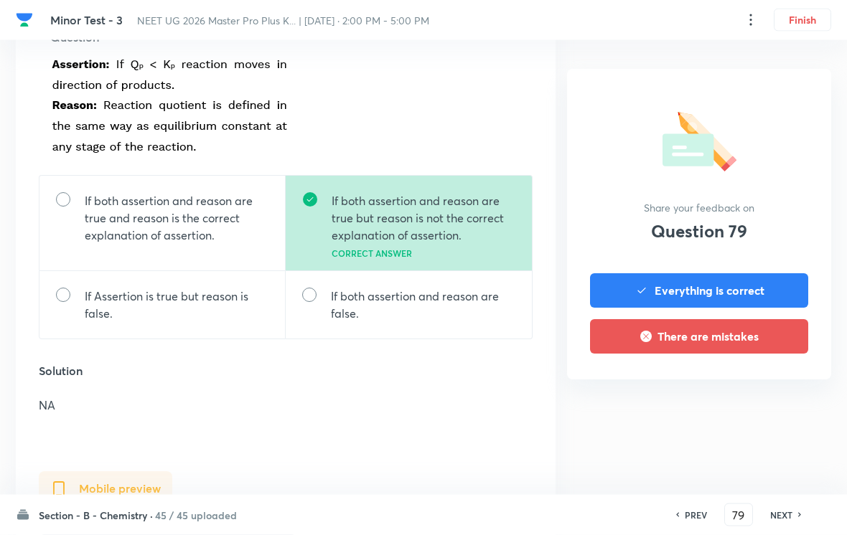
click at [793, 512] on div "NEXT" at bounding box center [783, 515] width 38 height 13
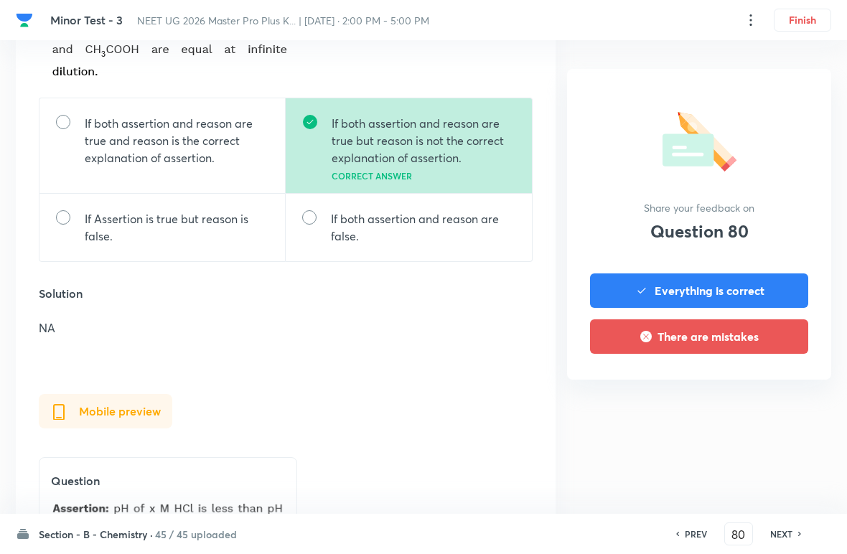
scroll to position [589, 0]
click at [795, 527] on div "NEXT" at bounding box center [783, 533] width 38 height 13
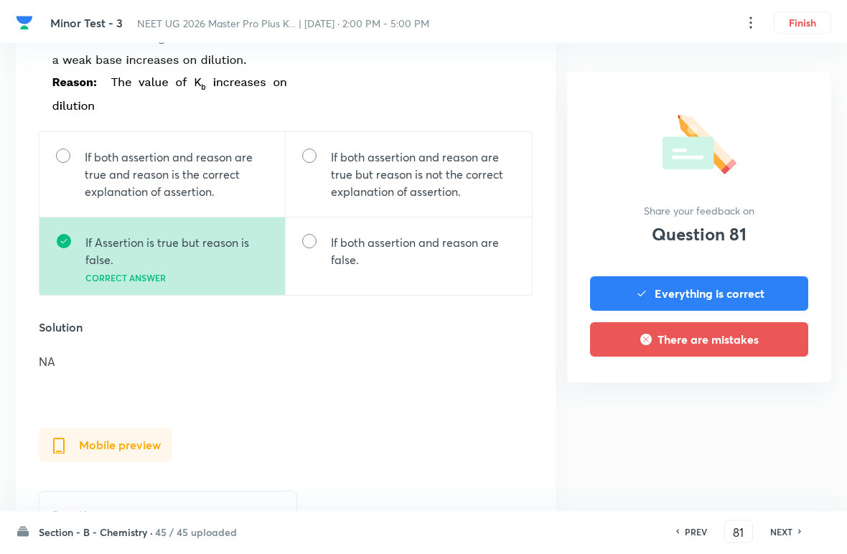
scroll to position [532, 0]
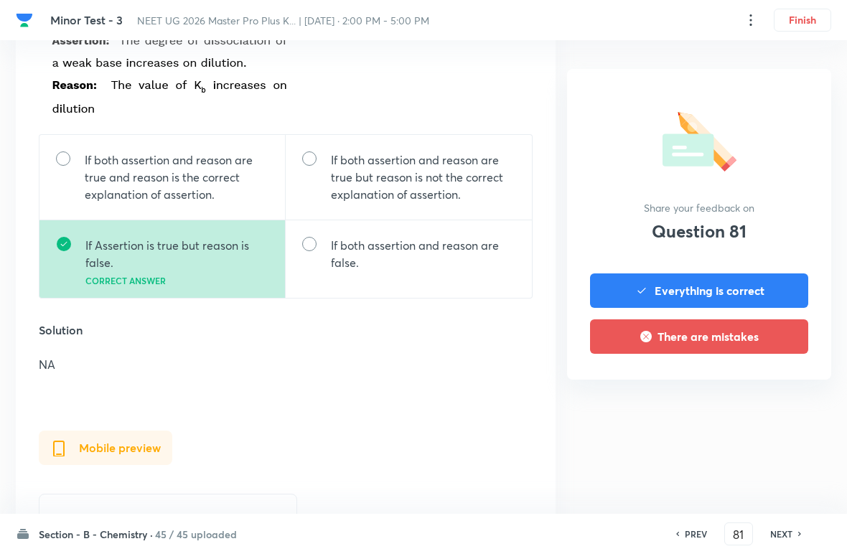
click at [795, 530] on div "NEXT" at bounding box center [783, 533] width 38 height 13
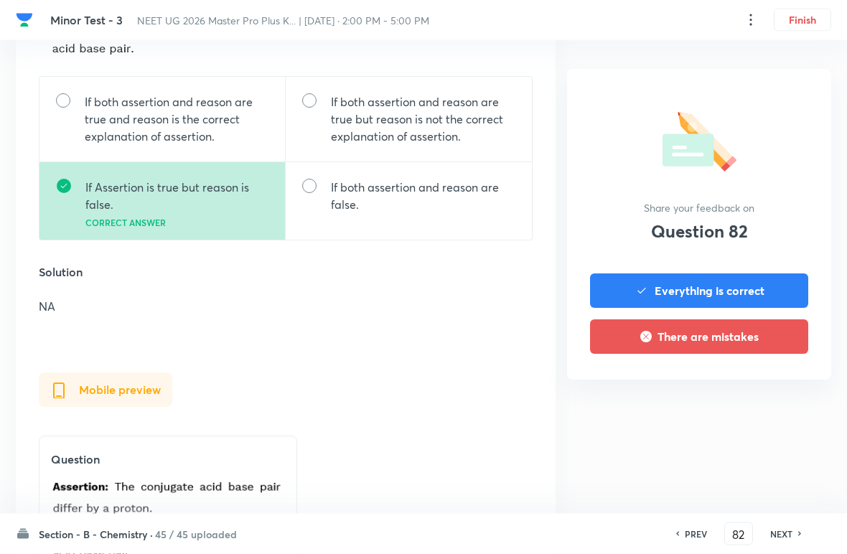
scroll to position [594, 0]
click at [795, 529] on div "NEXT" at bounding box center [783, 533] width 38 height 13
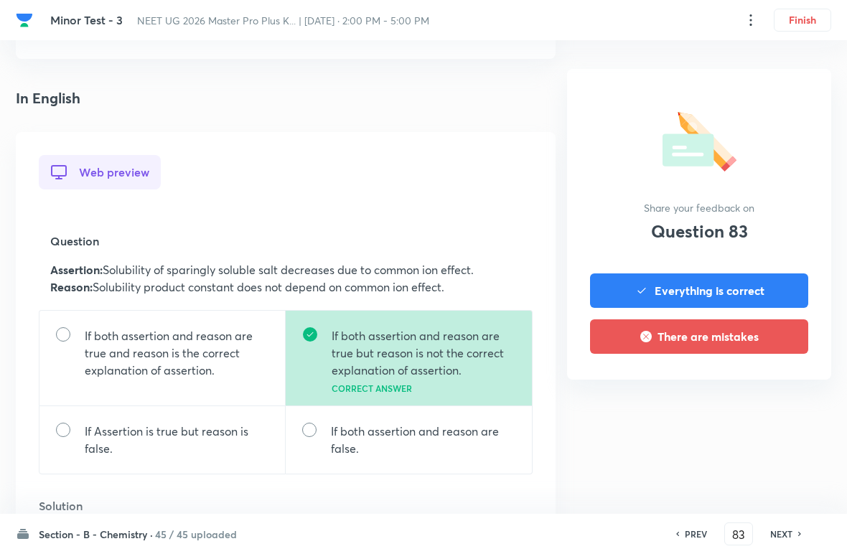
scroll to position [353, 0]
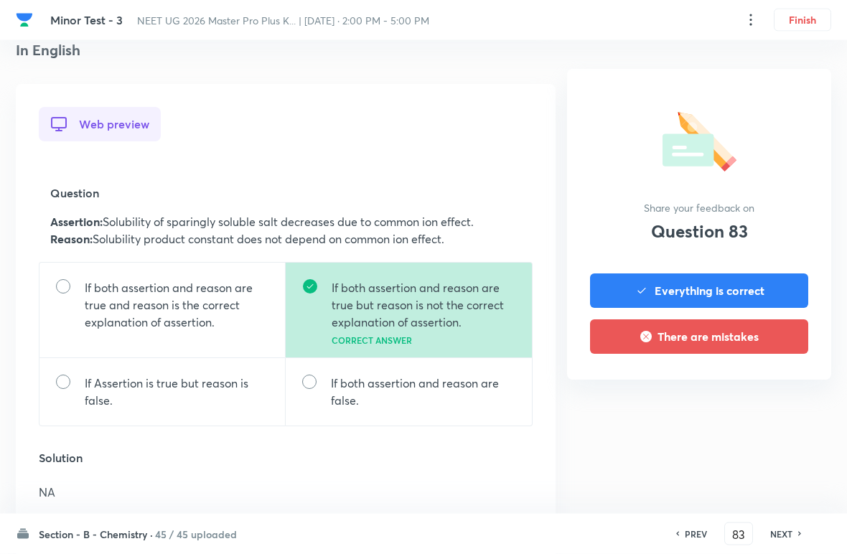
click at [791, 530] on h6 "NEXT" at bounding box center [781, 533] width 22 height 13
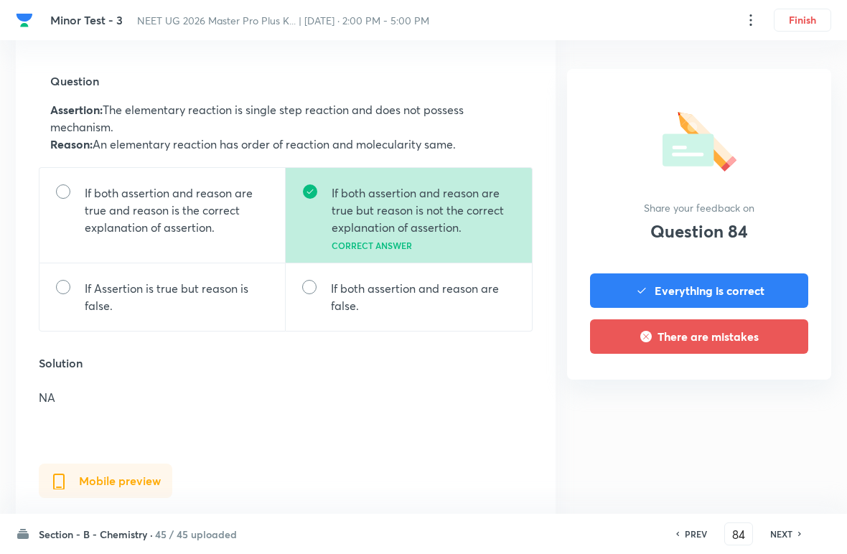
scroll to position [472, 0]
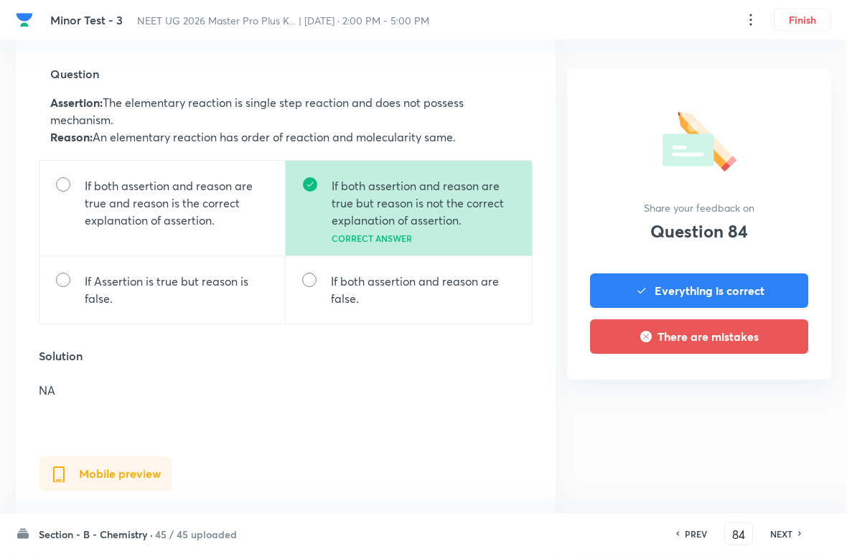
click at [802, 530] on icon at bounding box center [800, 533] width 4 height 7
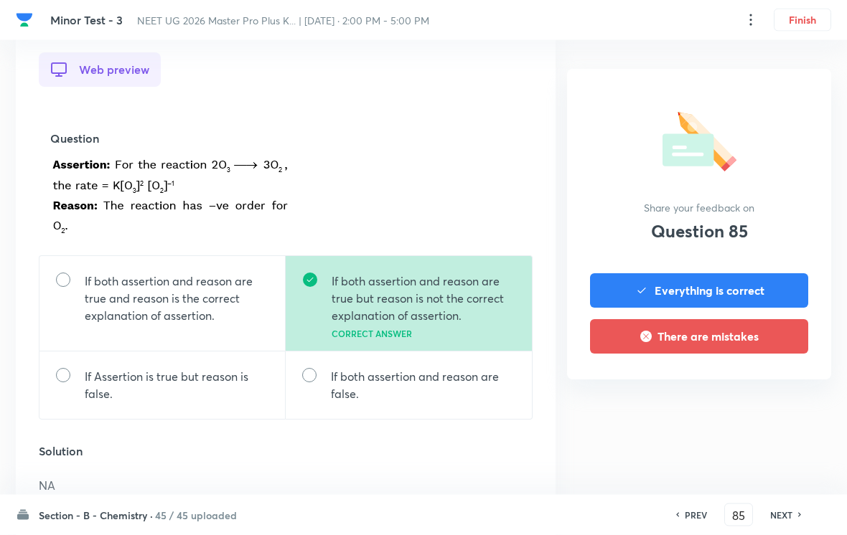
scroll to position [408, 0]
click at [791, 511] on h6 "NEXT" at bounding box center [781, 515] width 22 height 13
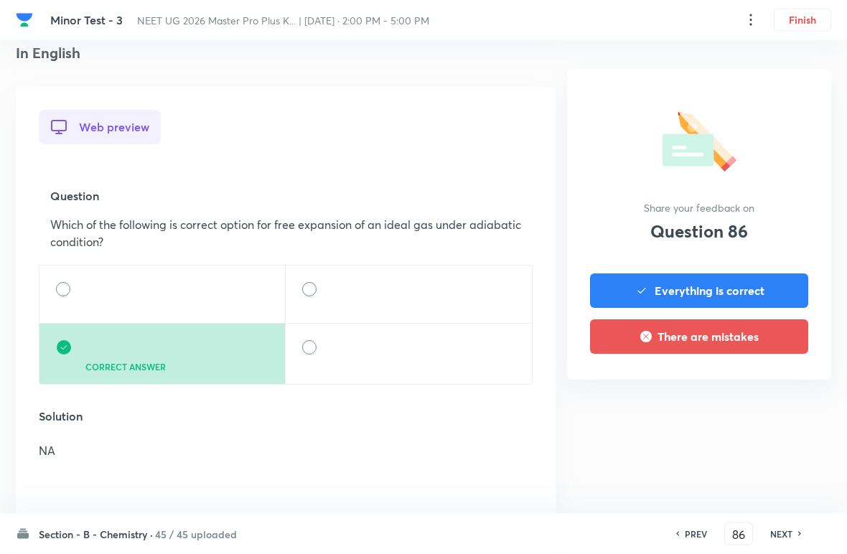
scroll to position [351, 0]
click at [794, 535] on div "NEXT" at bounding box center [783, 533] width 38 height 13
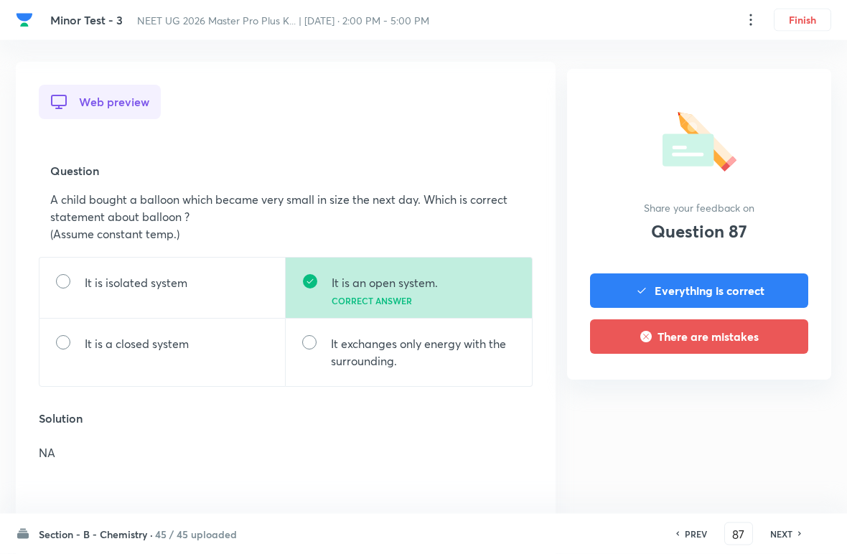
scroll to position [385, 0]
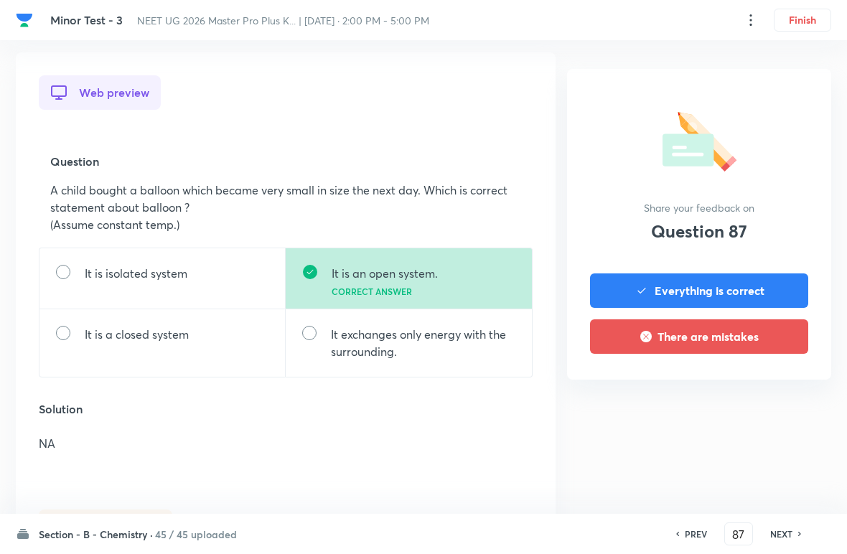
click at [794, 533] on div "NEXT" at bounding box center [783, 533] width 38 height 13
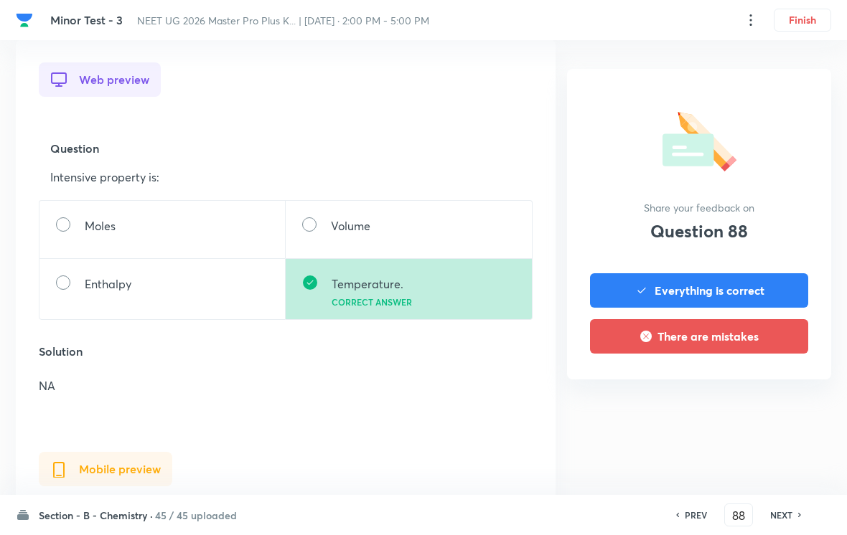
scroll to position [398, 0]
click at [791, 512] on h6 "NEXT" at bounding box center [781, 515] width 22 height 13
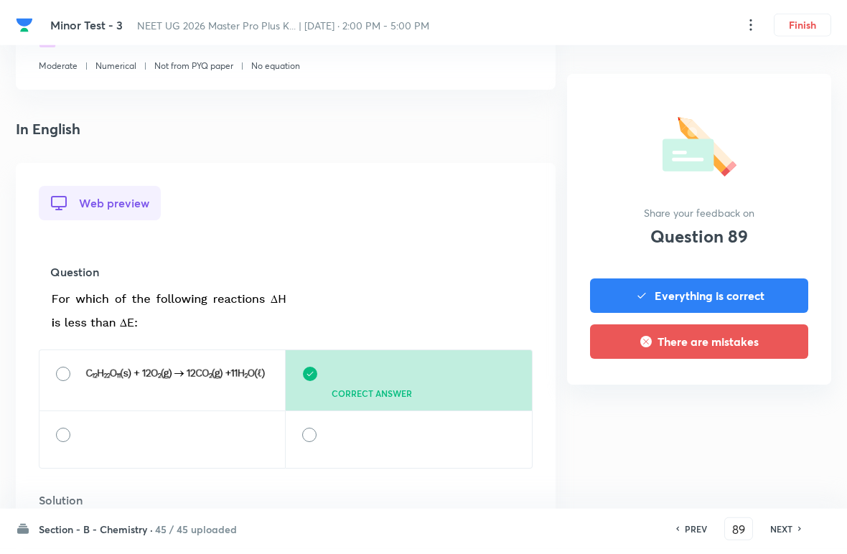
scroll to position [307, 0]
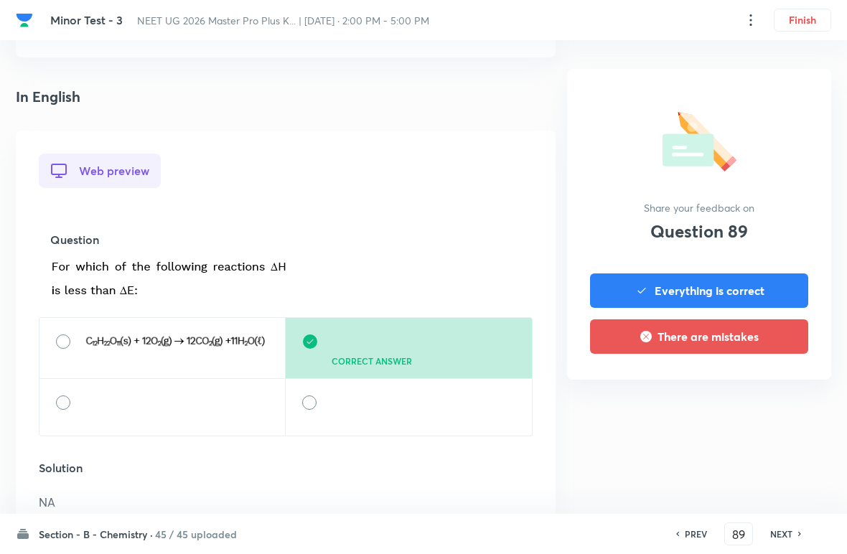
click at [705, 529] on h6 "PREV" at bounding box center [696, 533] width 22 height 13
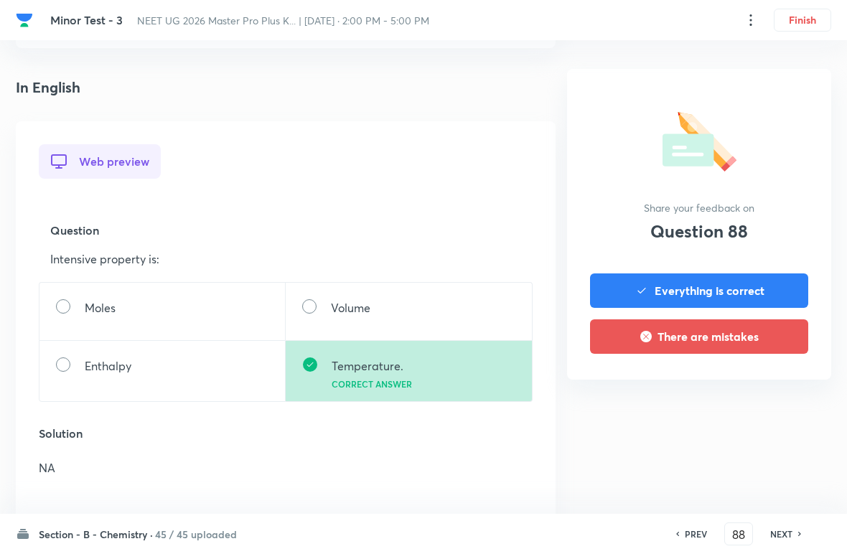
scroll to position [318, 0]
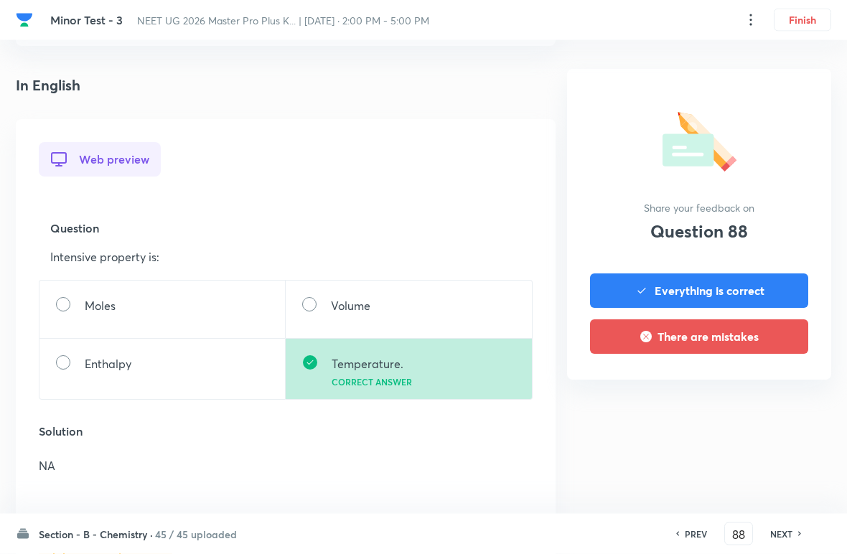
click at [799, 532] on icon at bounding box center [800, 533] width 4 height 7
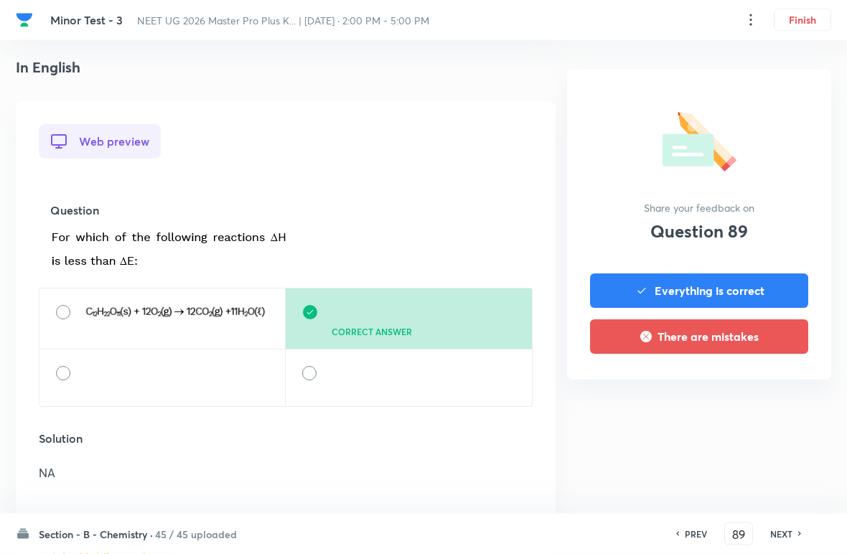
scroll to position [337, 0]
click at [790, 531] on h6 "NEXT" at bounding box center [781, 533] width 22 height 13
type input "90"
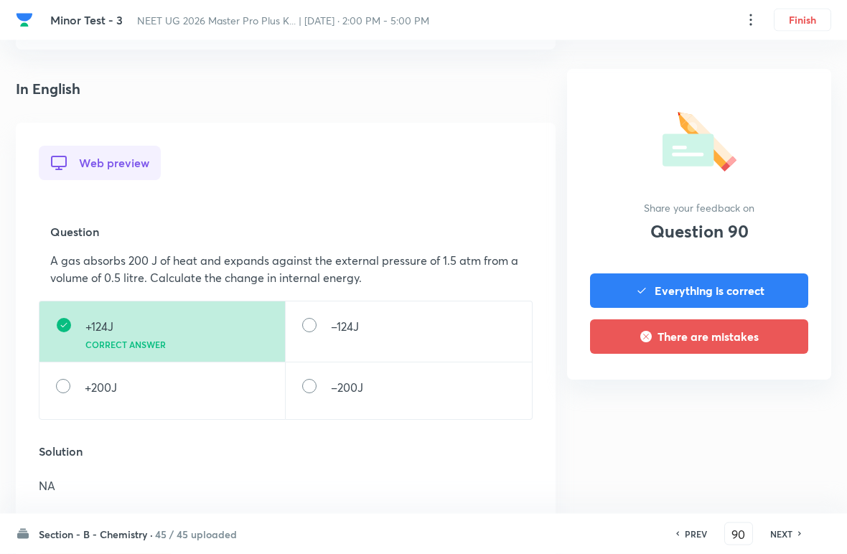
scroll to position [336, 0]
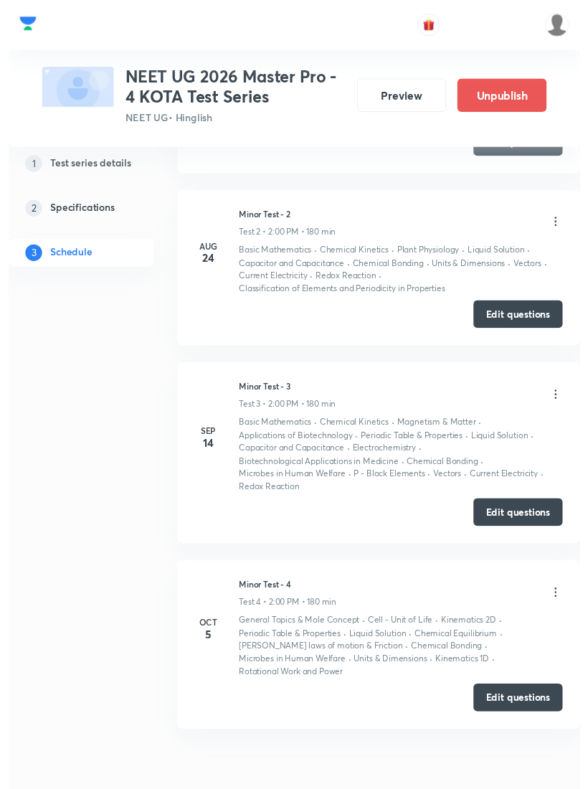
scroll to position [1228, 0]
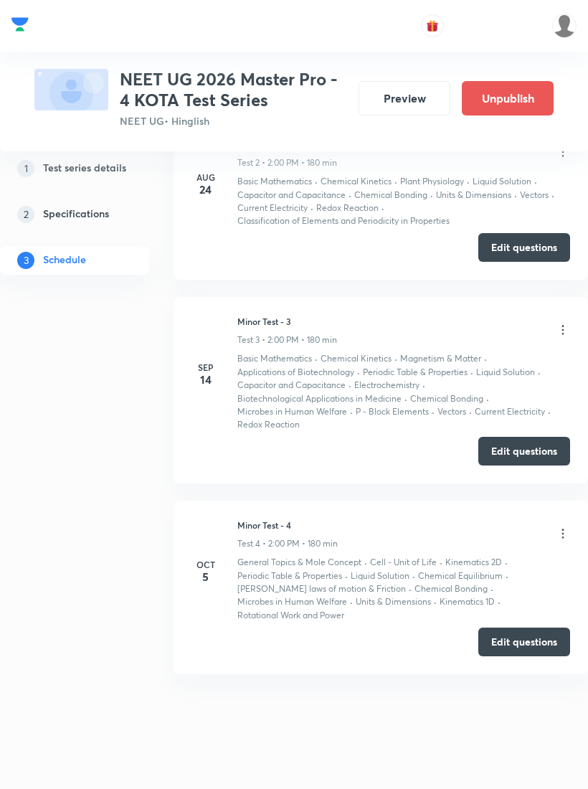
click at [559, 527] on icon at bounding box center [563, 534] width 14 height 14
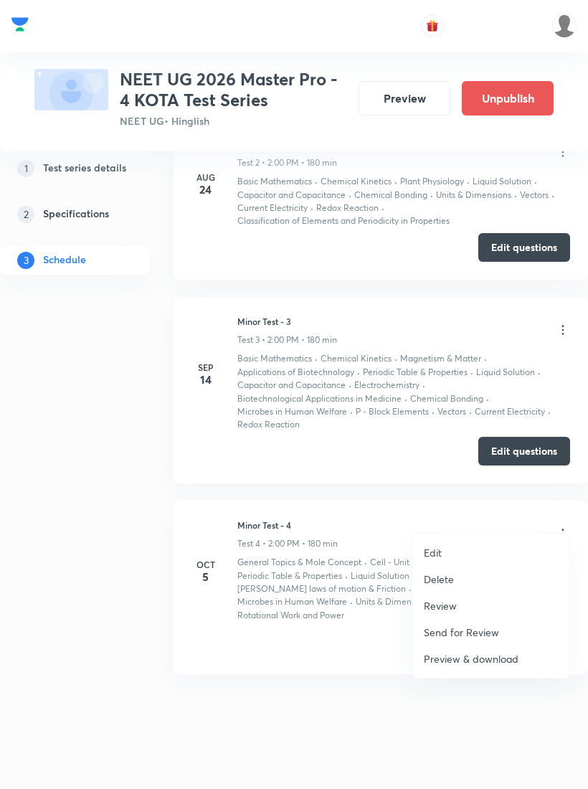
click at [472, 604] on li "Review" at bounding box center [491, 606] width 157 height 27
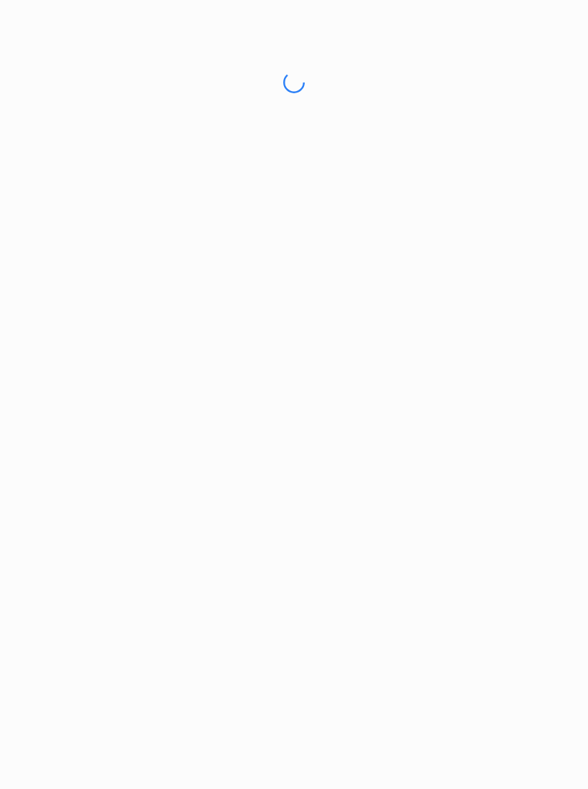
scroll to position [587, 0]
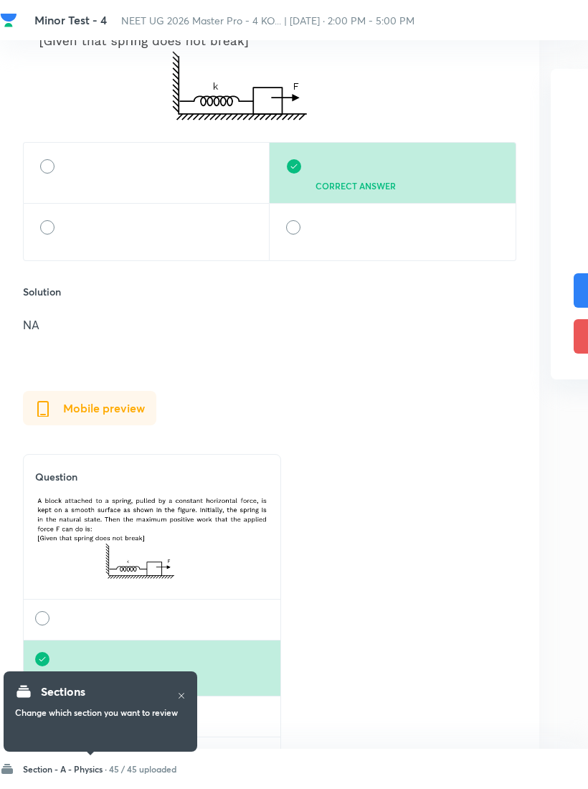
click at [67, 767] on h6 "Section - A - Physics ·" at bounding box center [65, 769] width 84 height 13
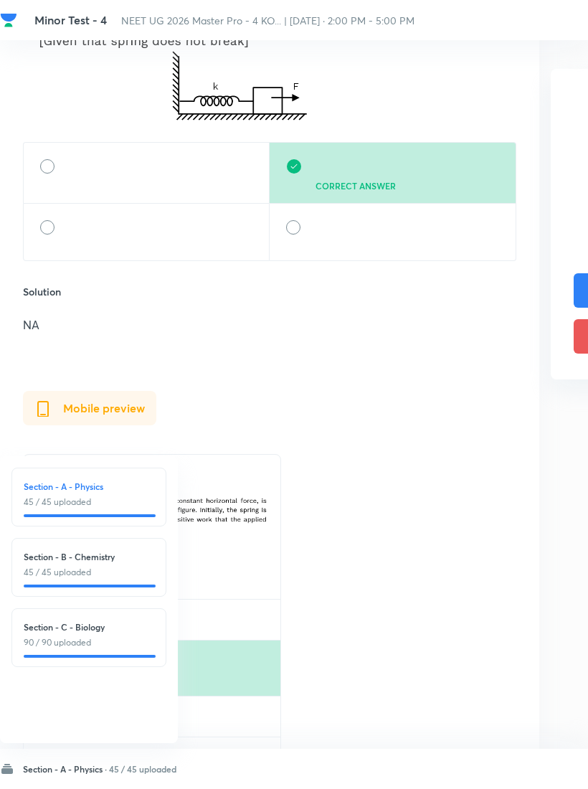
click at [55, 548] on div "Section - B - Chemistry 45 / 45 uploaded" at bounding box center [88, 567] width 155 height 59
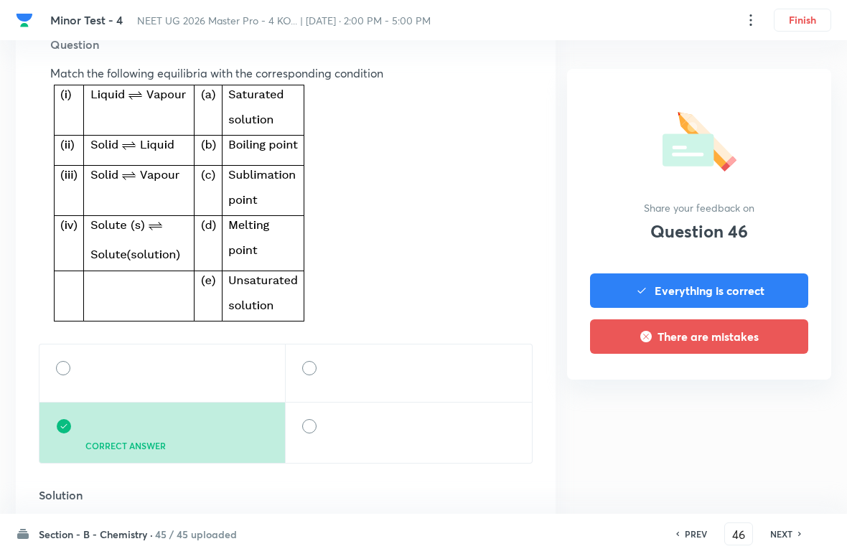
scroll to position [507, 0]
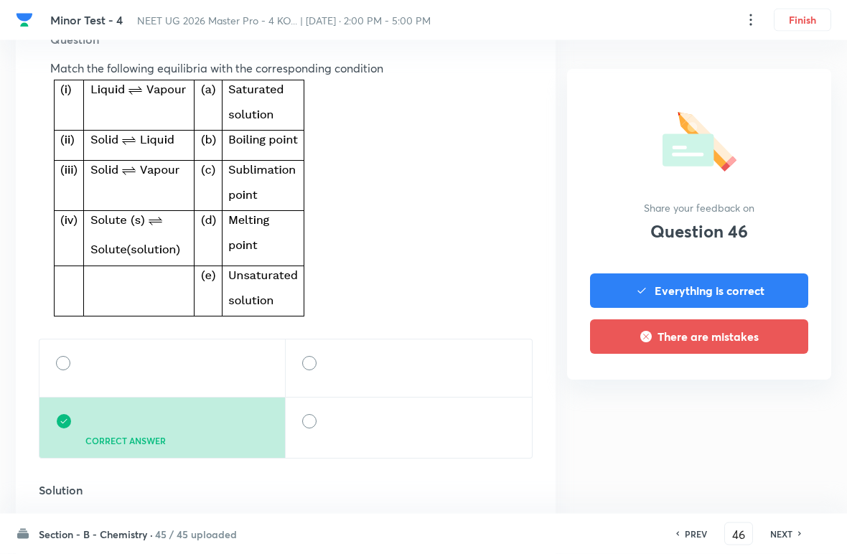
click at [588, 530] on h6 "NEXT" at bounding box center [781, 533] width 22 height 13
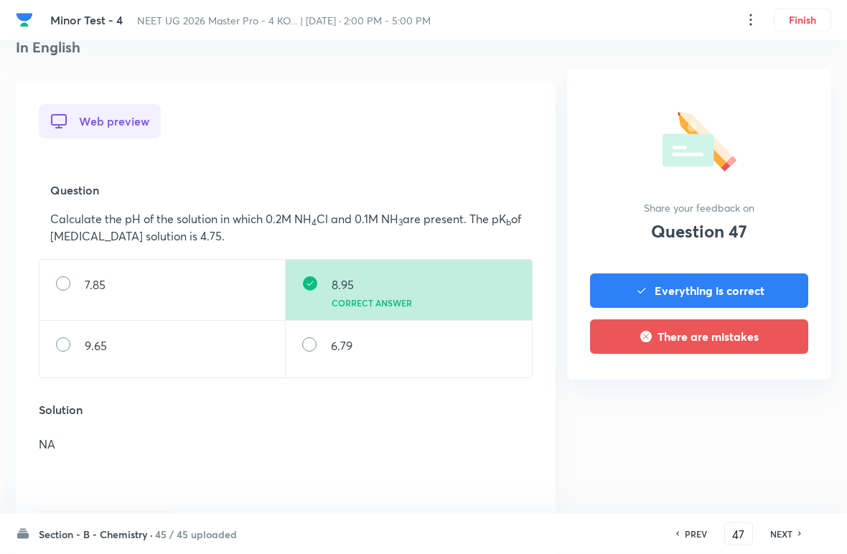
scroll to position [362, 0]
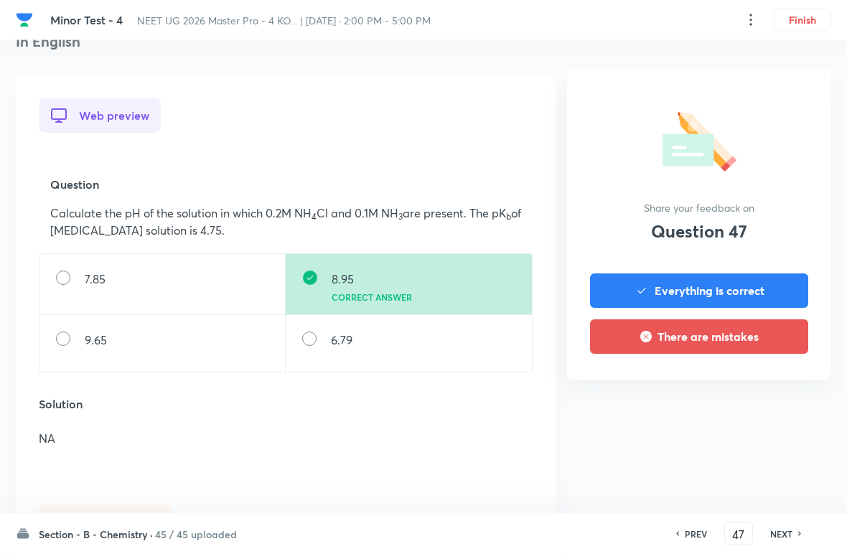
click at [588, 528] on h6 "NEXT" at bounding box center [781, 533] width 22 height 13
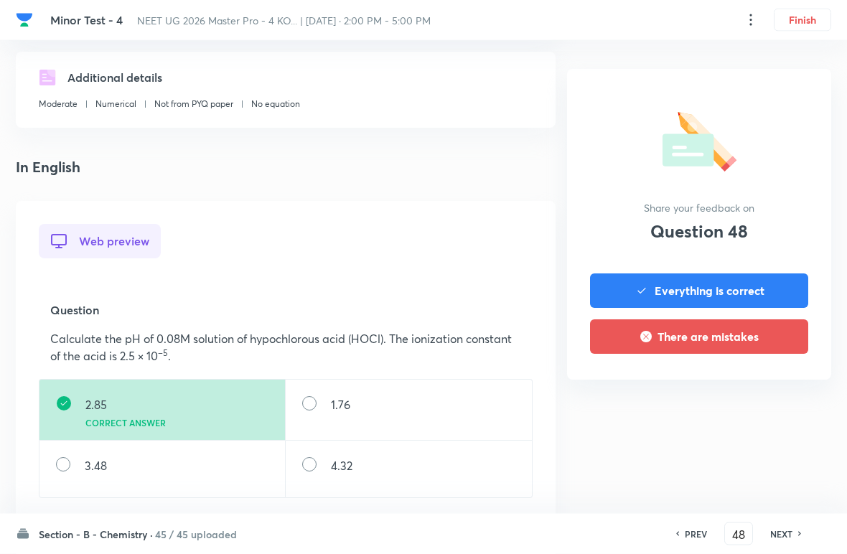
scroll to position [294, 0]
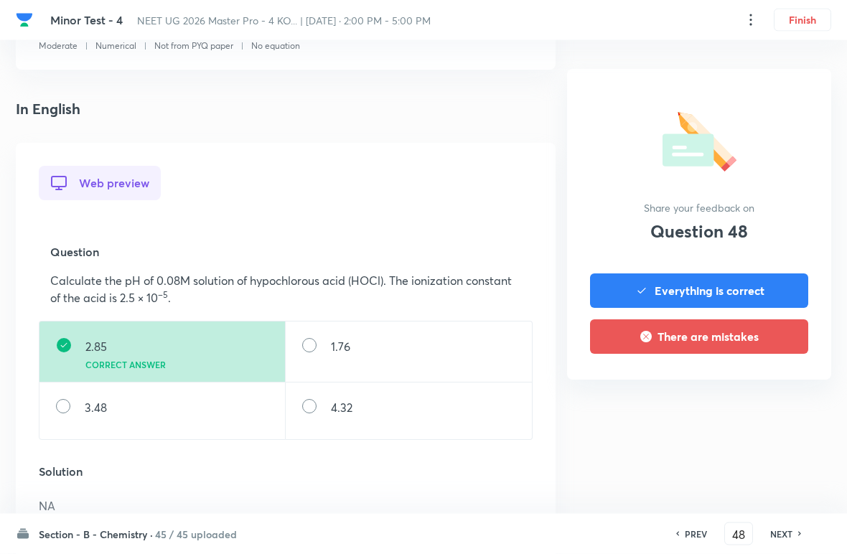
click at [588, 527] on h6 "NEXT" at bounding box center [781, 533] width 22 height 13
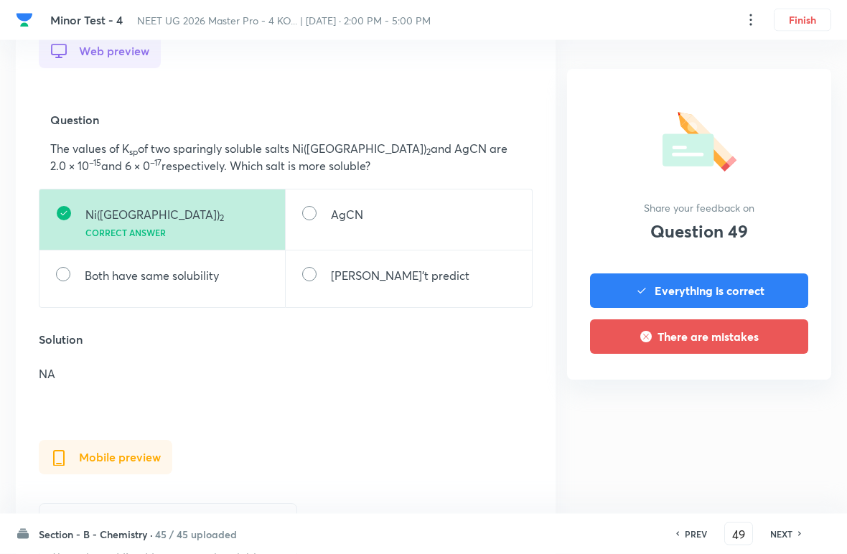
scroll to position [427, 0]
click at [588, 534] on icon at bounding box center [800, 533] width 4 height 7
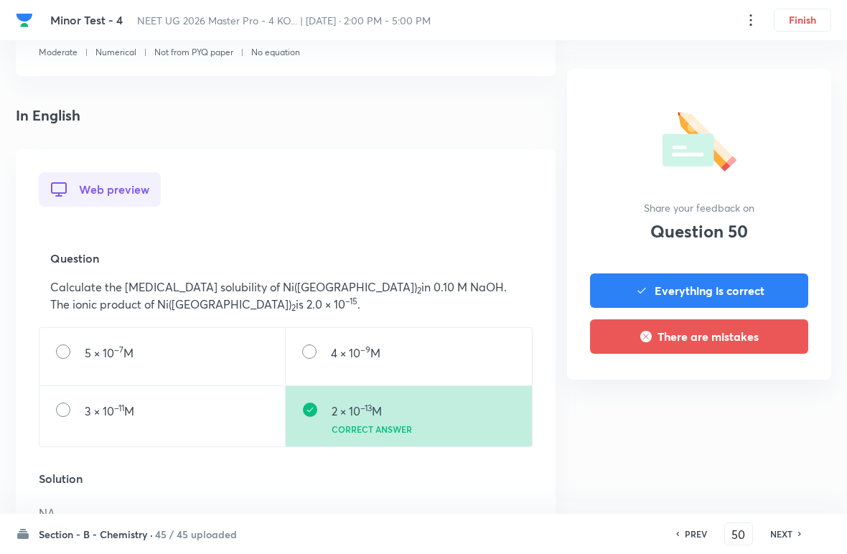
scroll to position [296, 0]
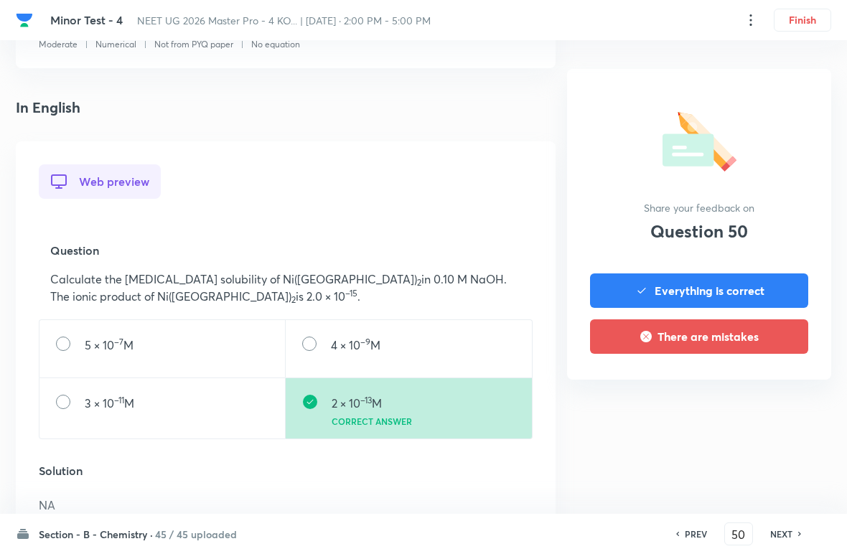
click at [588, 530] on div "NEXT" at bounding box center [783, 533] width 38 height 13
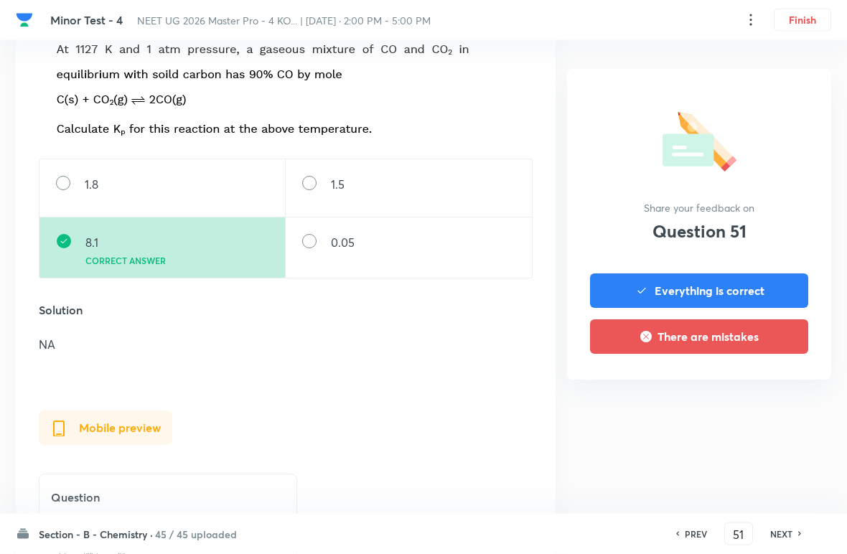
scroll to position [533, 0]
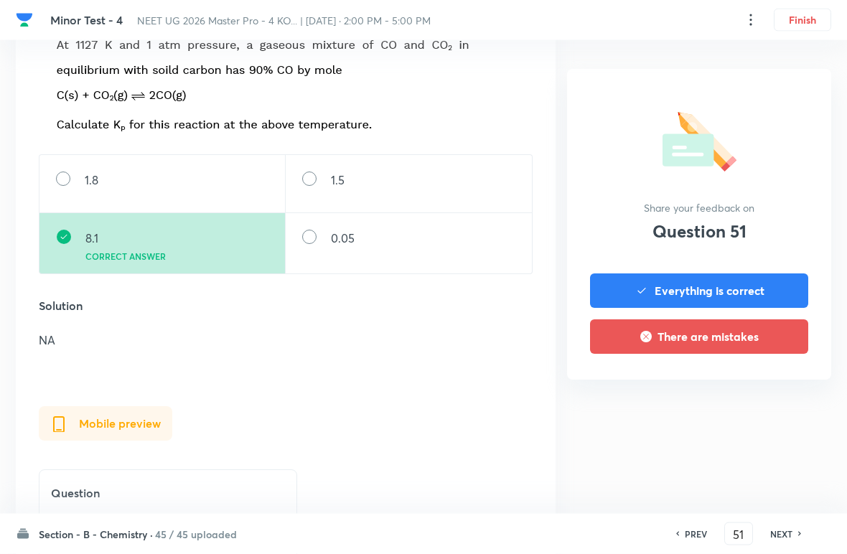
click at [588, 527] on div "NEXT" at bounding box center [783, 533] width 38 height 13
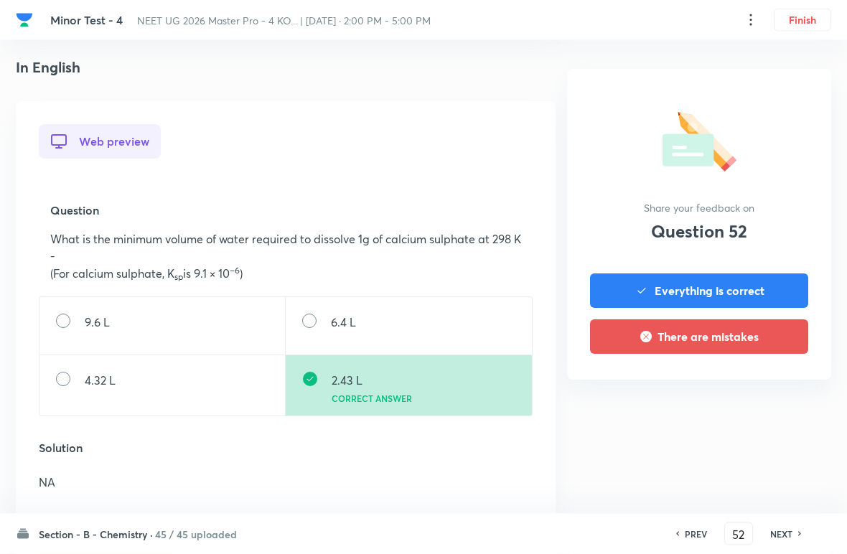
scroll to position [341, 0]
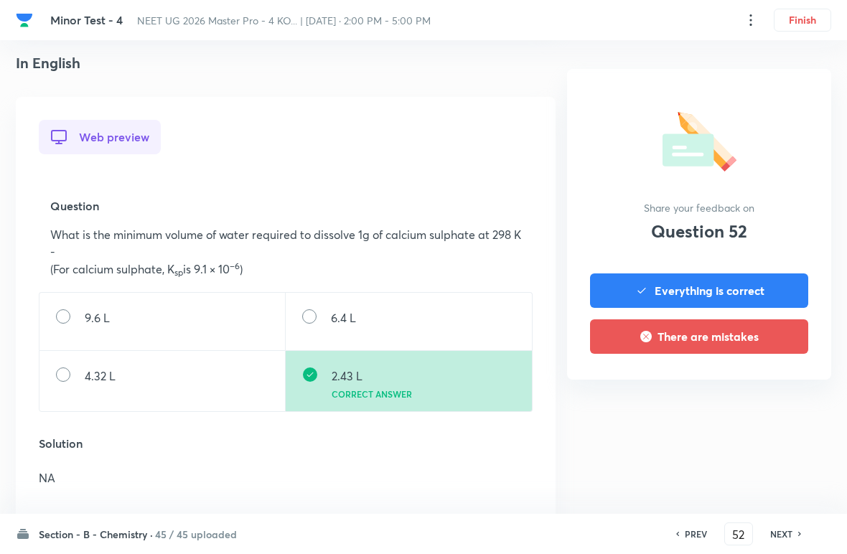
click at [588, 527] on div "NEXT" at bounding box center [783, 533] width 38 height 13
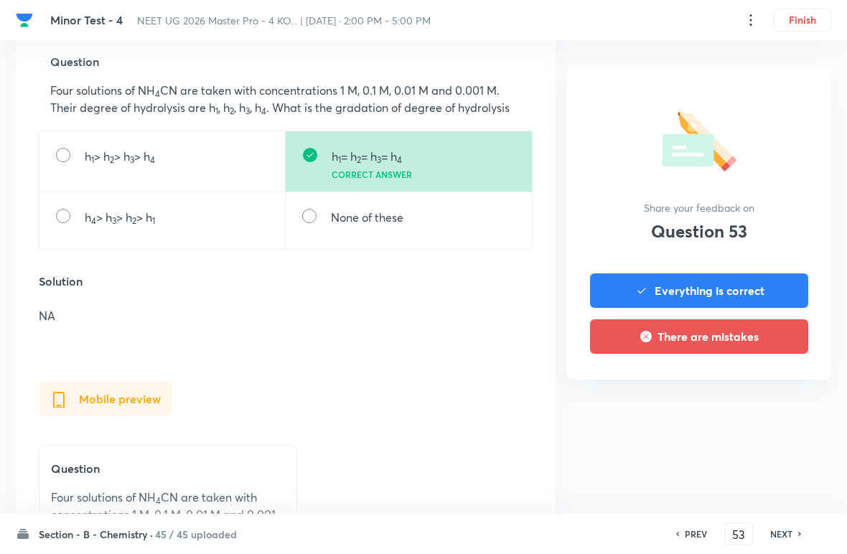
scroll to position [485, 0]
click at [588, 534] on icon at bounding box center [800, 533] width 4 height 7
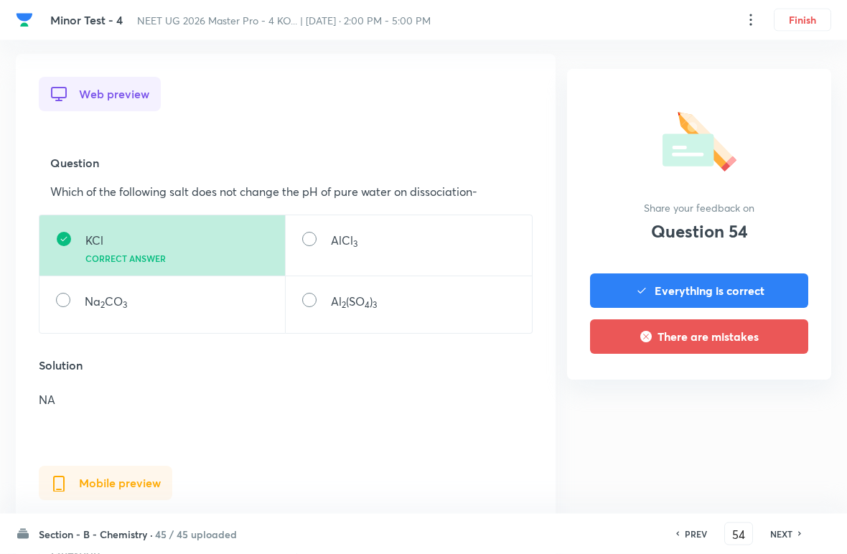
scroll to position [386, 0]
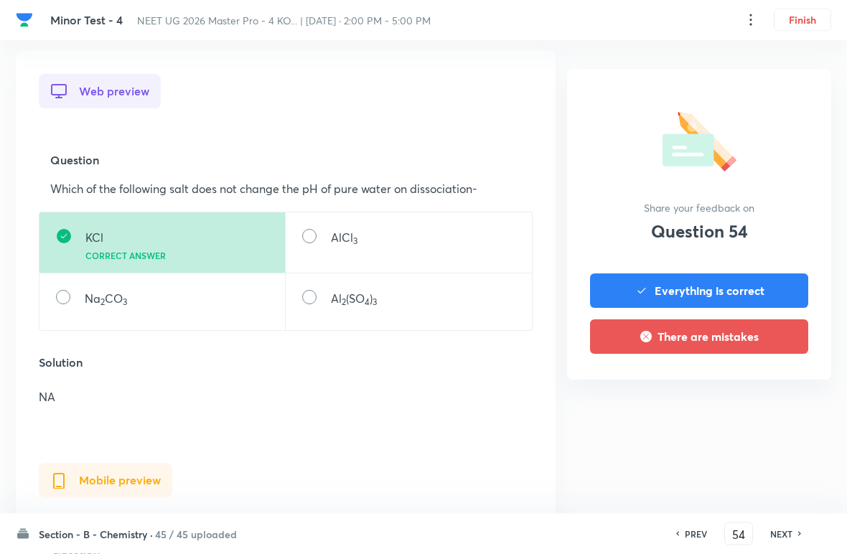
click at [588, 533] on div "NEXT" at bounding box center [783, 533] width 38 height 13
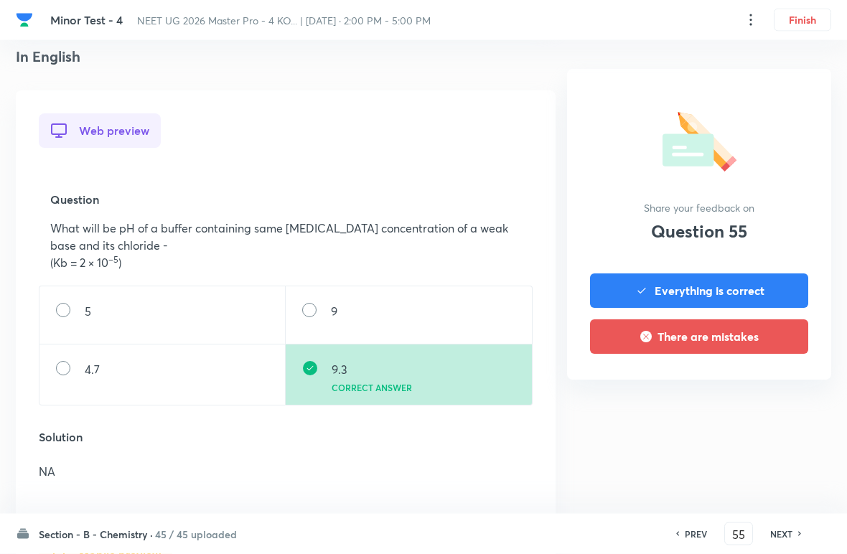
scroll to position [400, 0]
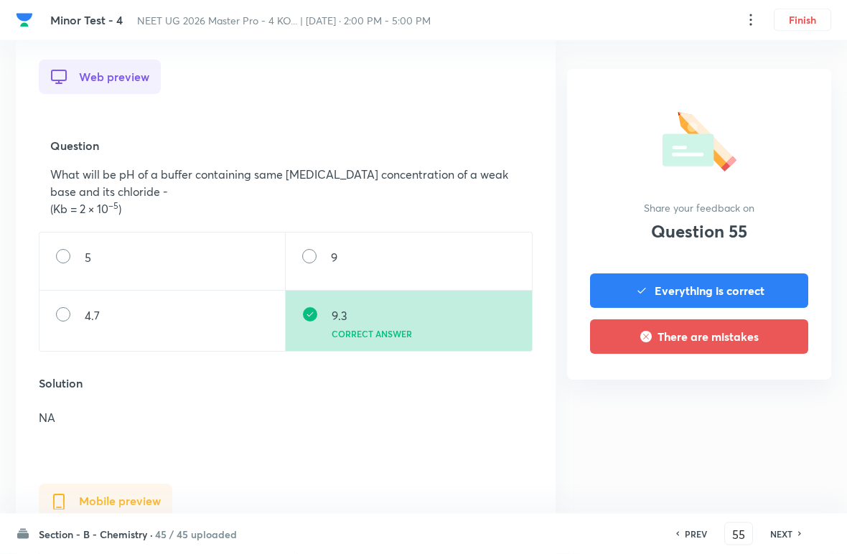
click at [588, 527] on h6 "NEXT" at bounding box center [781, 533] width 22 height 13
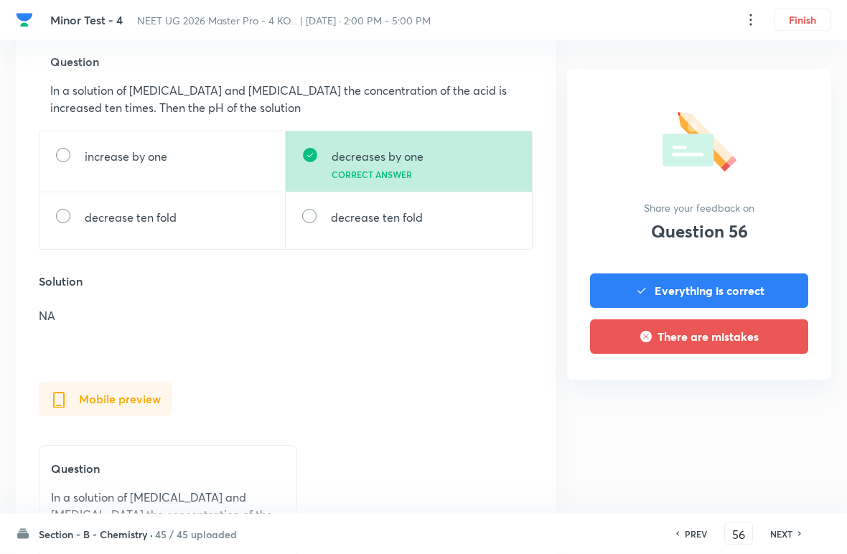
scroll to position [481, 0]
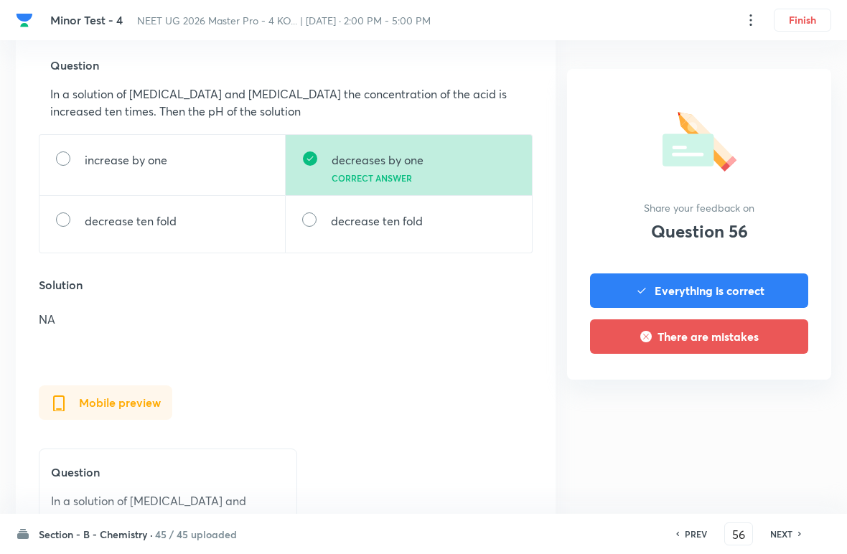
click at [588, 530] on div "NEXT" at bounding box center [783, 533] width 38 height 13
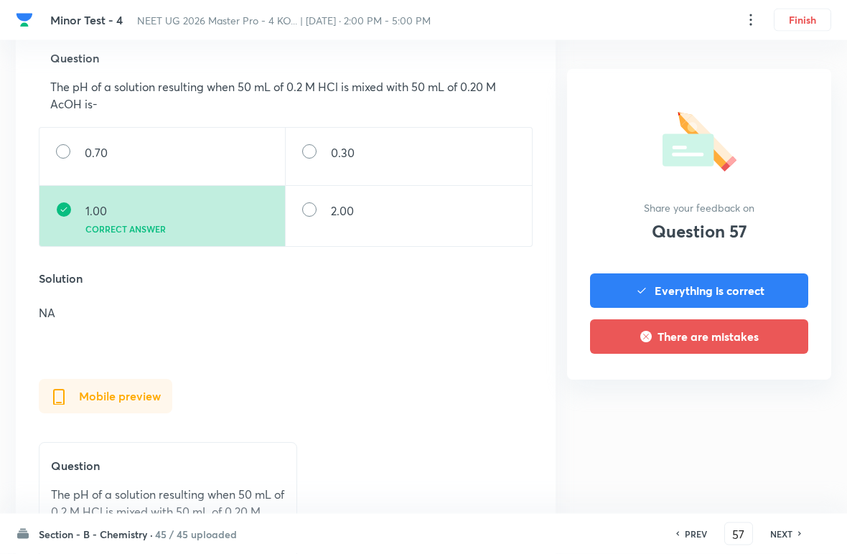
scroll to position [492, 0]
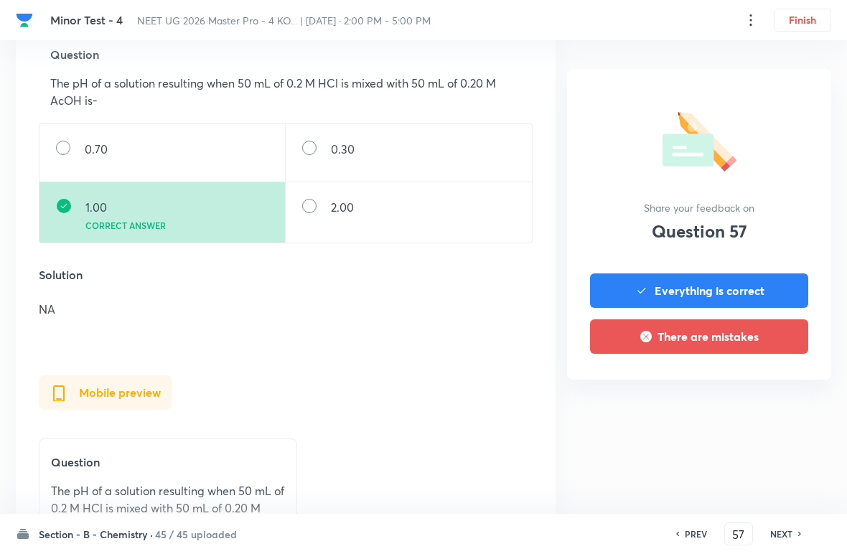
click at [588, 532] on h6 "NEXT" at bounding box center [781, 533] width 22 height 13
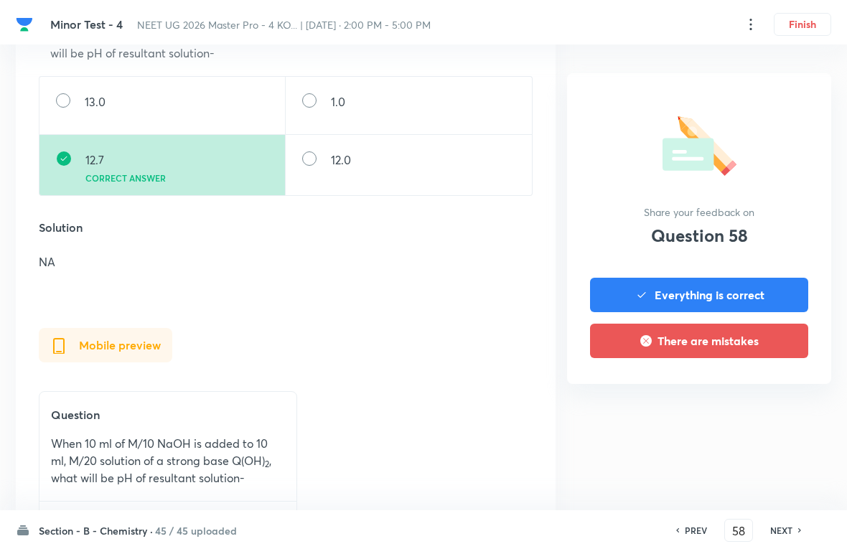
scroll to position [542, 0]
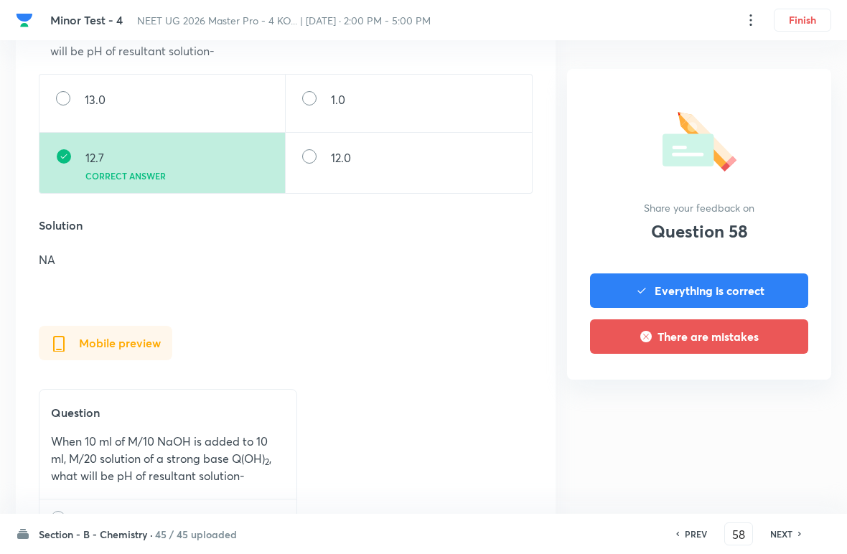
click at [588, 530] on h6 "NEXT" at bounding box center [781, 533] width 22 height 13
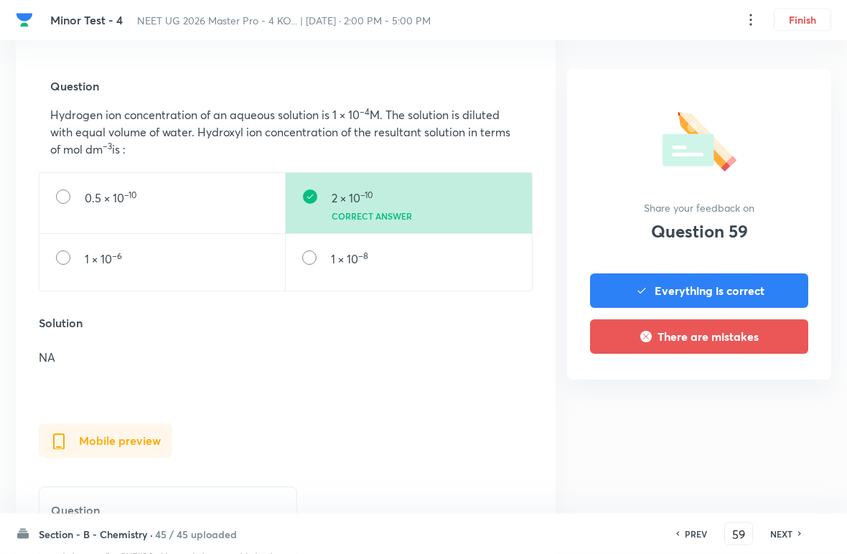
scroll to position [461, 0]
click at [588, 529] on div "NEXT" at bounding box center [783, 533] width 38 height 13
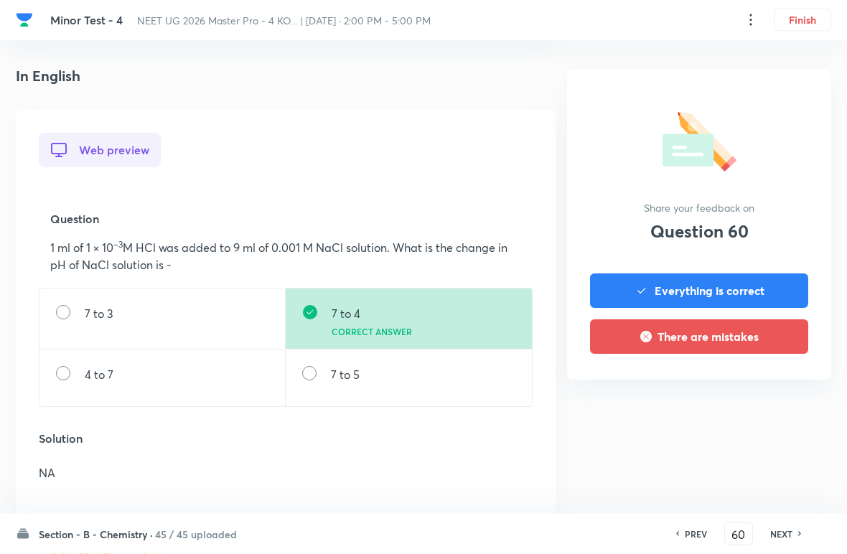
scroll to position [328, 0]
click at [588, 529] on h6 "NEXT" at bounding box center [781, 533] width 22 height 13
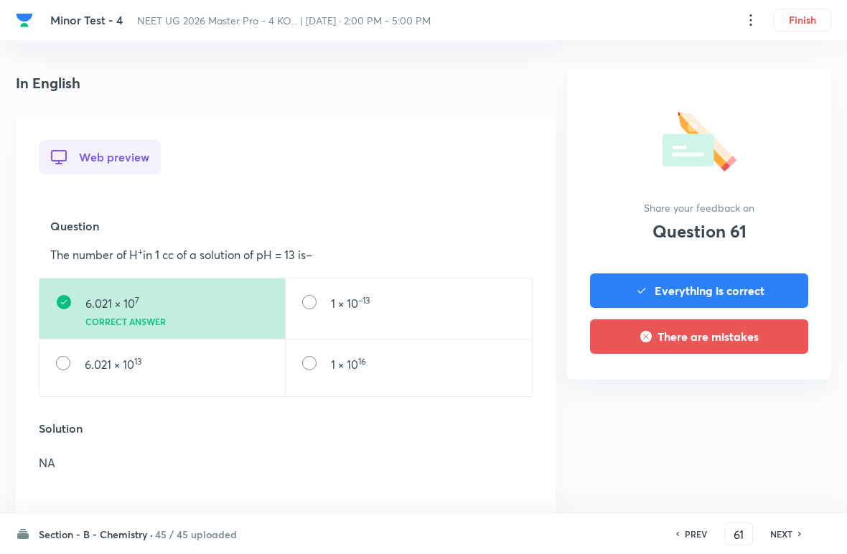
scroll to position [379, 0]
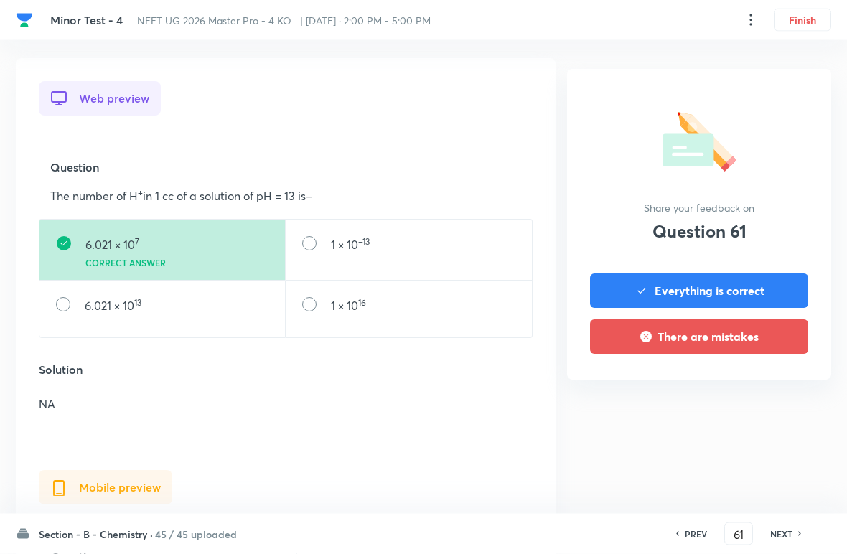
click at [588, 529] on h6 "NEXT" at bounding box center [781, 533] width 22 height 13
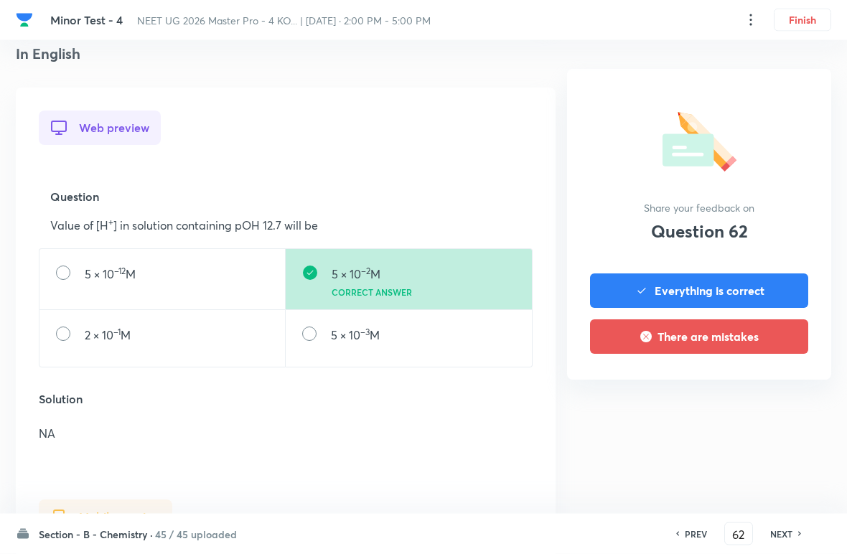
scroll to position [351, 0]
click at [588, 528] on h6 "NEXT" at bounding box center [781, 533] width 22 height 13
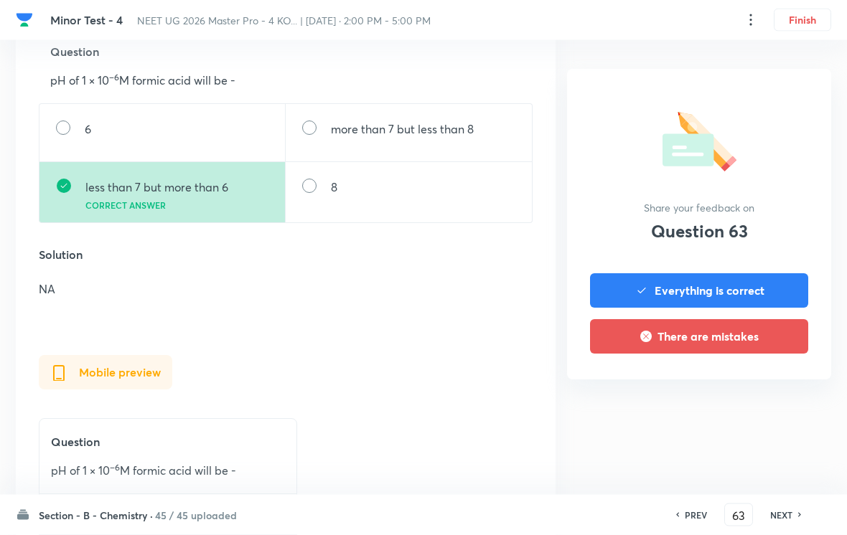
scroll to position [493, 0]
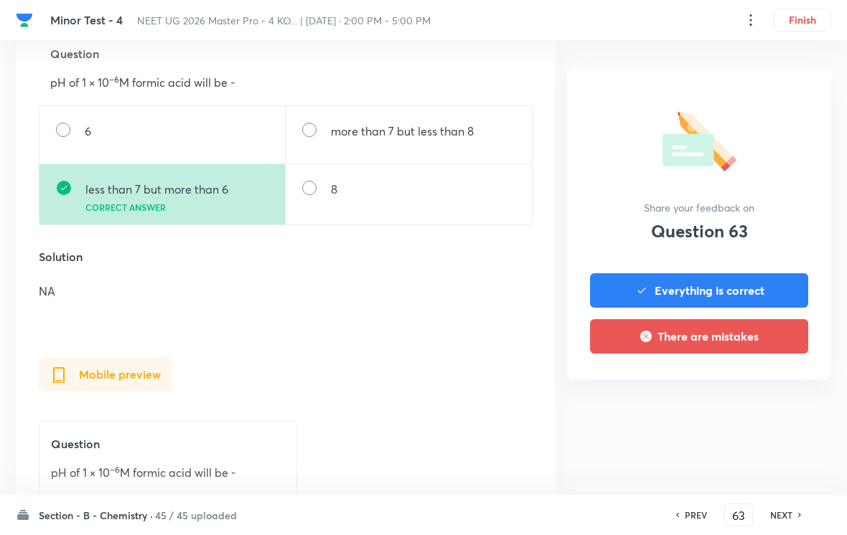
click at [588, 511] on div "NEXT" at bounding box center [783, 515] width 38 height 13
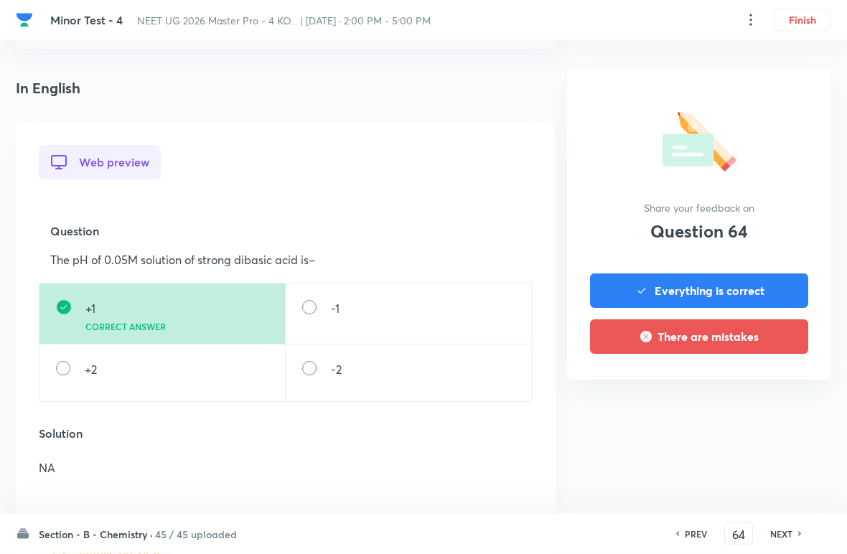
scroll to position [316, 0]
click at [588, 531] on div "NEXT" at bounding box center [783, 533] width 38 height 13
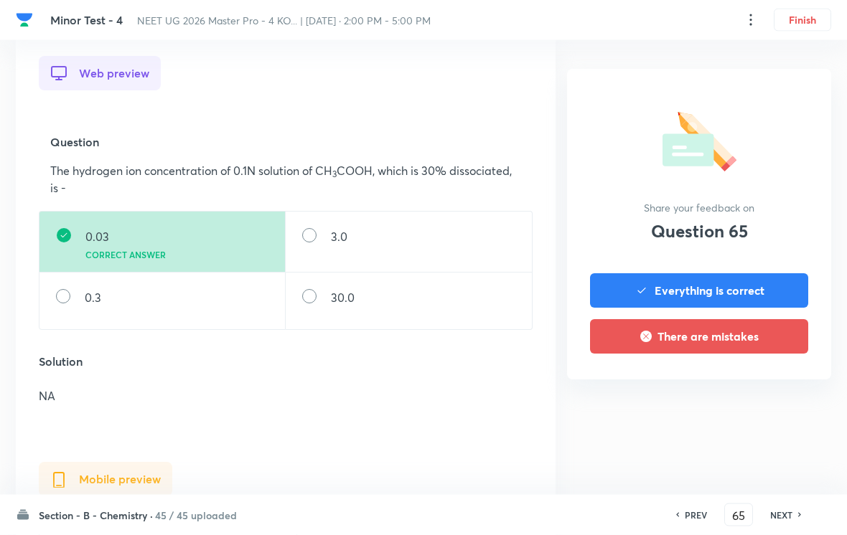
scroll to position [370, 0]
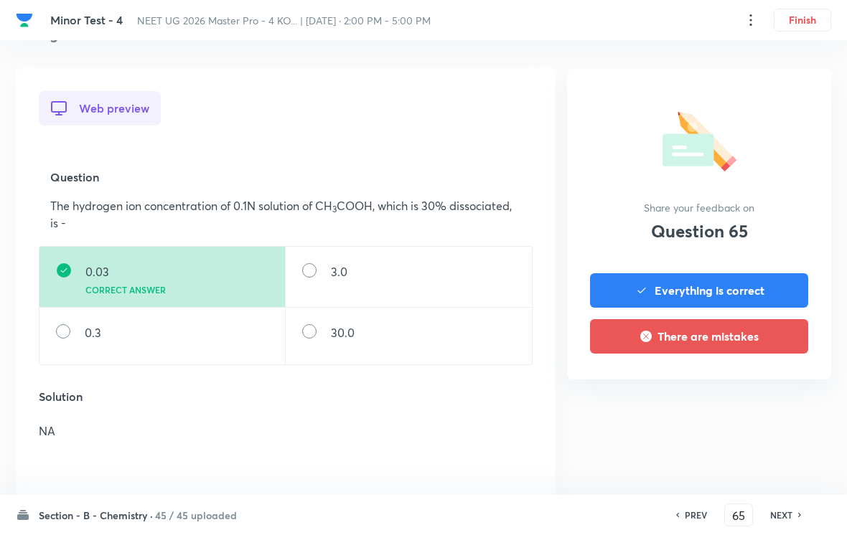
click at [588, 516] on h6 "NEXT" at bounding box center [781, 515] width 22 height 13
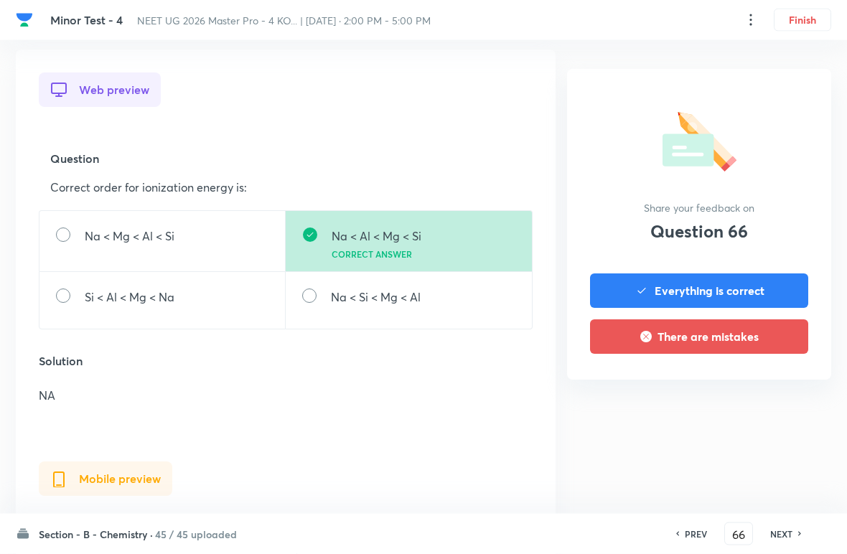
scroll to position [405, 0]
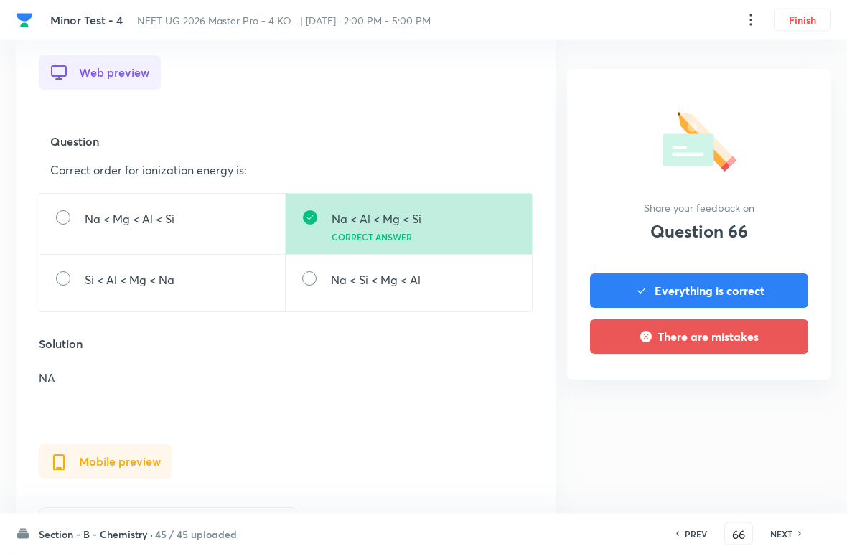
click at [588, 530] on h6 "NEXT" at bounding box center [781, 533] width 22 height 13
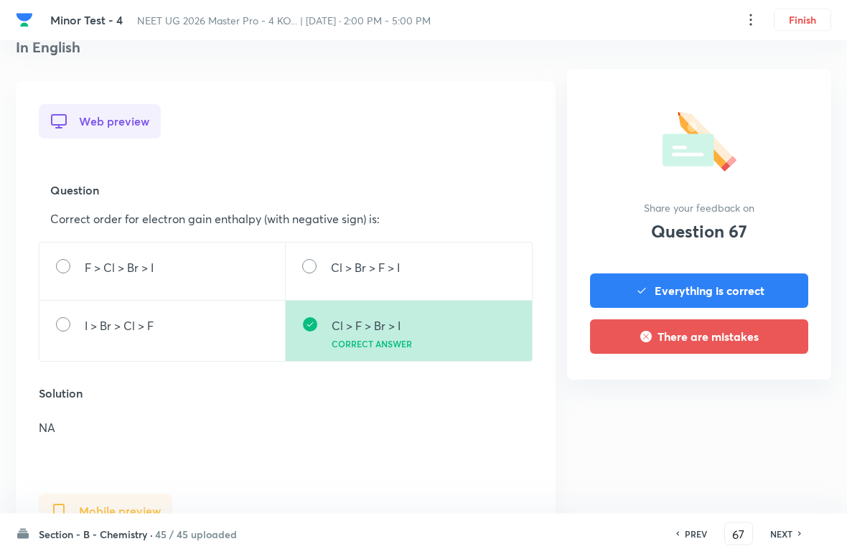
scroll to position [357, 0]
click at [588, 527] on h6 "NEXT" at bounding box center [781, 533] width 22 height 13
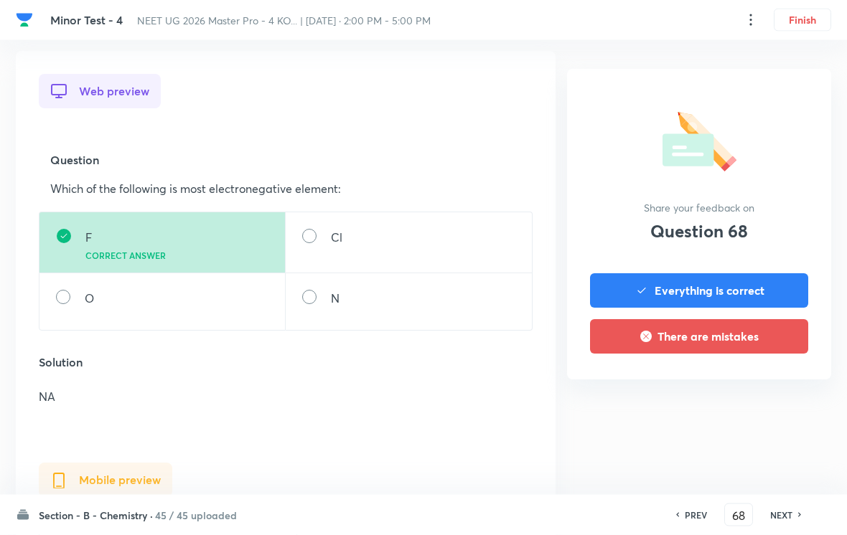
scroll to position [382, 0]
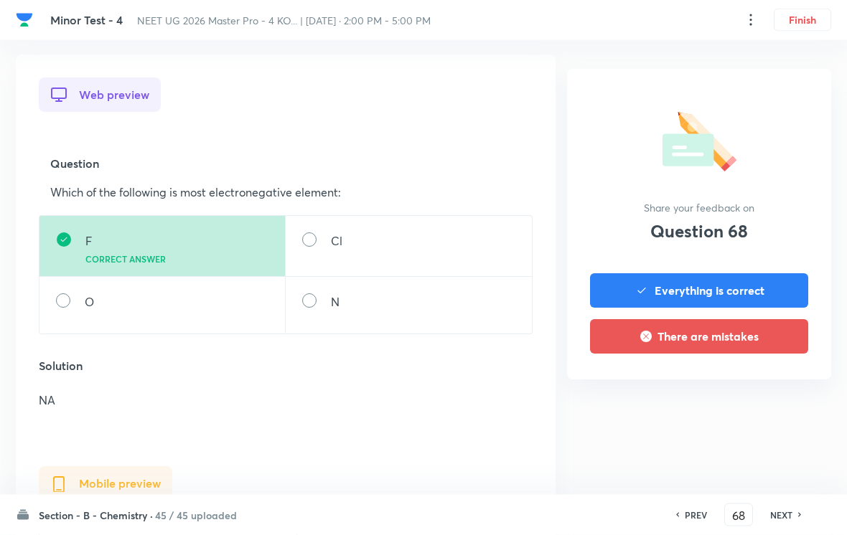
click at [588, 512] on h6 "NEXT" at bounding box center [781, 515] width 22 height 13
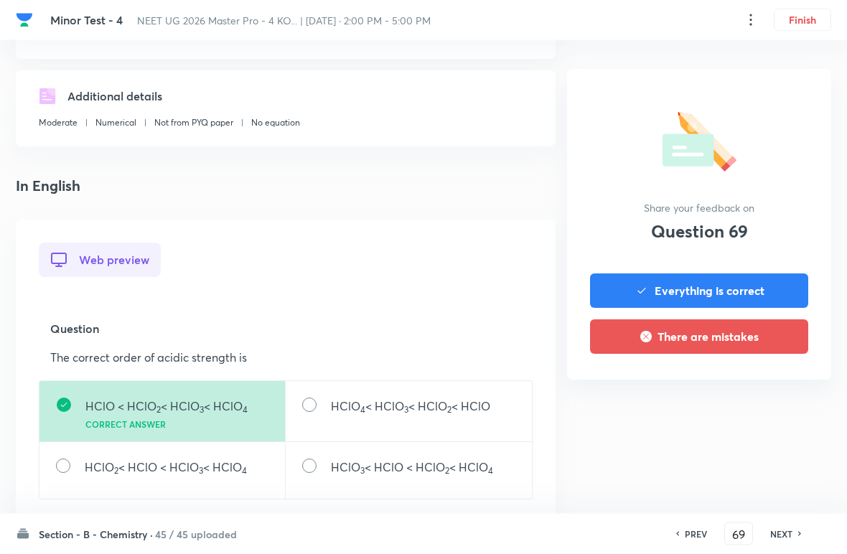
scroll to position [271, 0]
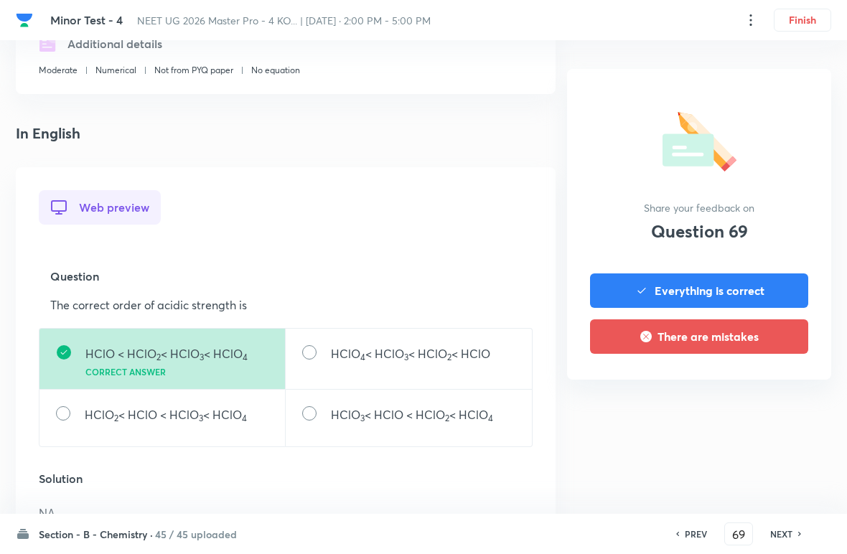
click at [588, 529] on h6 "NEXT" at bounding box center [781, 533] width 22 height 13
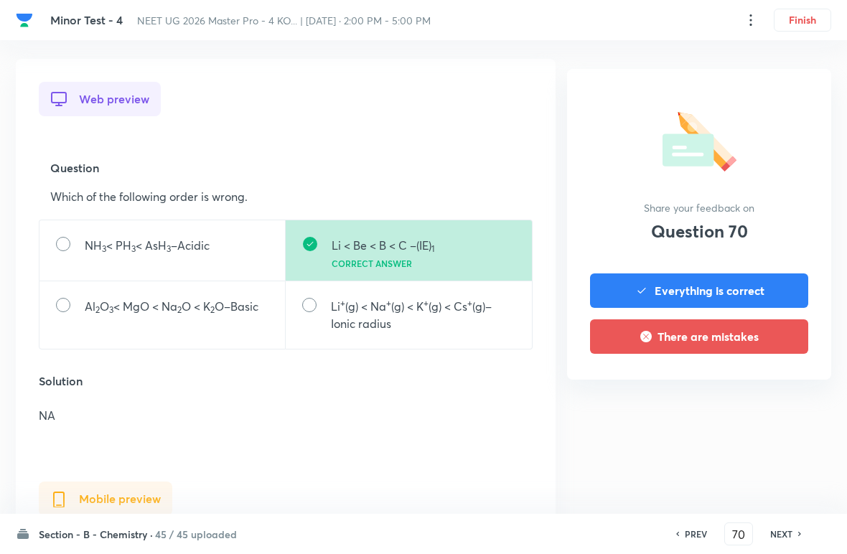
scroll to position [379, 0]
click at [588, 533] on h6 "NEXT" at bounding box center [781, 533] width 22 height 13
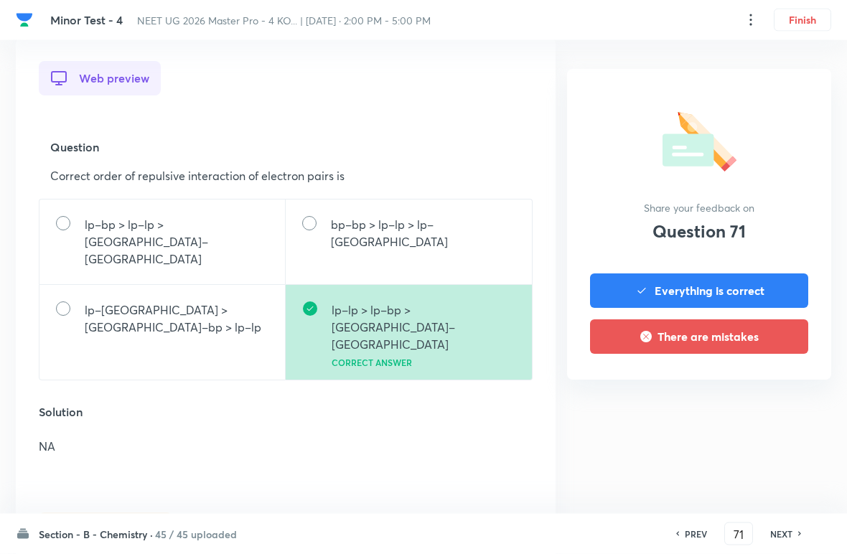
scroll to position [424, 0]
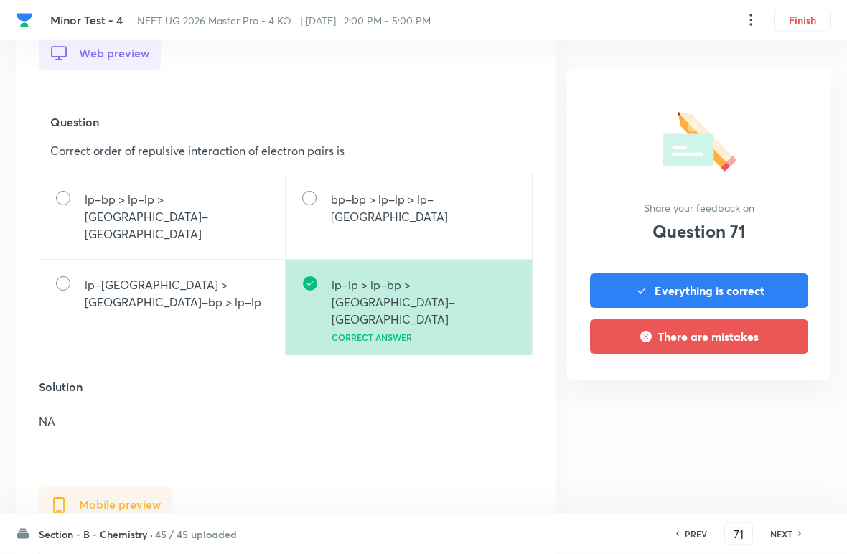
click at [588, 527] on h6 "NEXT" at bounding box center [781, 533] width 22 height 13
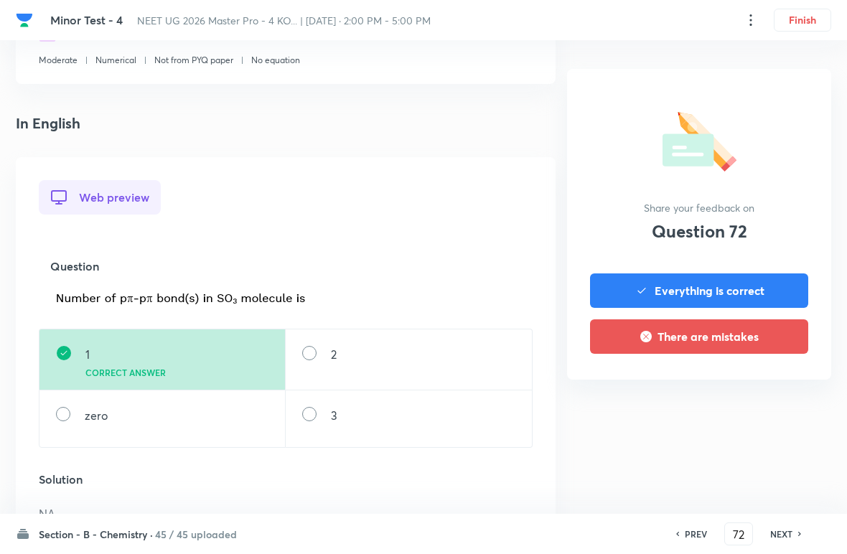
scroll to position [315, 0]
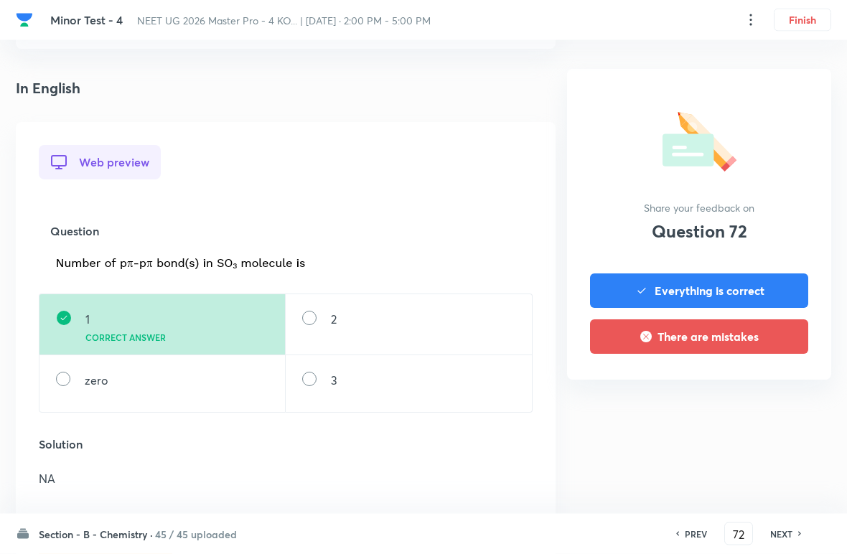
click at [588, 532] on h6 "NEXT" at bounding box center [781, 533] width 22 height 13
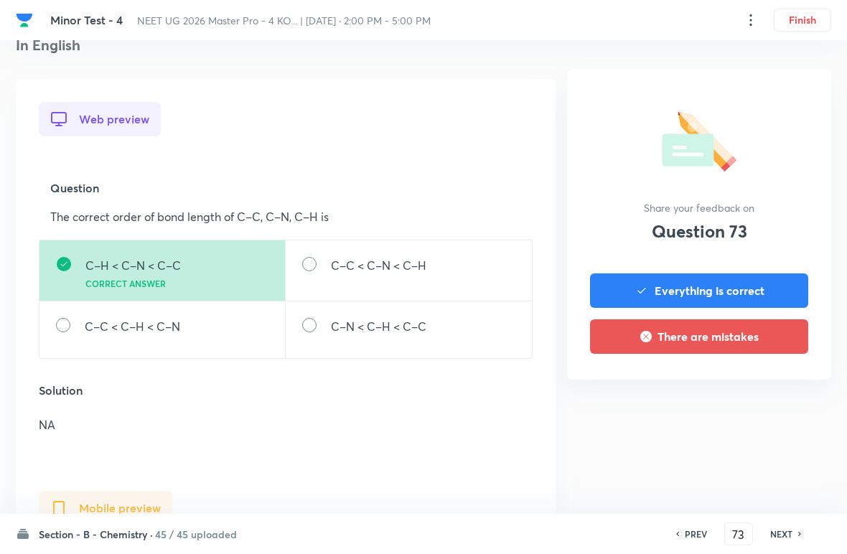
scroll to position [372, 0]
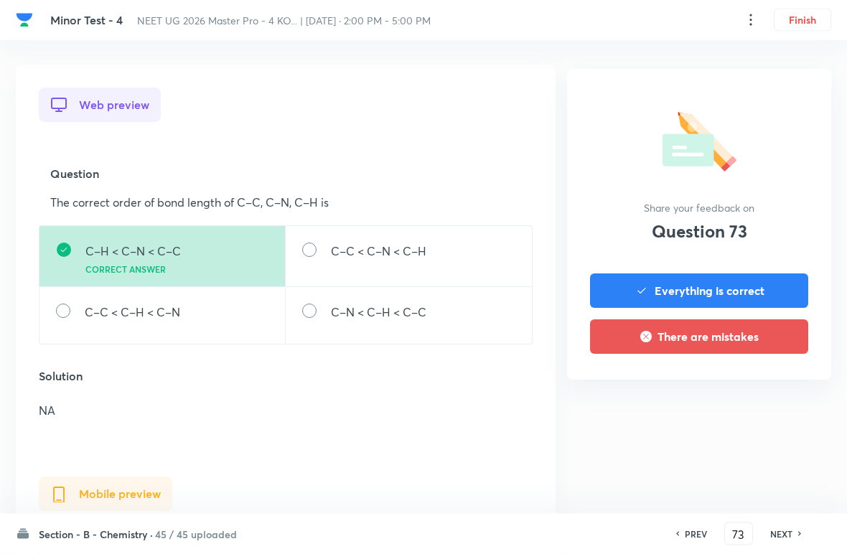
click at [588, 533] on div "NEXT" at bounding box center [783, 533] width 38 height 13
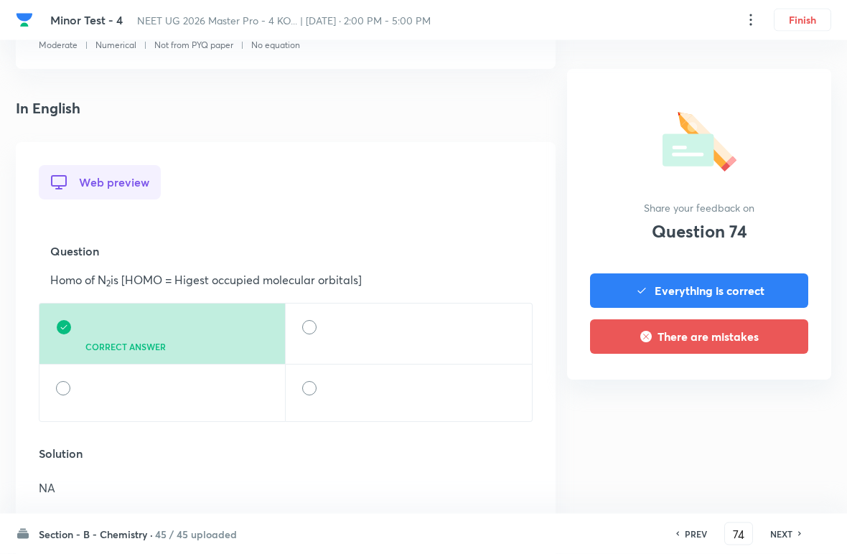
scroll to position [321, 0]
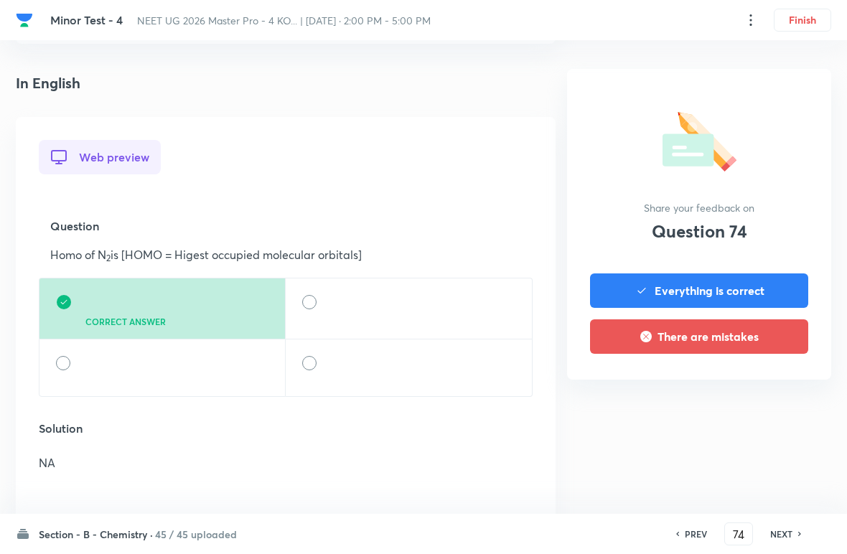
click at [588, 531] on h6 "NEXT" at bounding box center [781, 533] width 22 height 13
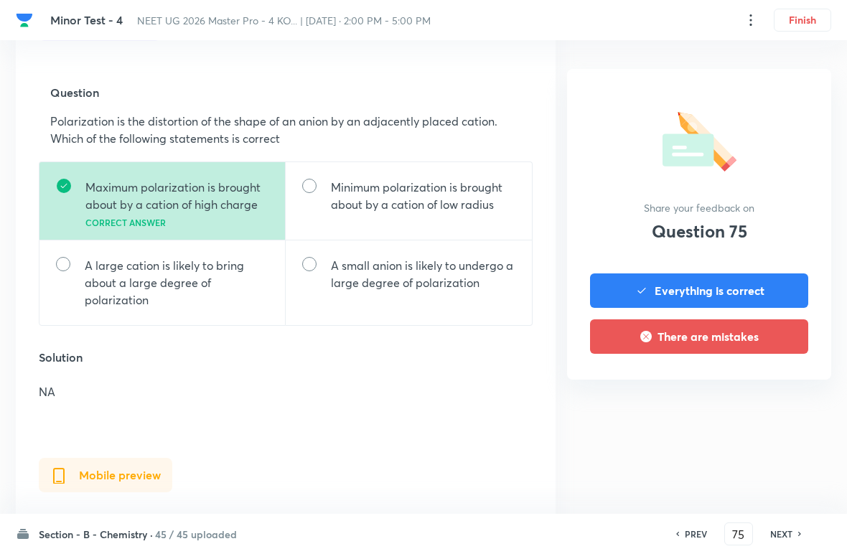
scroll to position [469, 0]
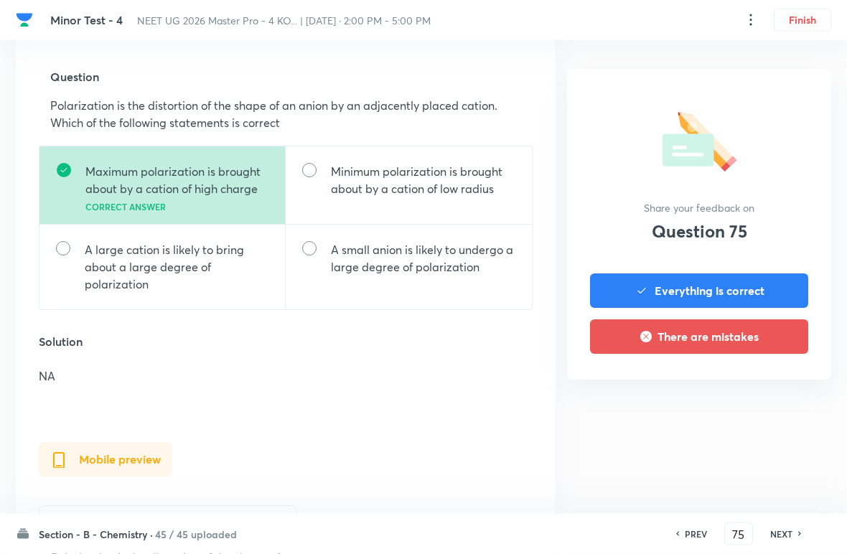
click at [588, 530] on h6 "NEXT" at bounding box center [781, 533] width 22 height 13
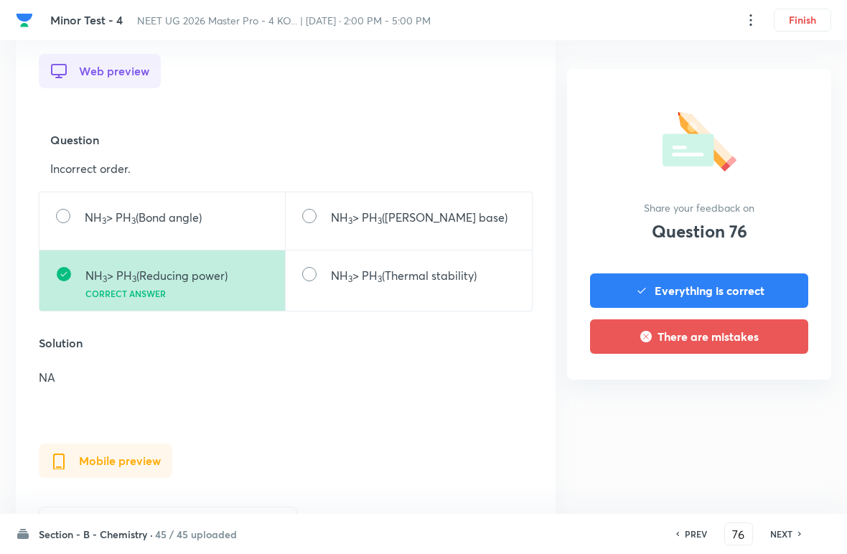
scroll to position [430, 0]
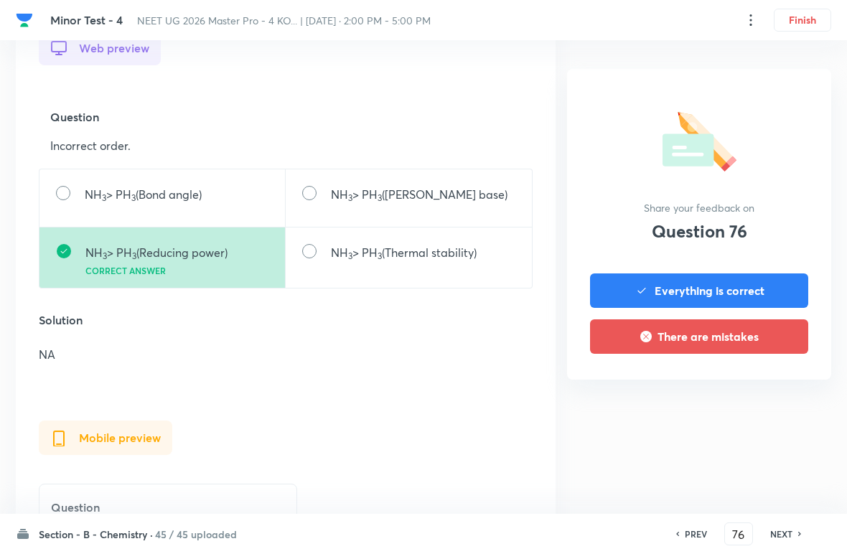
click at [588, 528] on h6 "NEXT" at bounding box center [781, 533] width 22 height 13
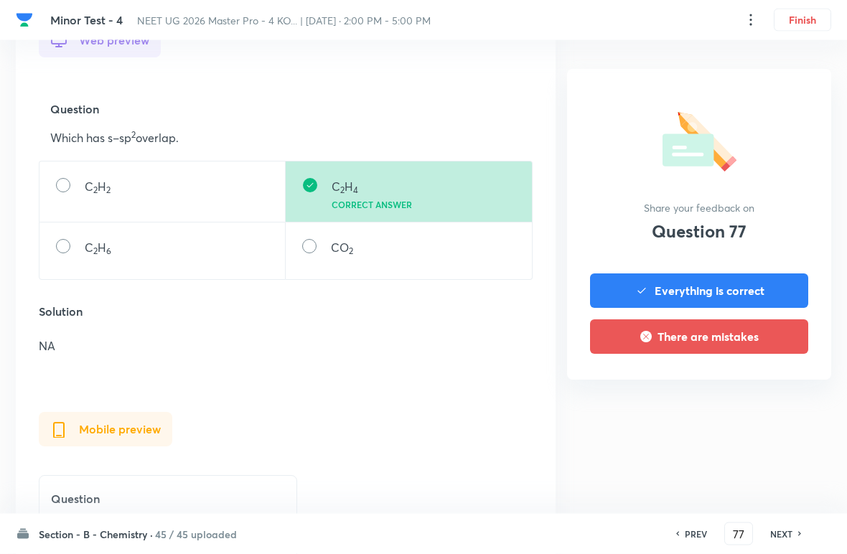
scroll to position [442, 0]
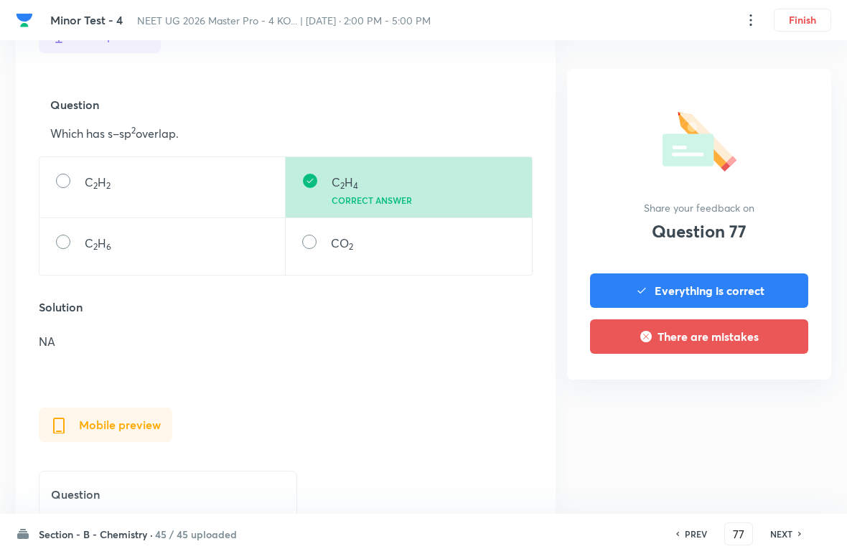
click at [588, 530] on h6 "NEXT" at bounding box center [781, 533] width 22 height 13
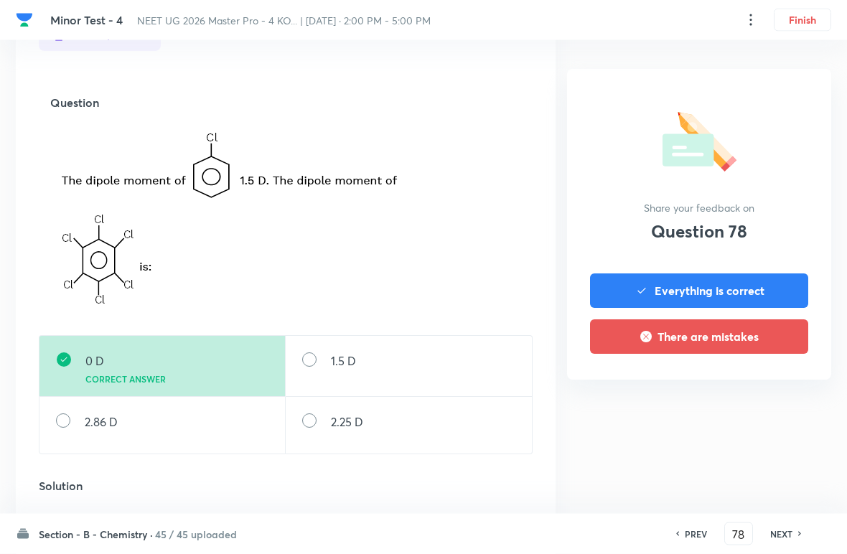
scroll to position [452, 0]
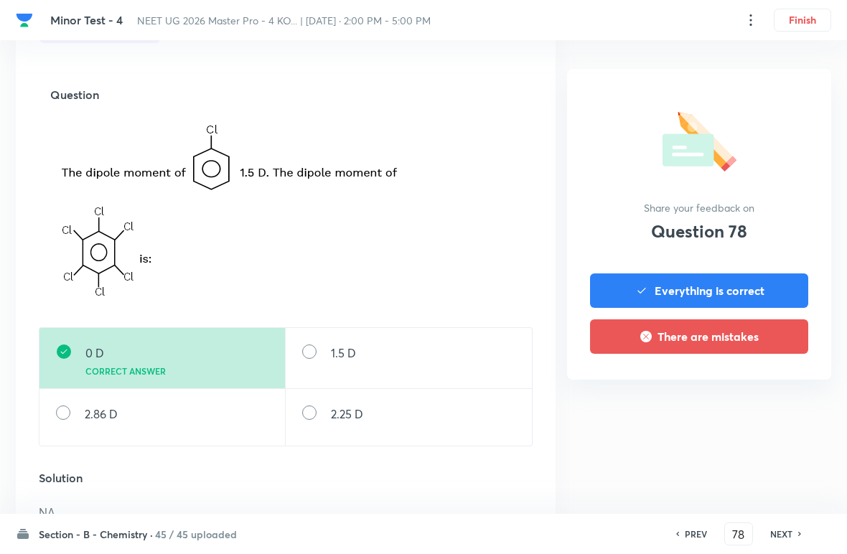
click at [588, 532] on h6 "NEXT" at bounding box center [781, 533] width 22 height 13
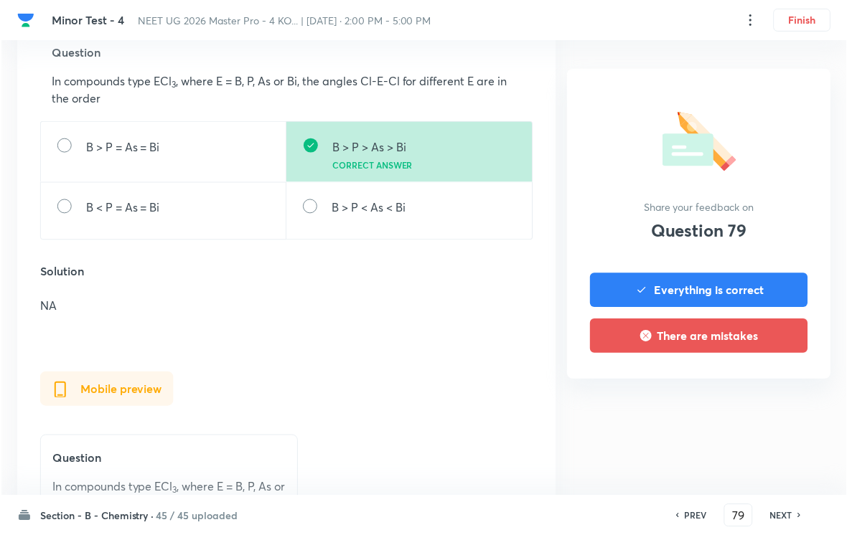
scroll to position [494, 0]
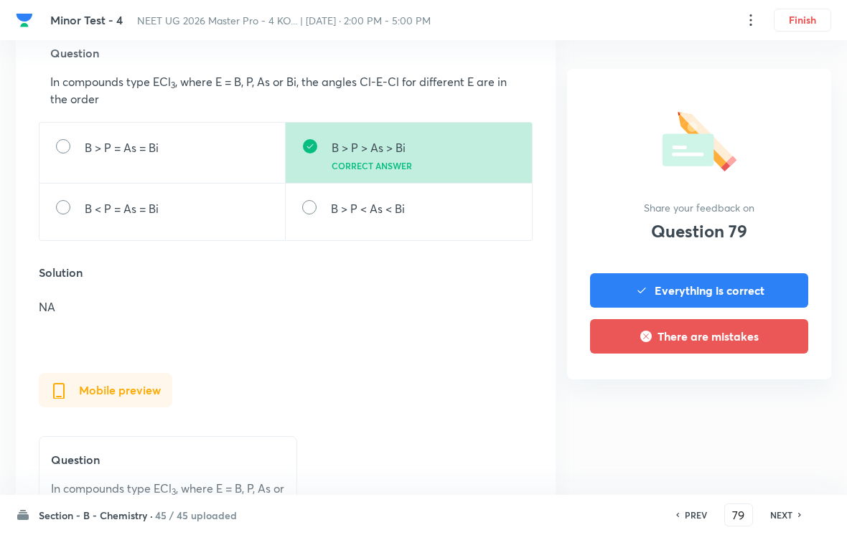
click at [588, 514] on h6 "NEXT" at bounding box center [781, 515] width 22 height 13
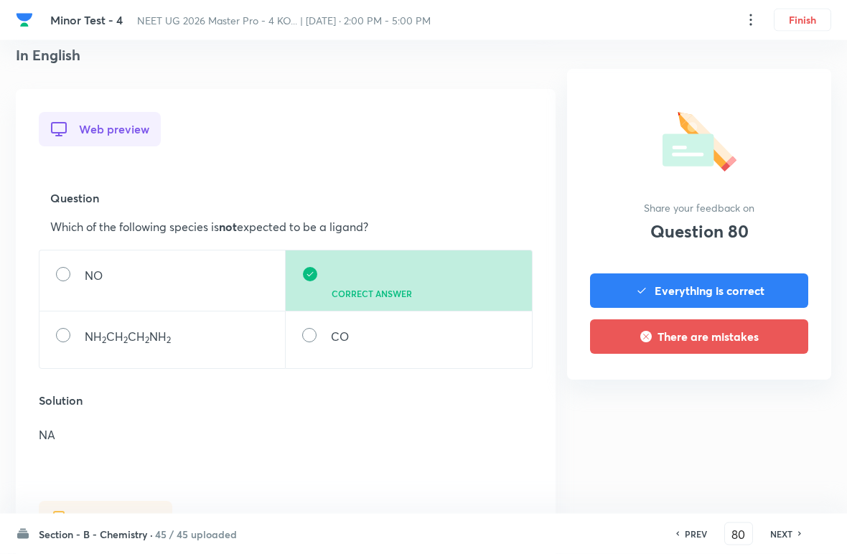
scroll to position [351, 0]
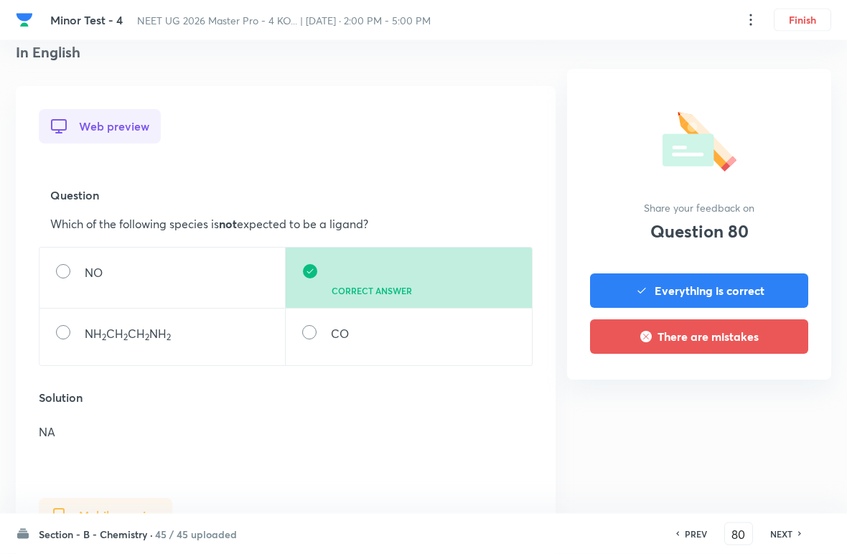
click at [588, 534] on h6 "NEXT" at bounding box center [781, 533] width 22 height 13
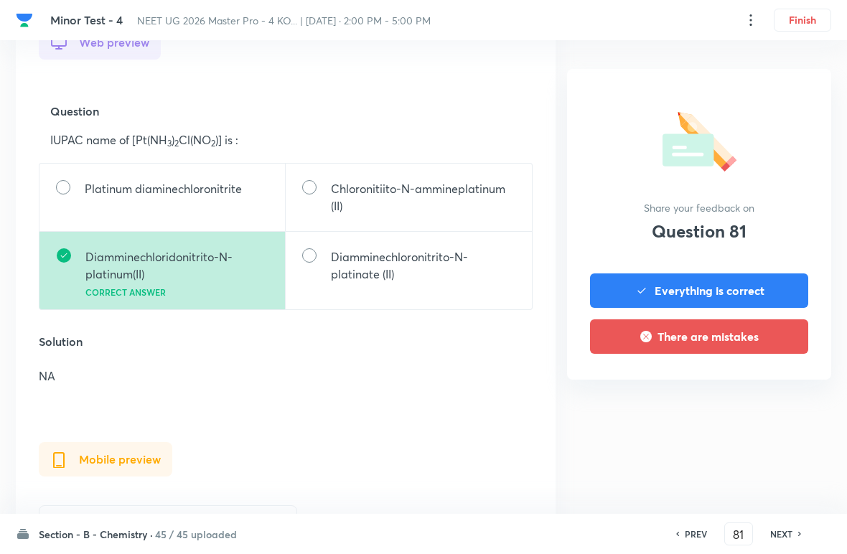
scroll to position [448, 0]
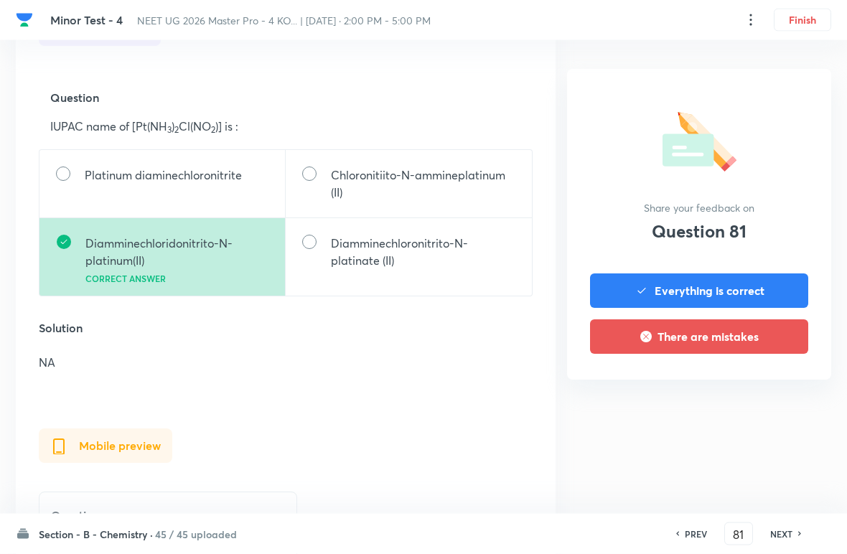
click at [588, 532] on icon at bounding box center [799, 534] width 3 height 4
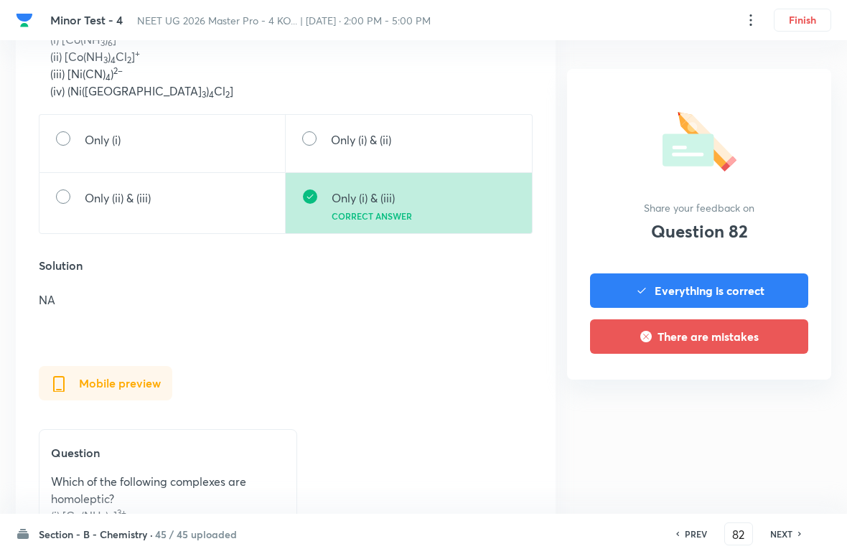
scroll to position [558, 0]
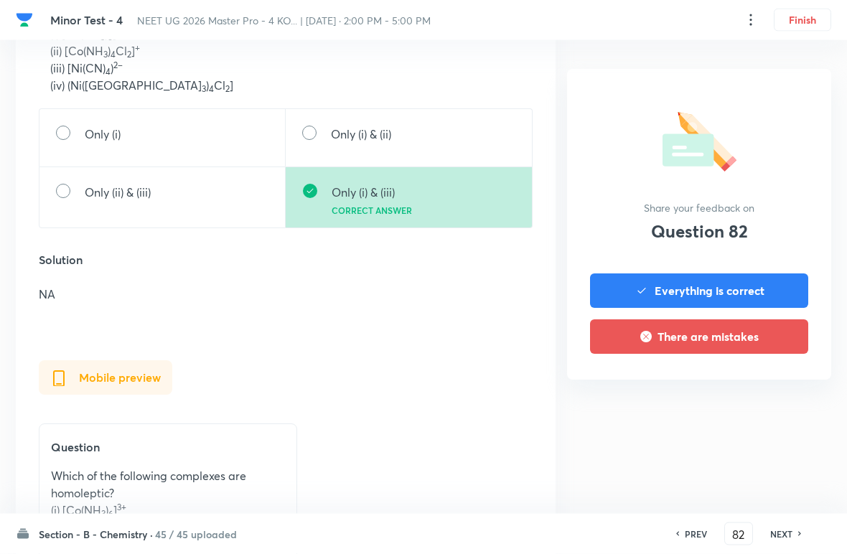
click at [588, 532] on h6 "NEXT" at bounding box center [781, 533] width 22 height 13
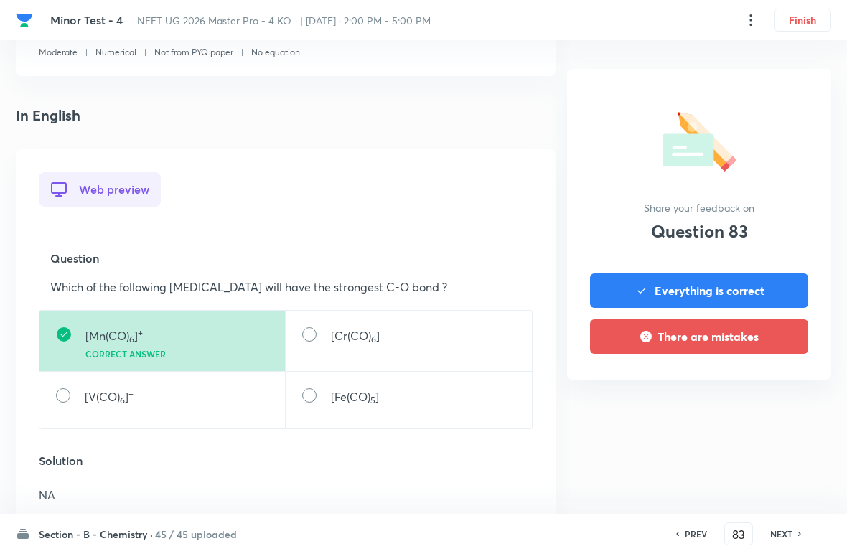
scroll to position [301, 0]
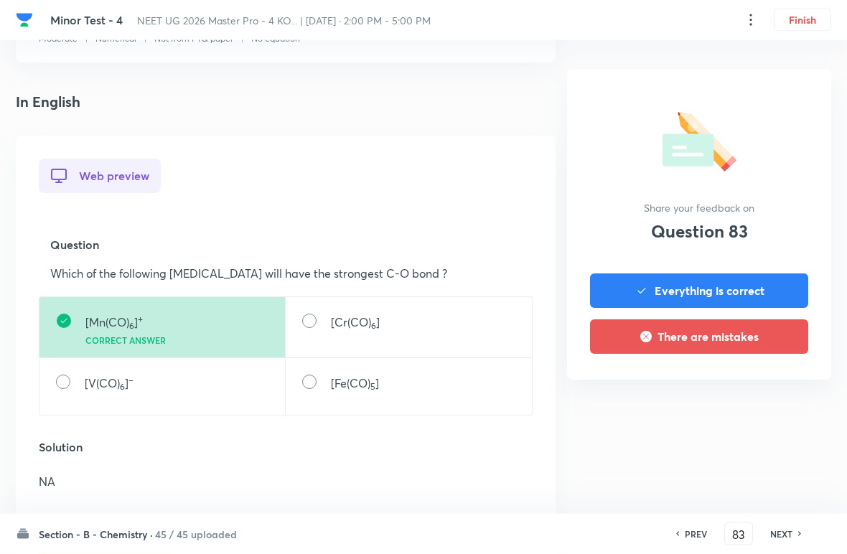
click at [588, 527] on h6 "NEXT" at bounding box center [781, 533] width 22 height 13
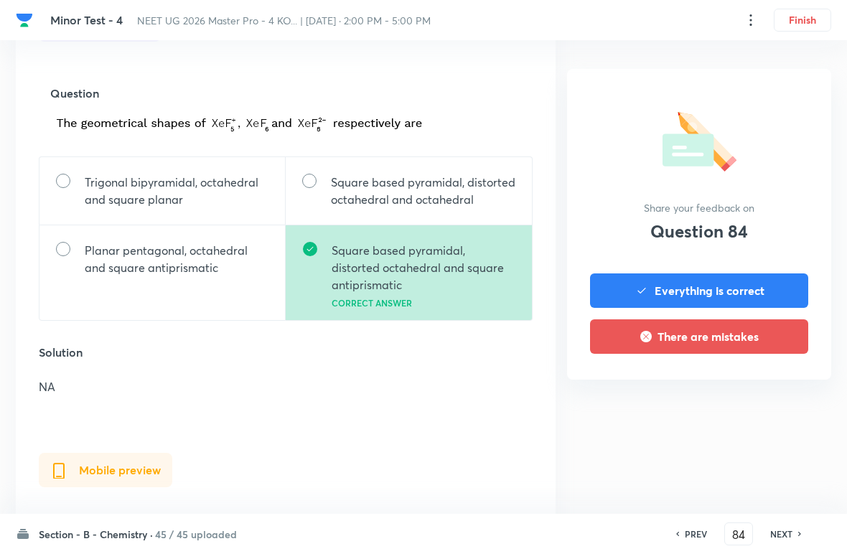
scroll to position [513, 0]
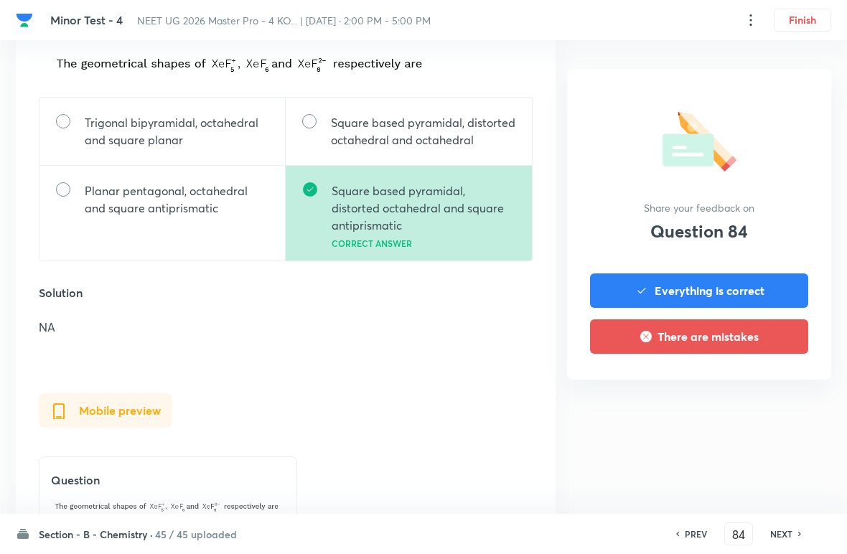
click at [588, 528] on h6 "NEXT" at bounding box center [781, 533] width 22 height 13
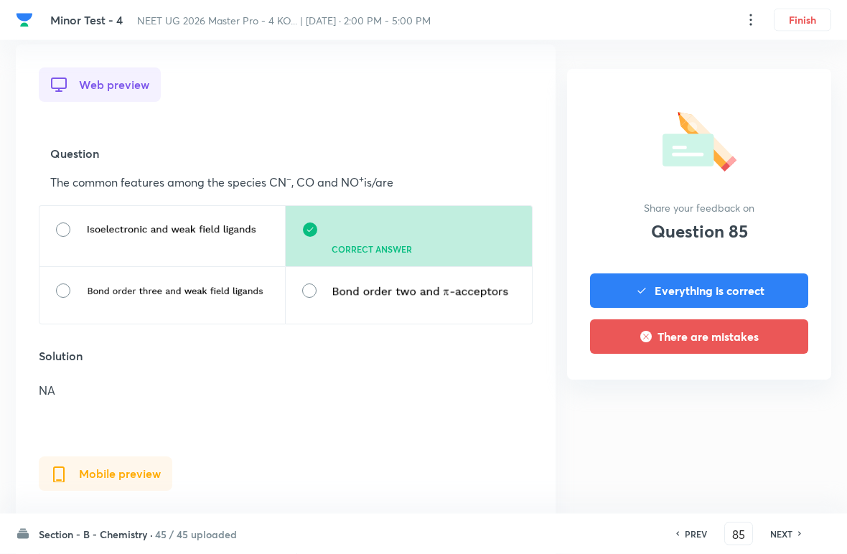
scroll to position [448, 0]
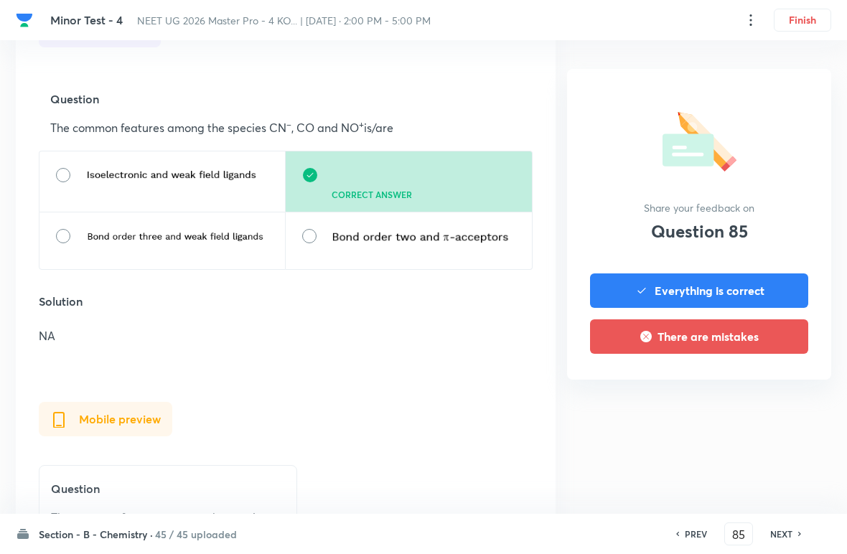
click at [588, 530] on h6 "NEXT" at bounding box center [781, 533] width 22 height 13
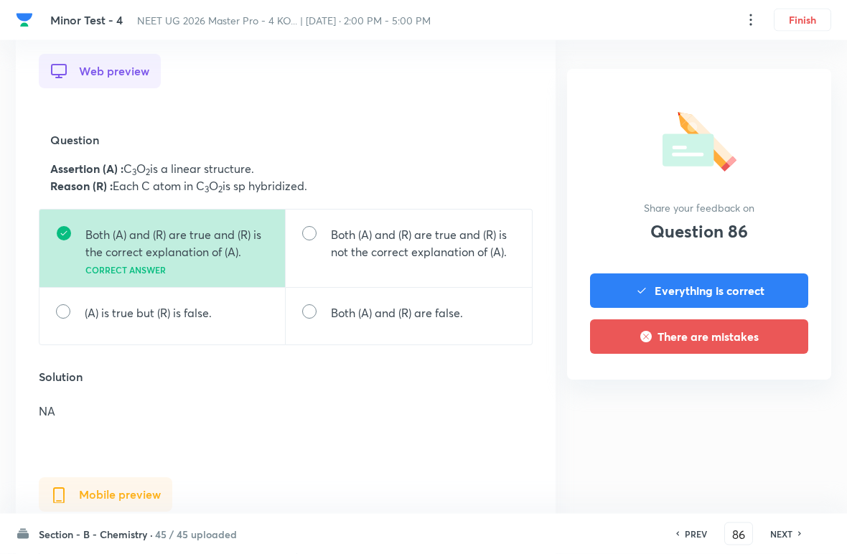
scroll to position [407, 0]
click at [588, 522] on div "PREV 86 ​ NEXT" at bounding box center [738, 533] width 185 height 23
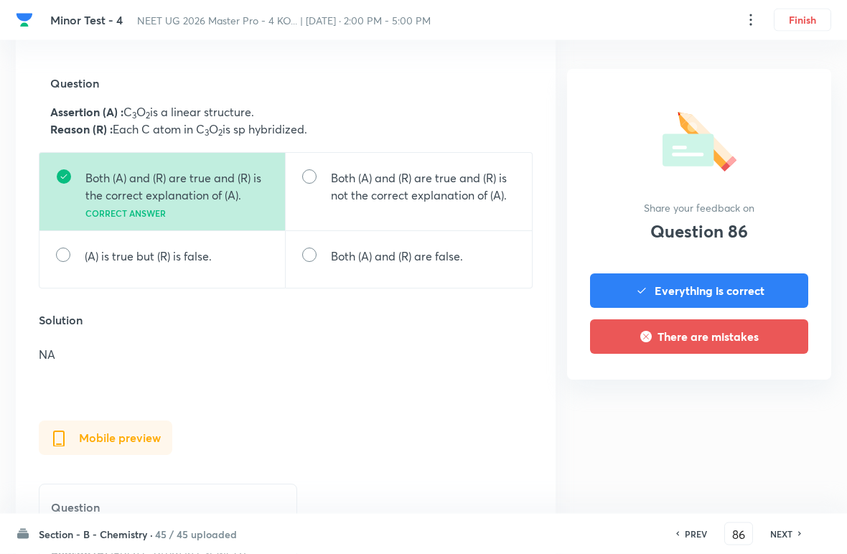
scroll to position [471, 0]
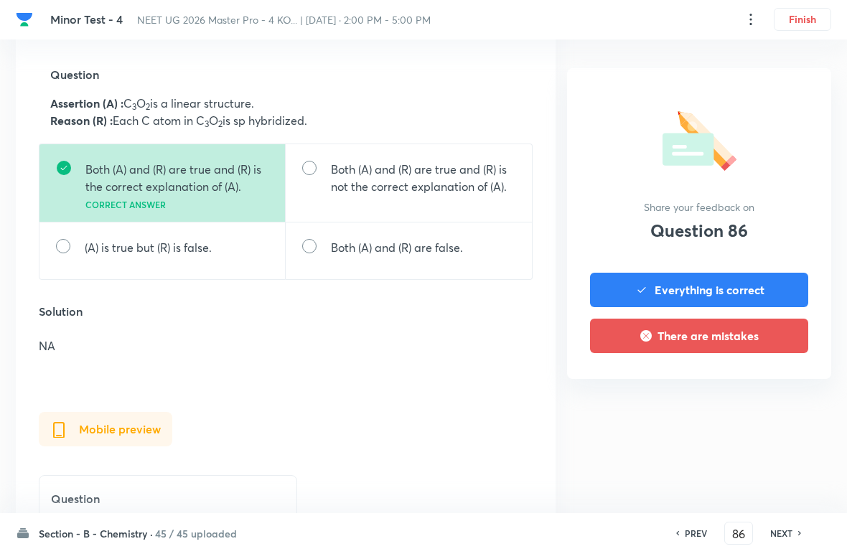
click at [588, 538] on h6 "NEXT" at bounding box center [781, 533] width 22 height 13
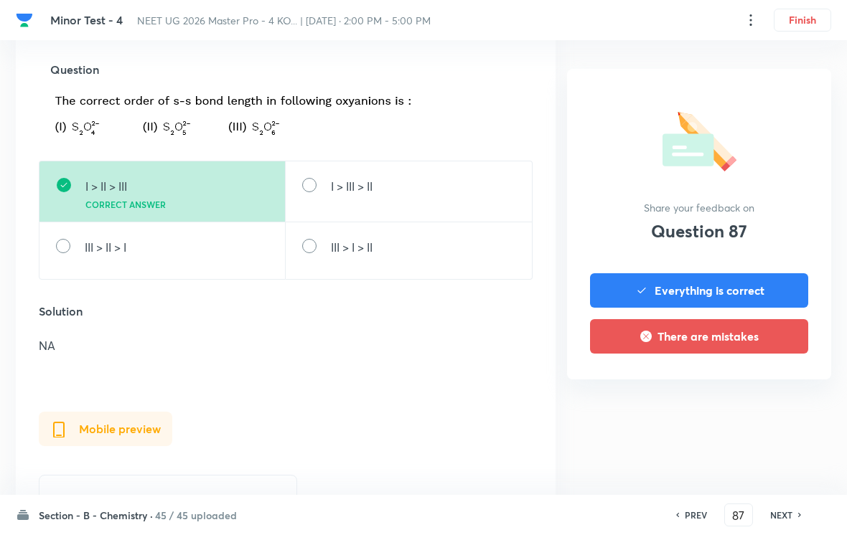
scroll to position [476, 0]
click at [588, 511] on h6 "NEXT" at bounding box center [781, 515] width 22 height 13
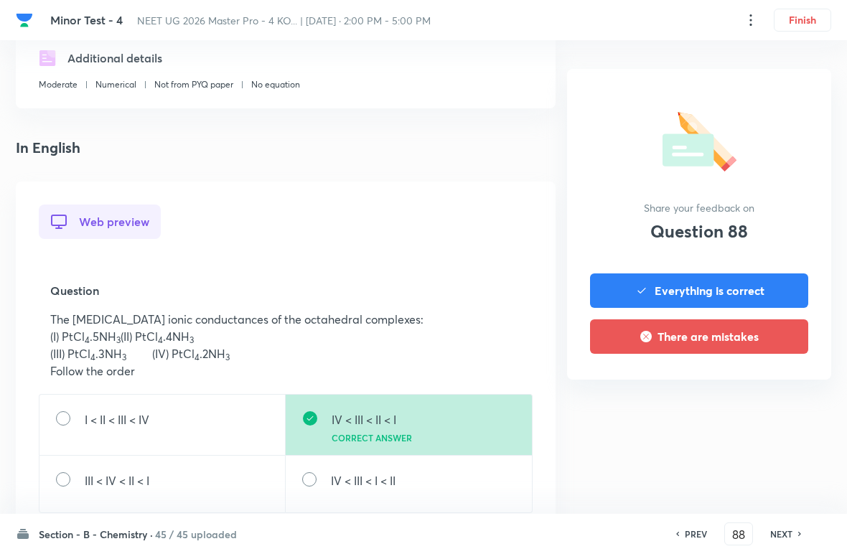
scroll to position [315, 0]
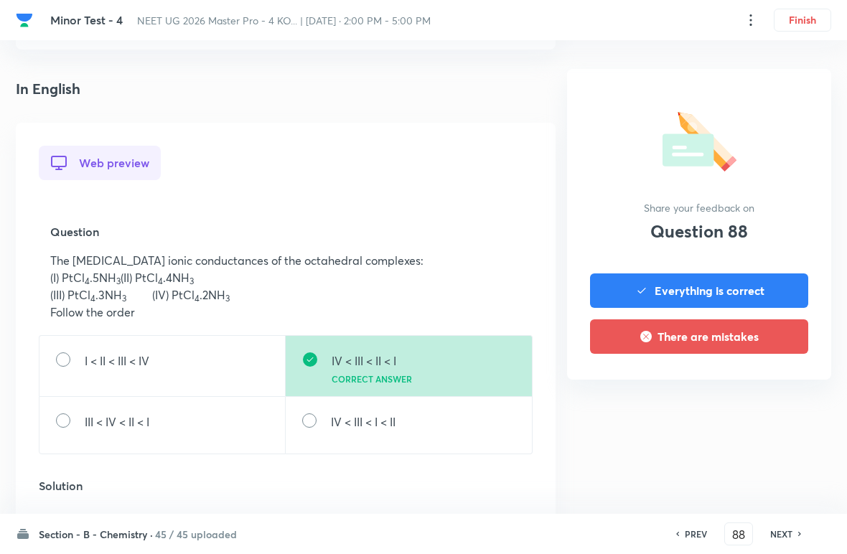
click at [588, 532] on h6 "NEXT" at bounding box center [781, 533] width 22 height 13
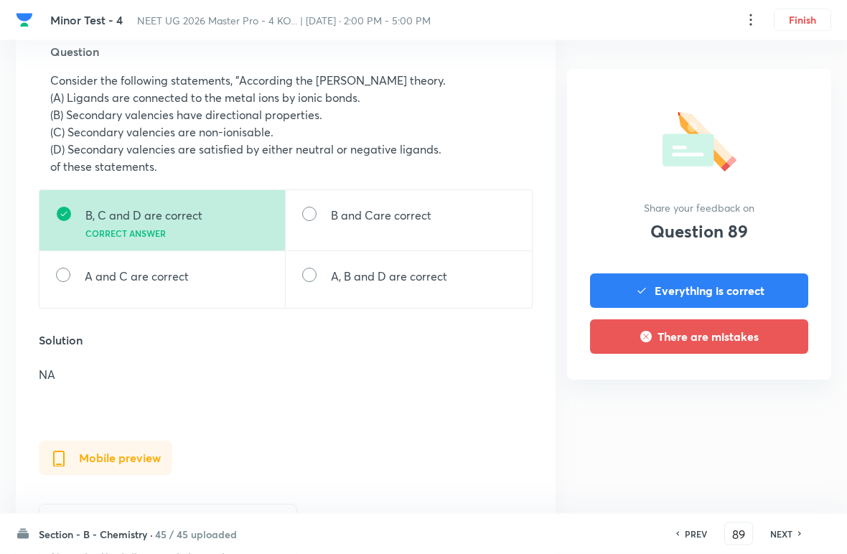
scroll to position [503, 0]
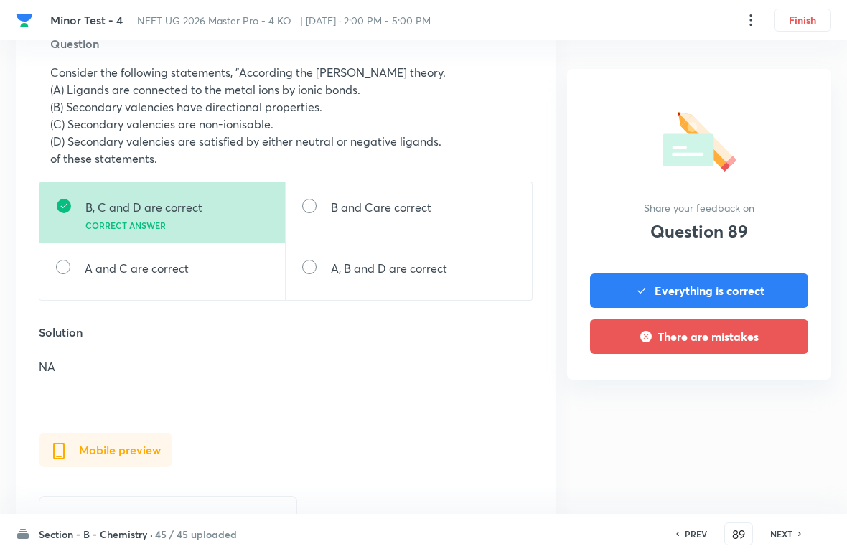
click at [588, 532] on h6 "NEXT" at bounding box center [781, 533] width 22 height 13
type input "90"
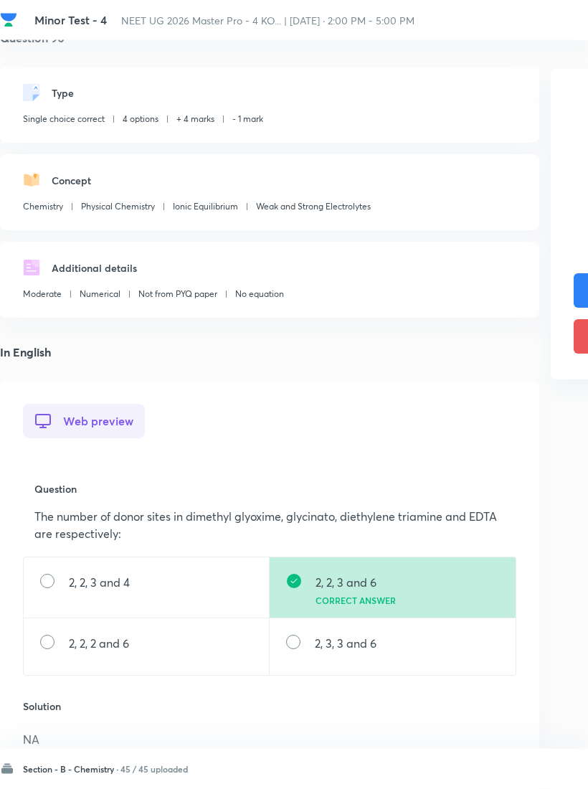
scroll to position [6, 0]
